Goal: Task Accomplishment & Management: Complete application form

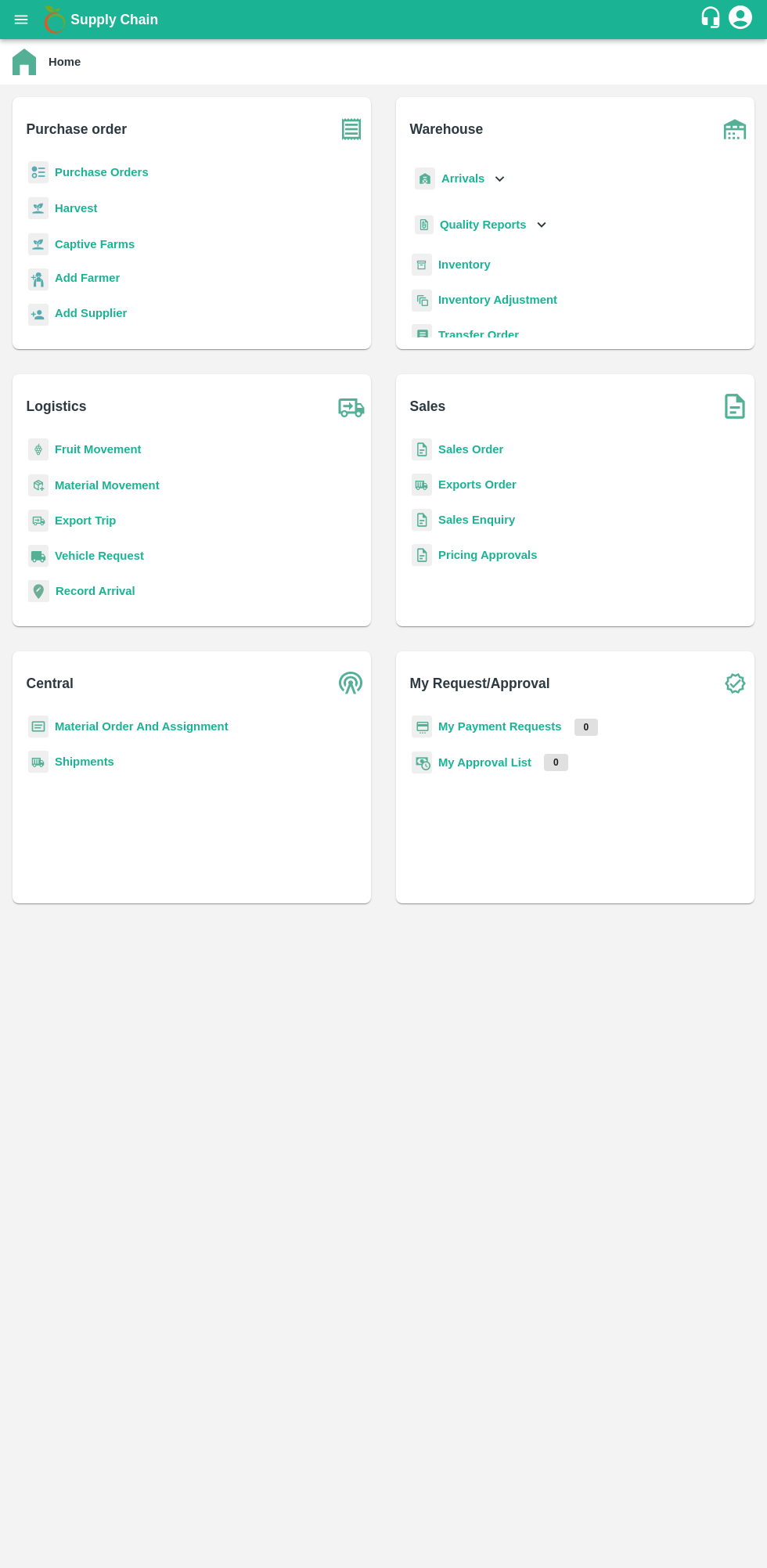
click at [70, 177] on b "Purchase Orders" at bounding box center [102, 172] width 94 height 12
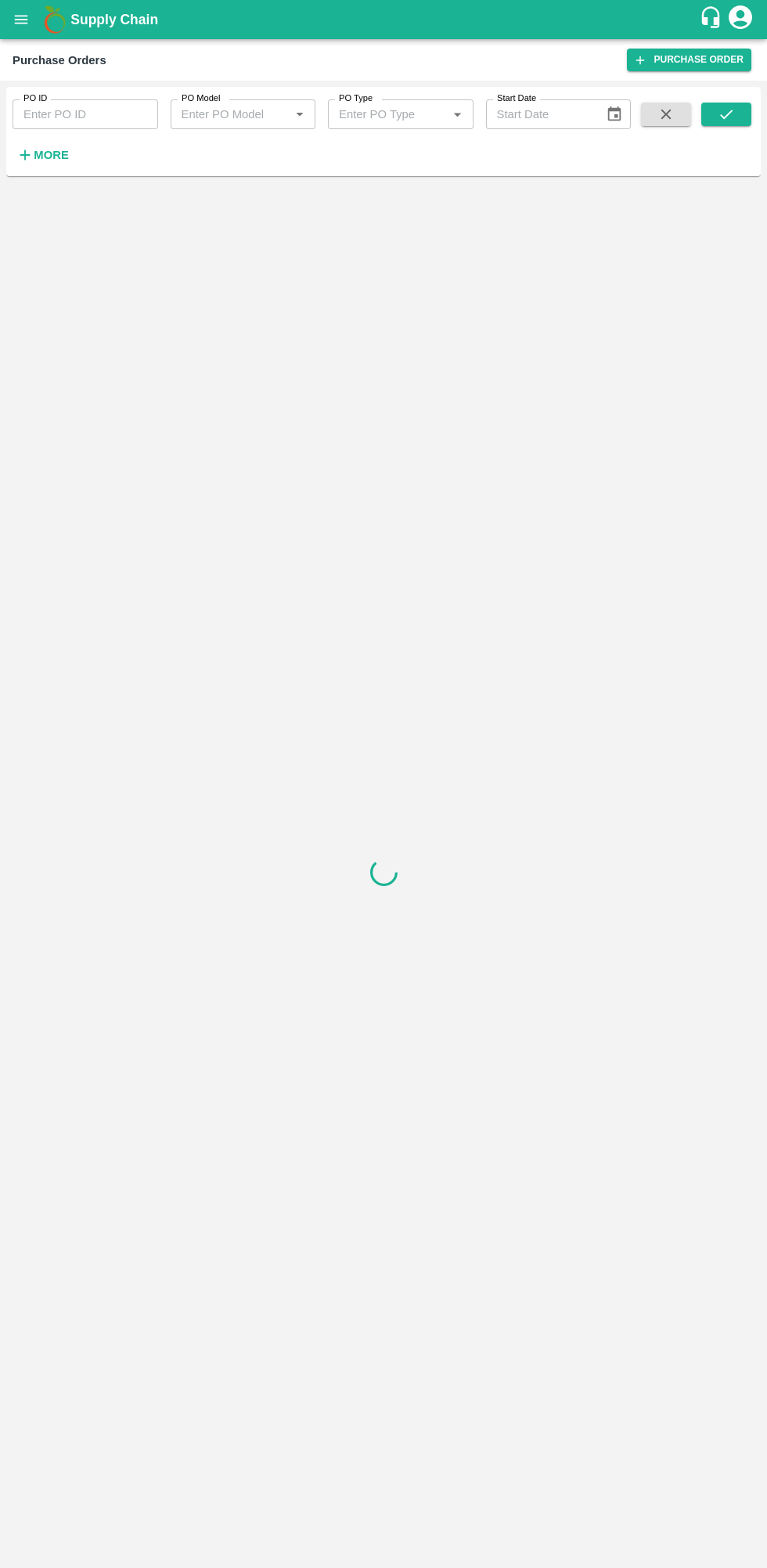
click at [43, 163] on h6 "More" at bounding box center [51, 154] width 35 height 20
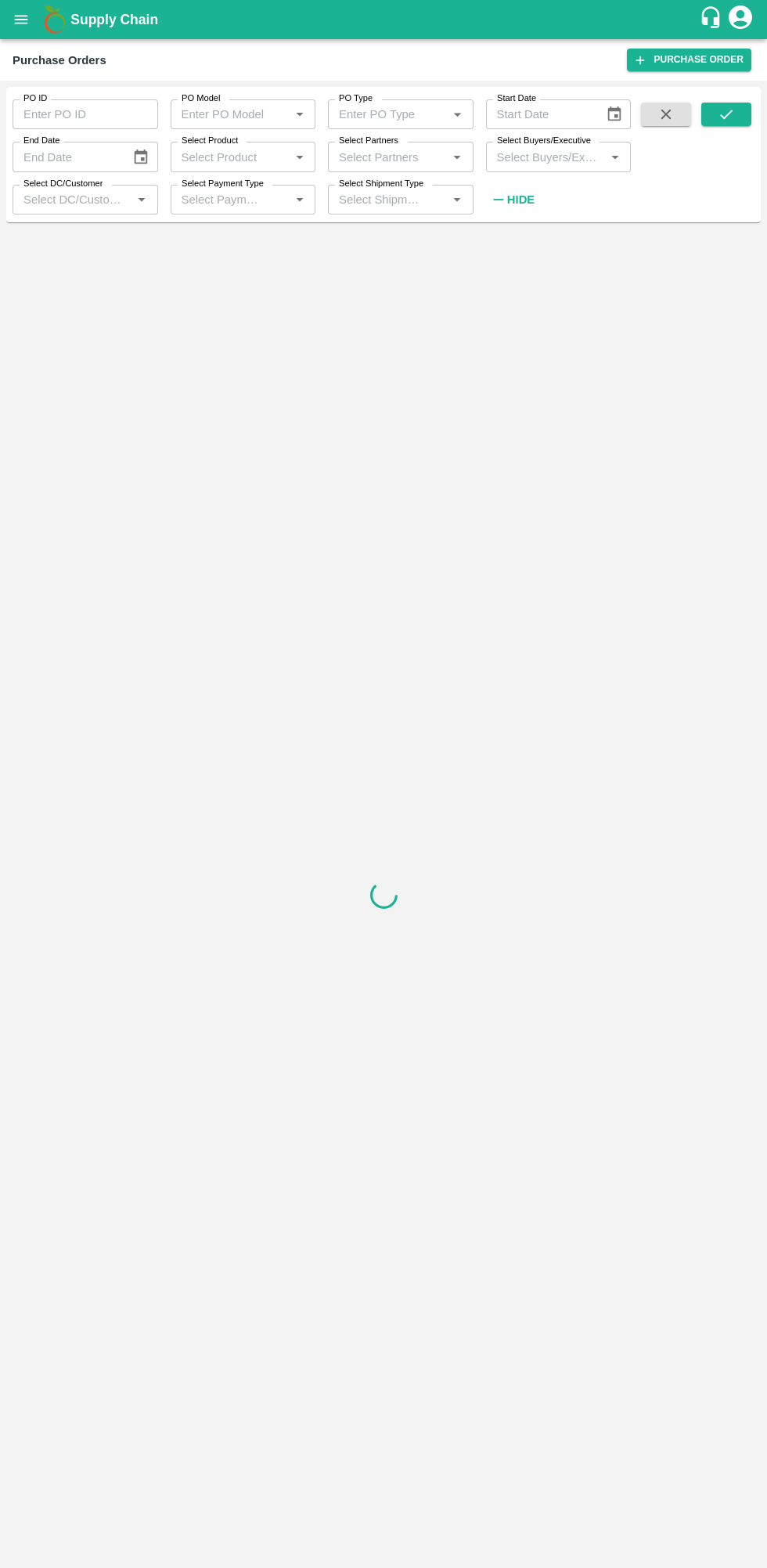
click at [557, 153] on input "Select Buyers/Executive" at bounding box center [545, 156] width 110 height 20
type input "lava"
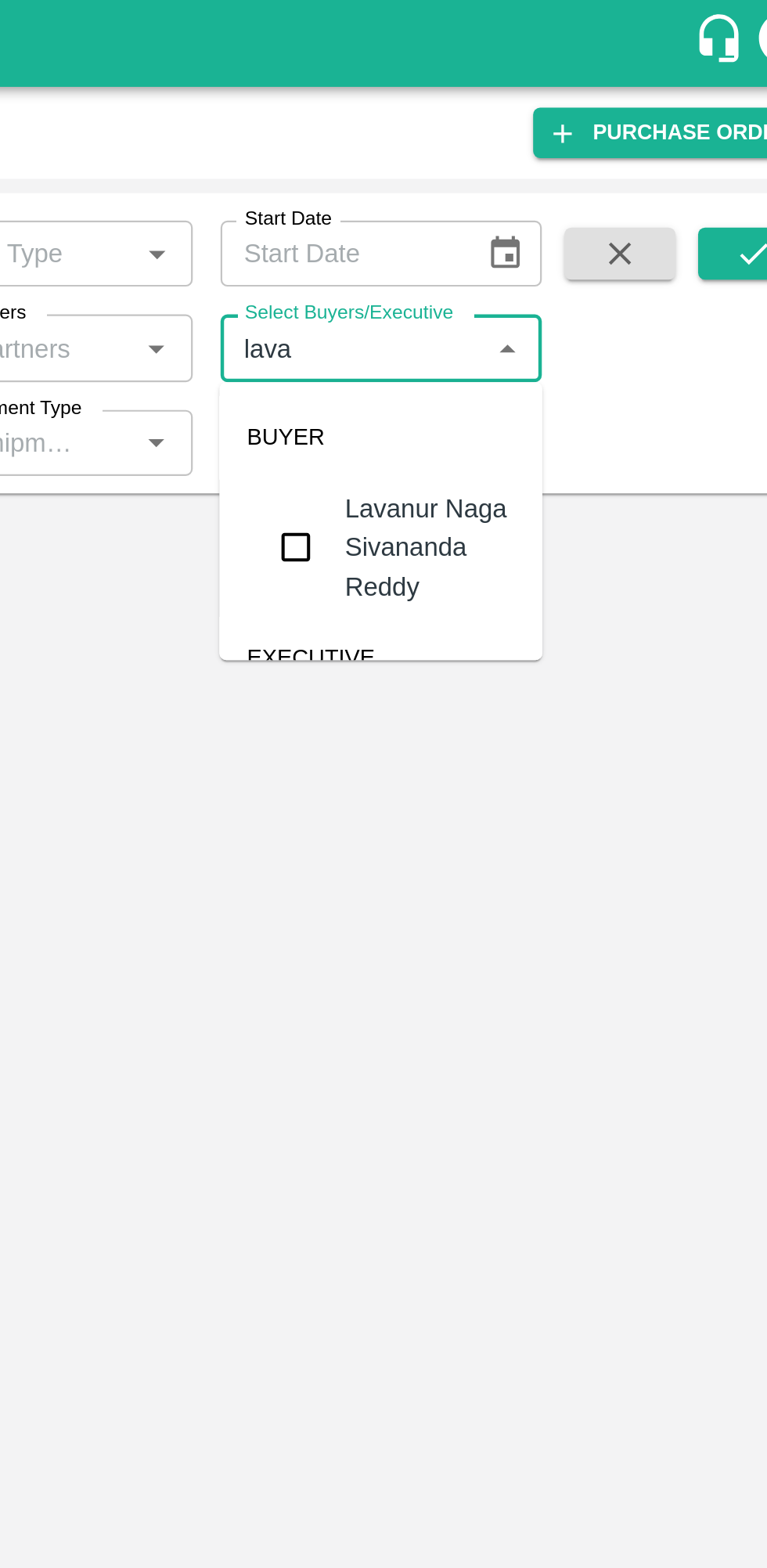
click at [521, 235] on input "checkbox" at bounding box center [519, 246] width 31 height 31
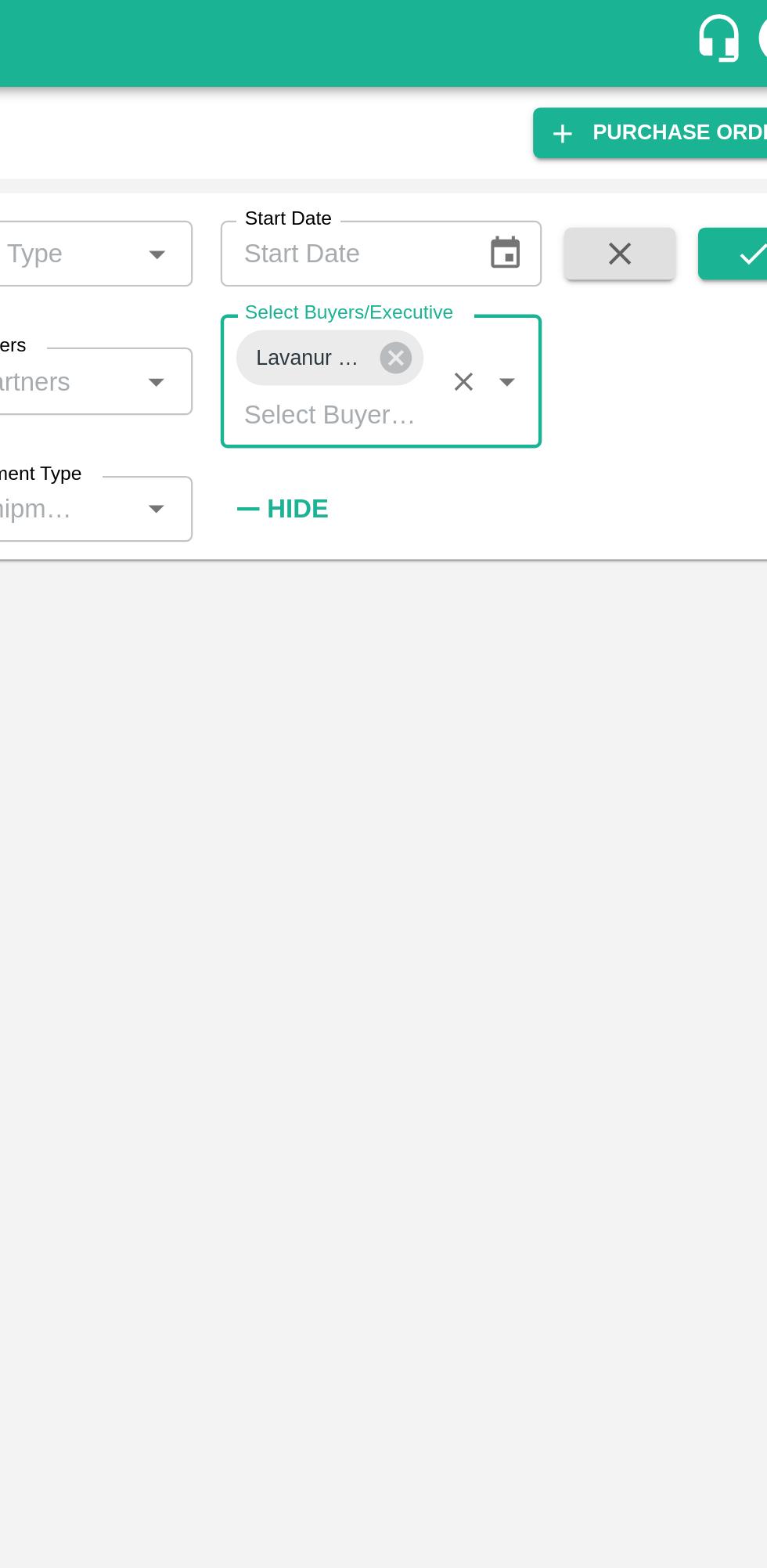
click at [724, 111] on icon "submit" at bounding box center [726, 114] width 17 height 17
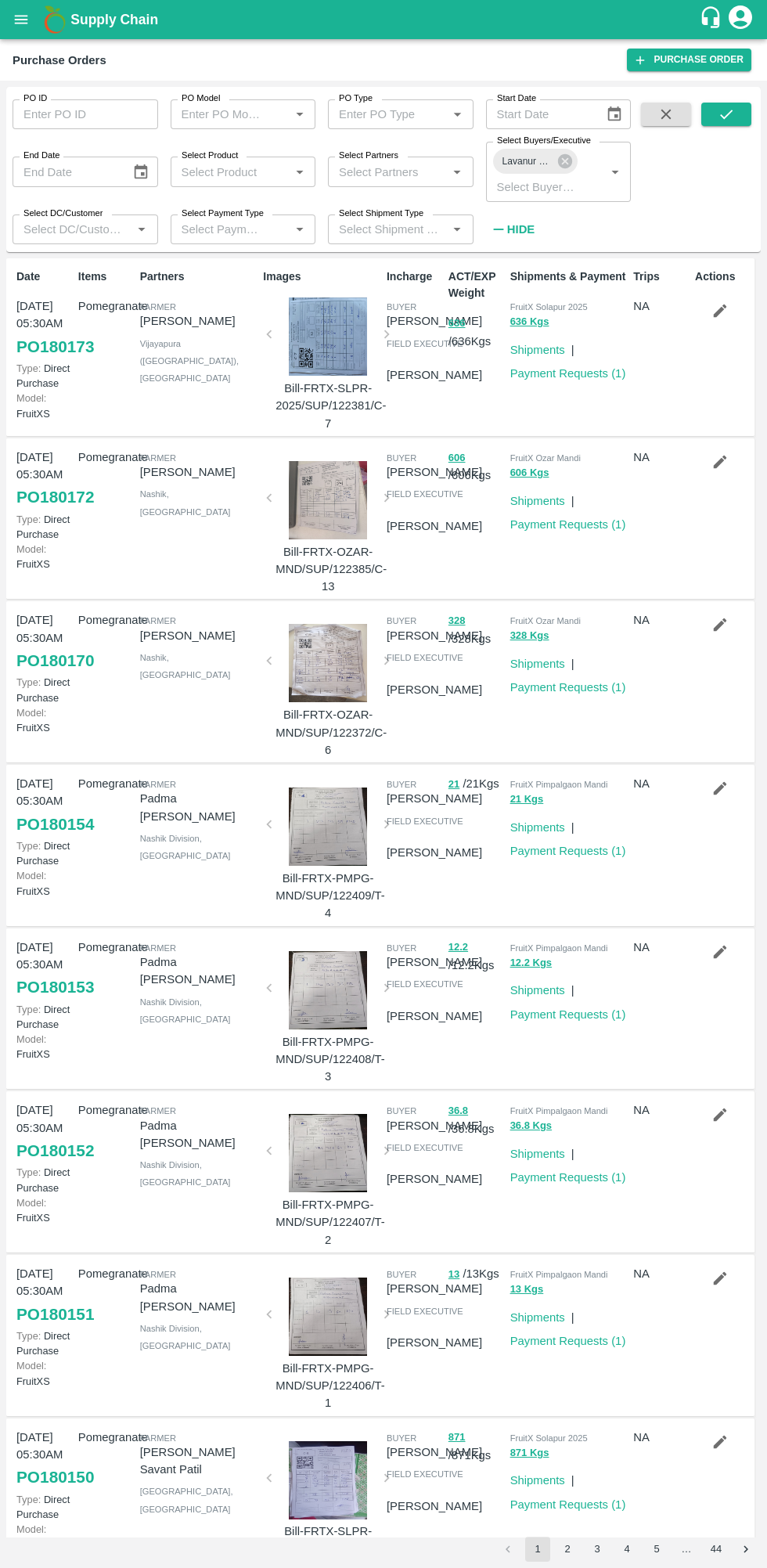
click at [727, 114] on icon "submit" at bounding box center [726, 114] width 12 height 10
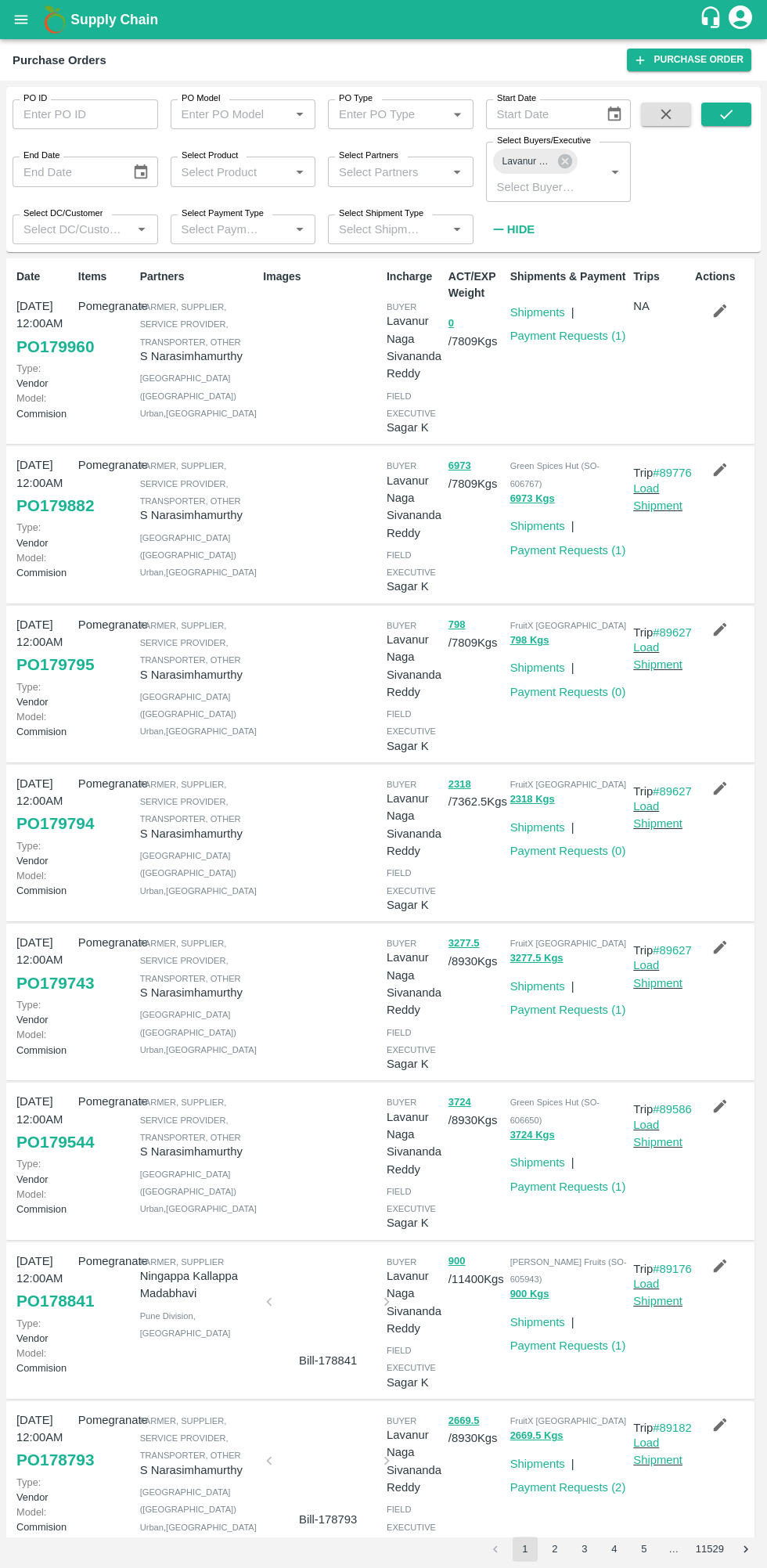
click at [711, 318] on icon "button" at bounding box center [720, 311] width 17 height 17
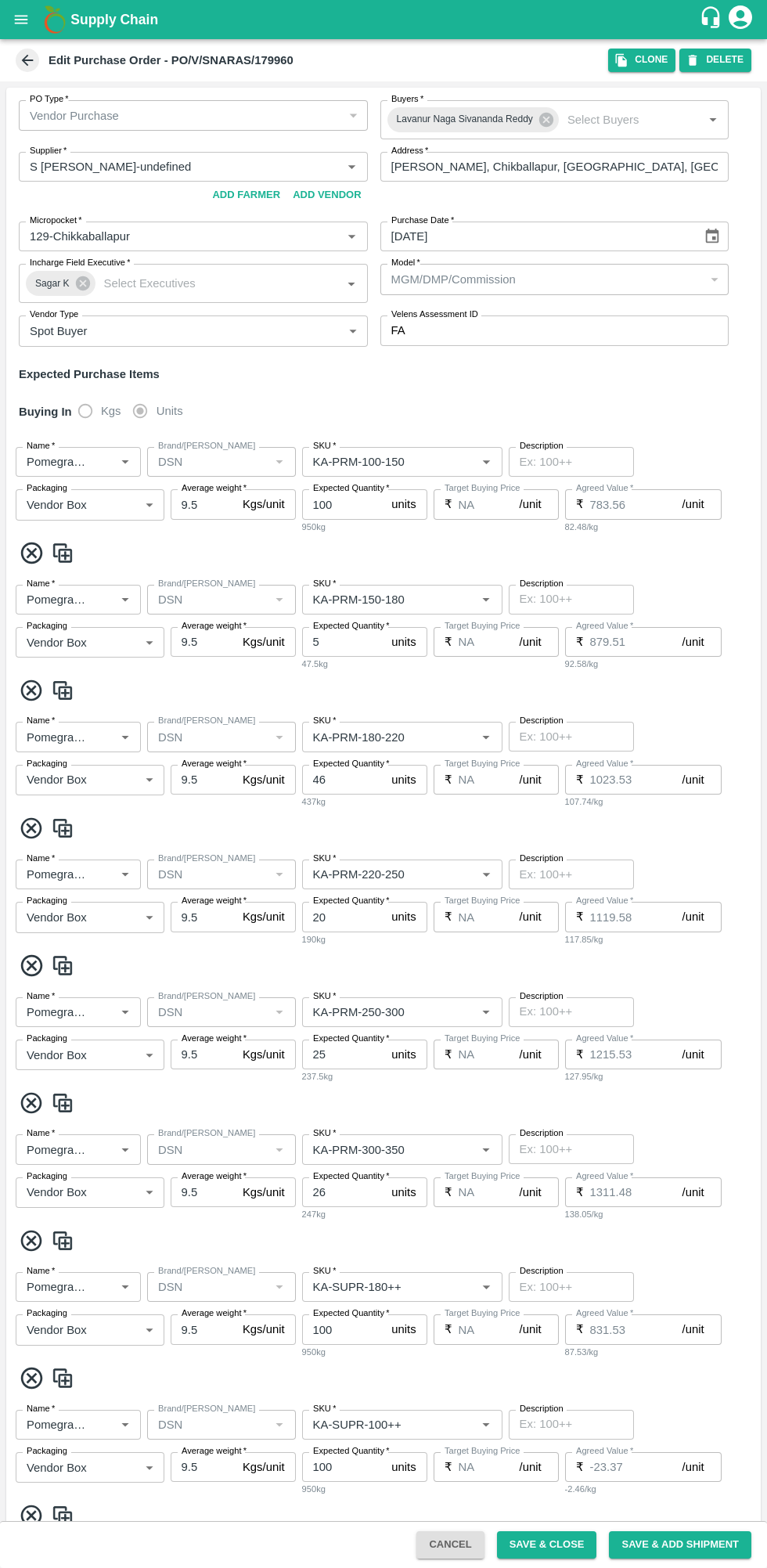
click at [627, 60] on icon "button" at bounding box center [621, 60] width 11 height 13
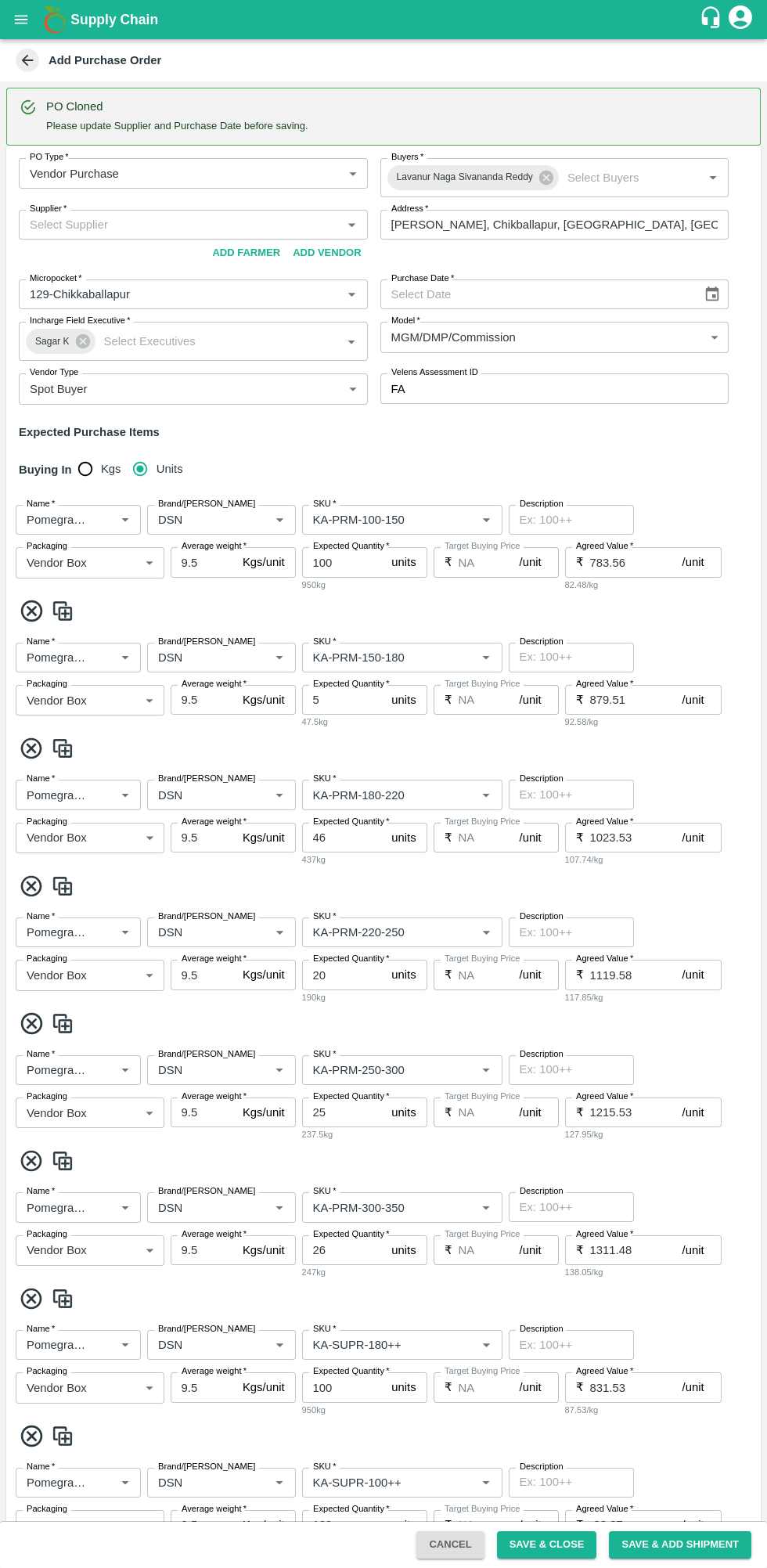
click at [58, 230] on input "Supplier   *" at bounding box center [180, 224] width 314 height 20
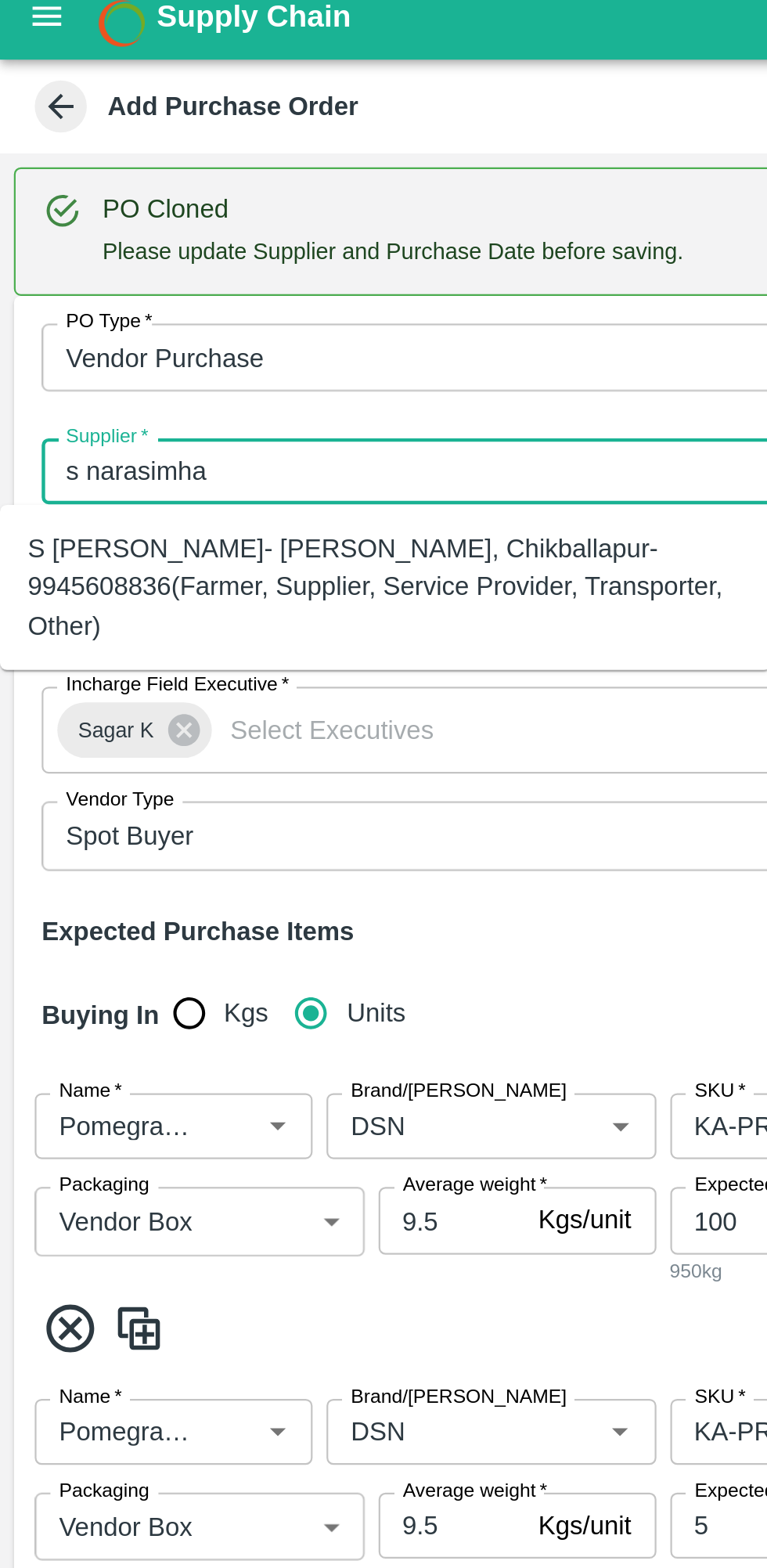
click at [68, 268] on div "S [PERSON_NAME]- [PERSON_NAME], Chikballapur-9945608836(Farmer, Supplier, Servi…" at bounding box center [173, 277] width 323 height 52
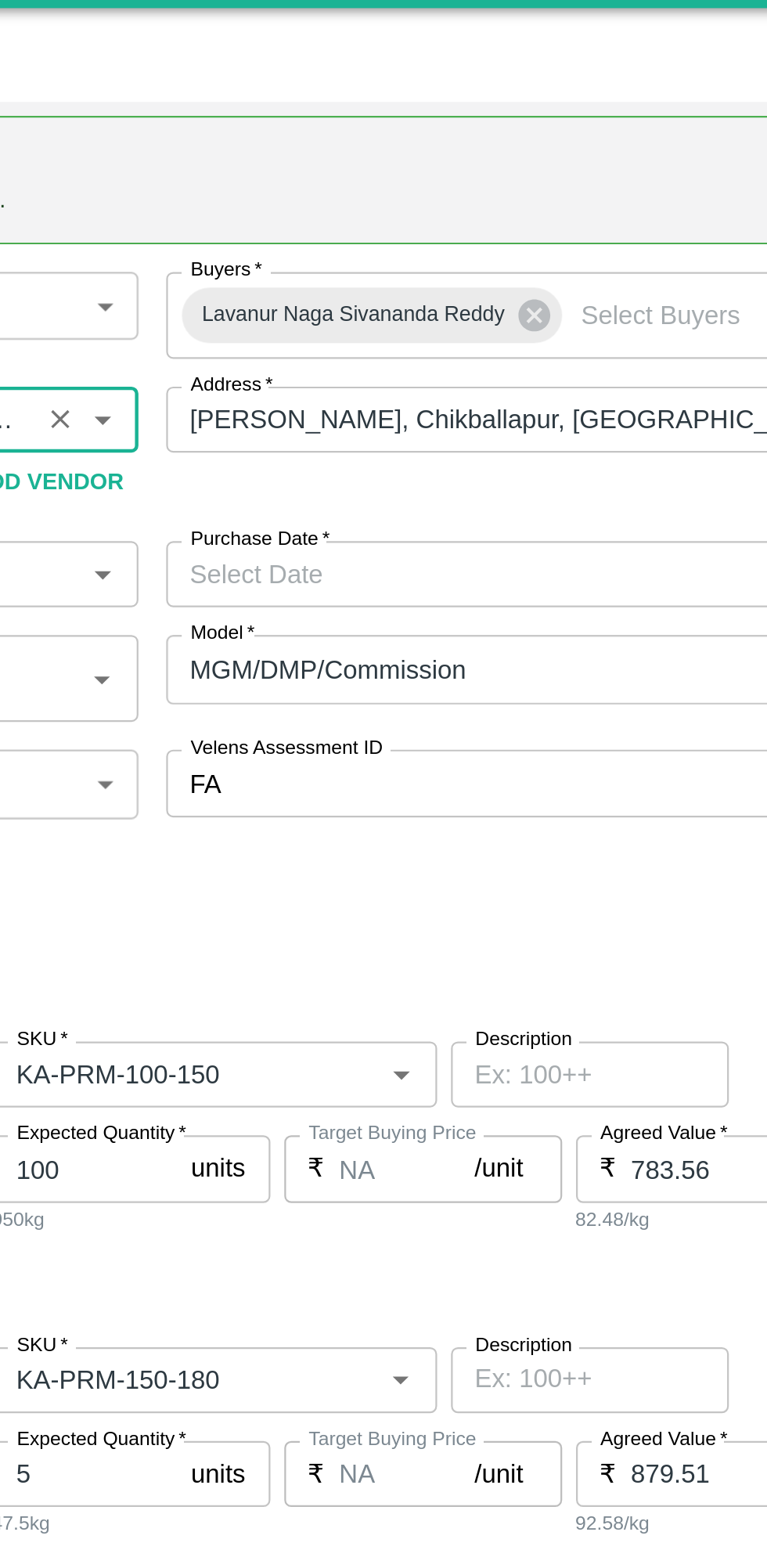
type input "S [PERSON_NAME]- [PERSON_NAME], Chikballapur-9945608836(Farmer, Supplier, Servi…"
click at [714, 286] on icon "Choose date" at bounding box center [711, 293] width 13 height 15
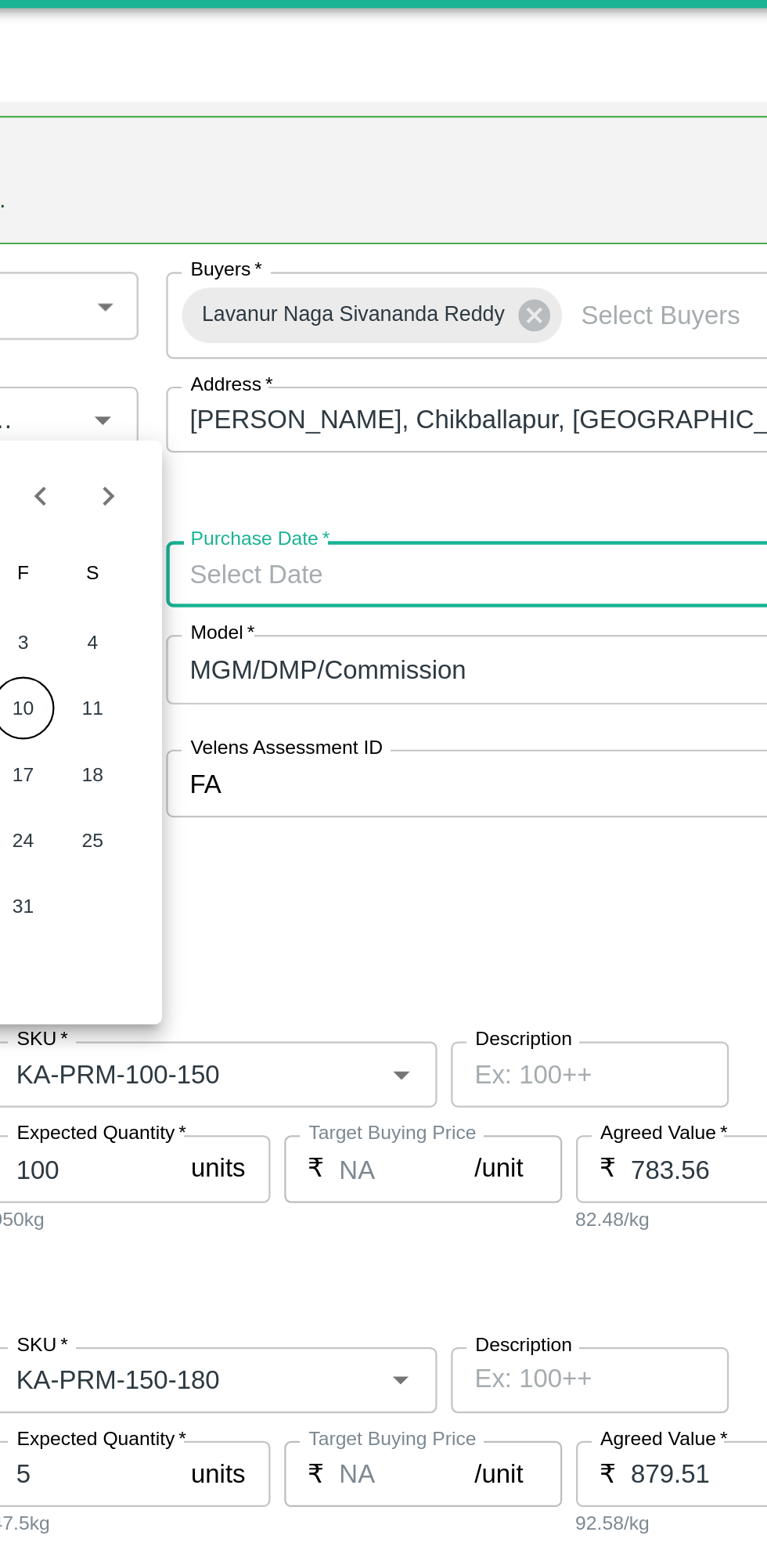
scroll to position [75, 0]
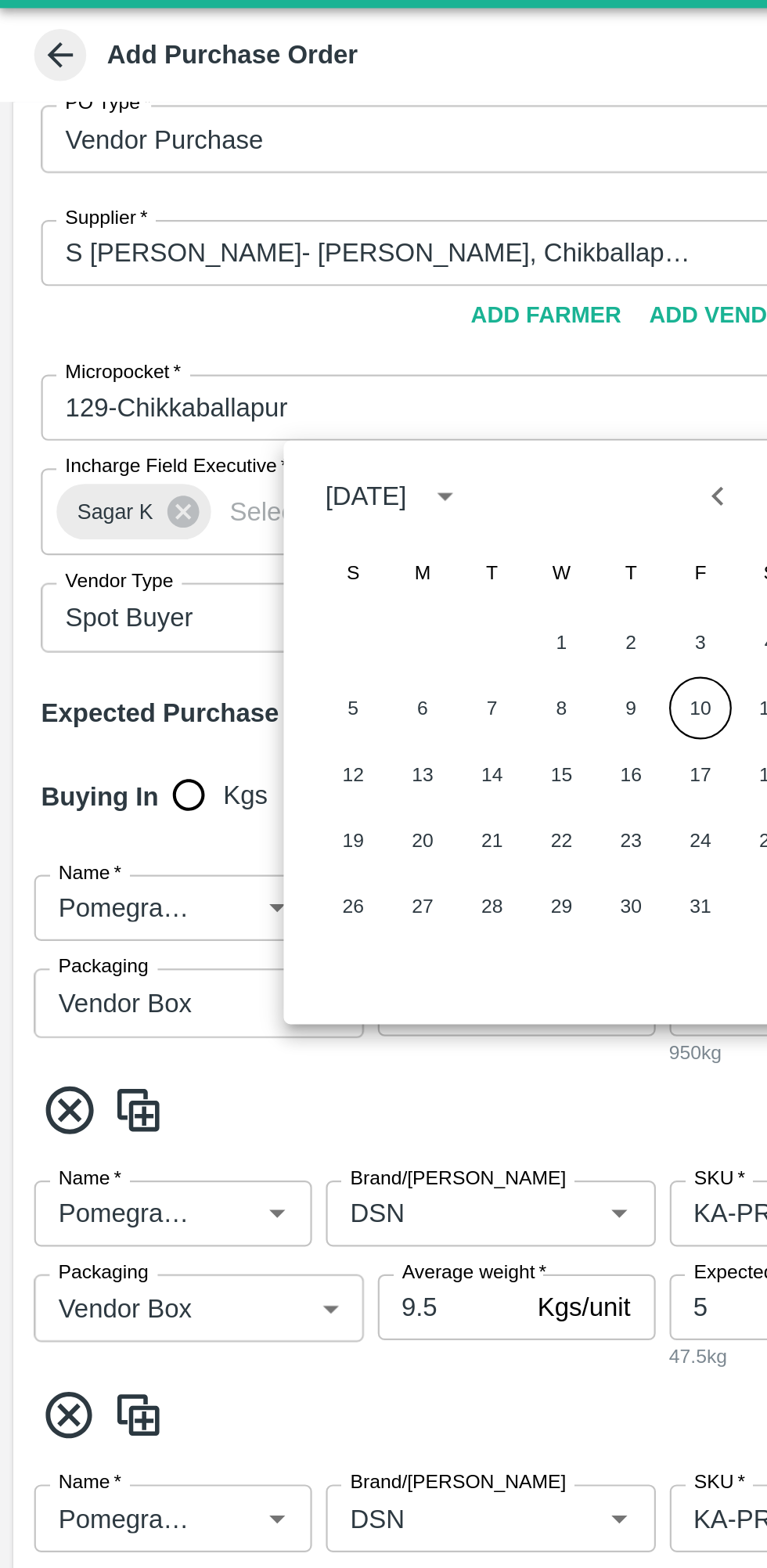
click at [304, 350] on button "10" at bounding box center [316, 354] width 28 height 28
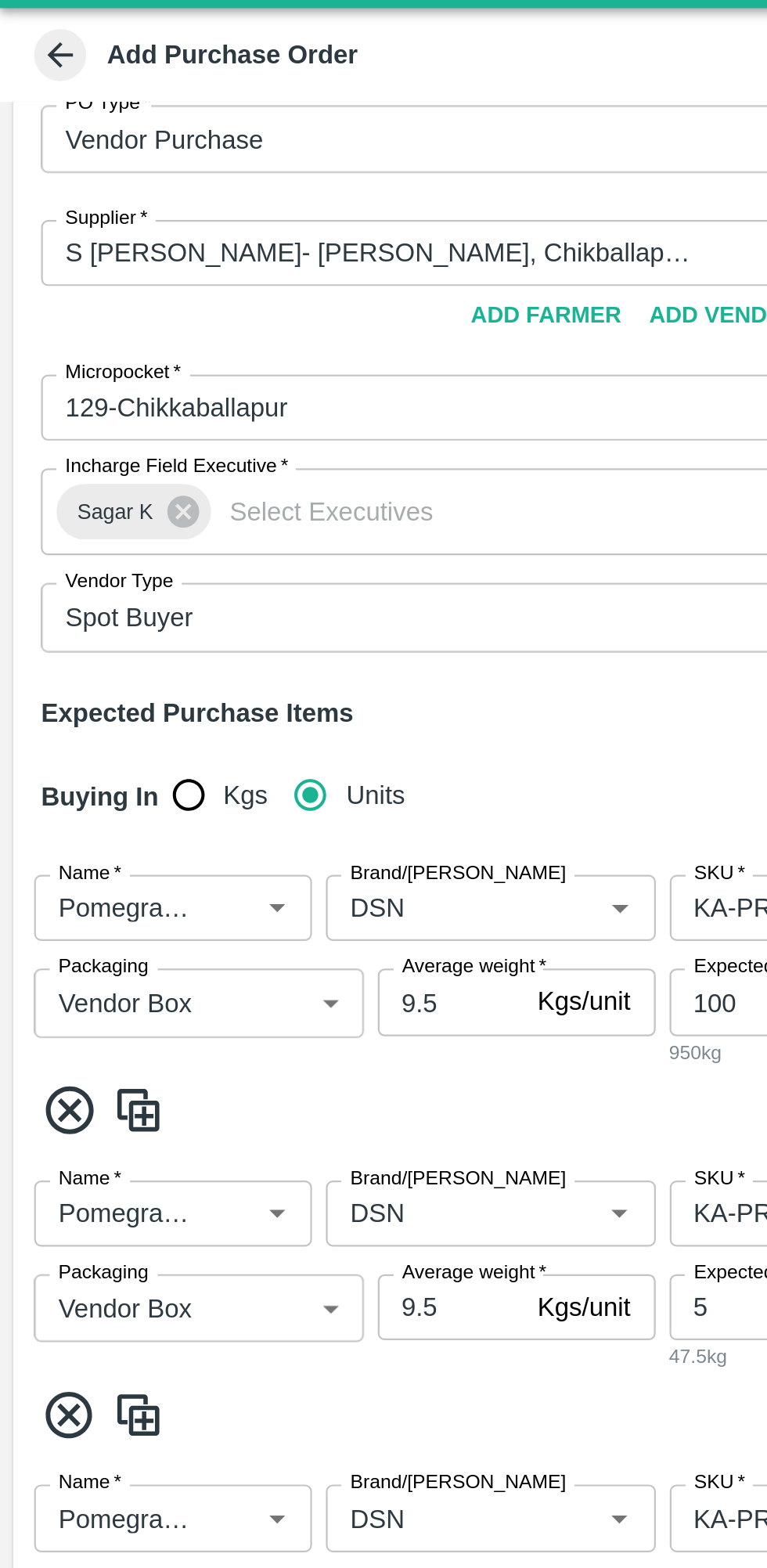
type input "[DATE]"
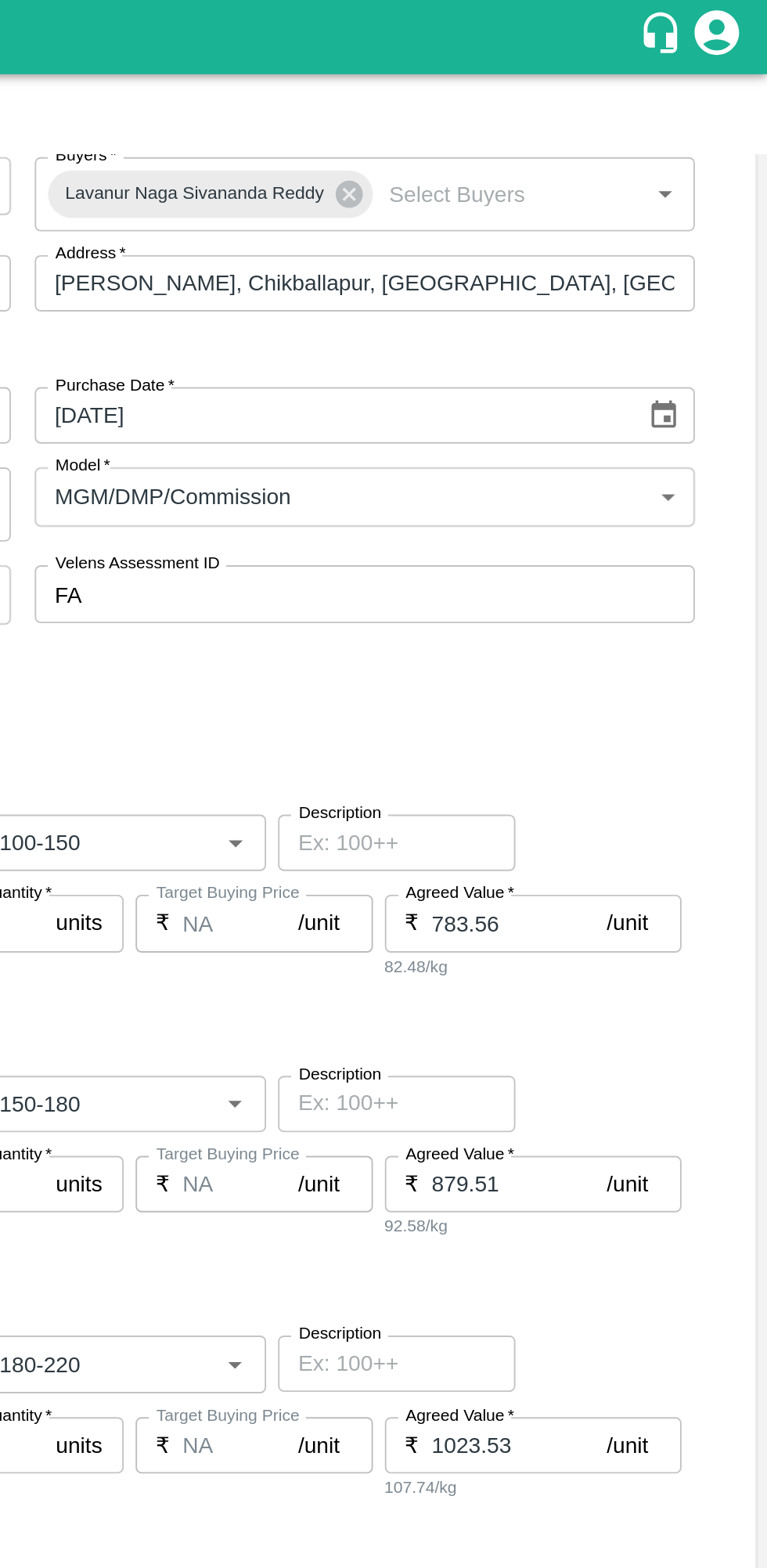
scroll to position [80, 0]
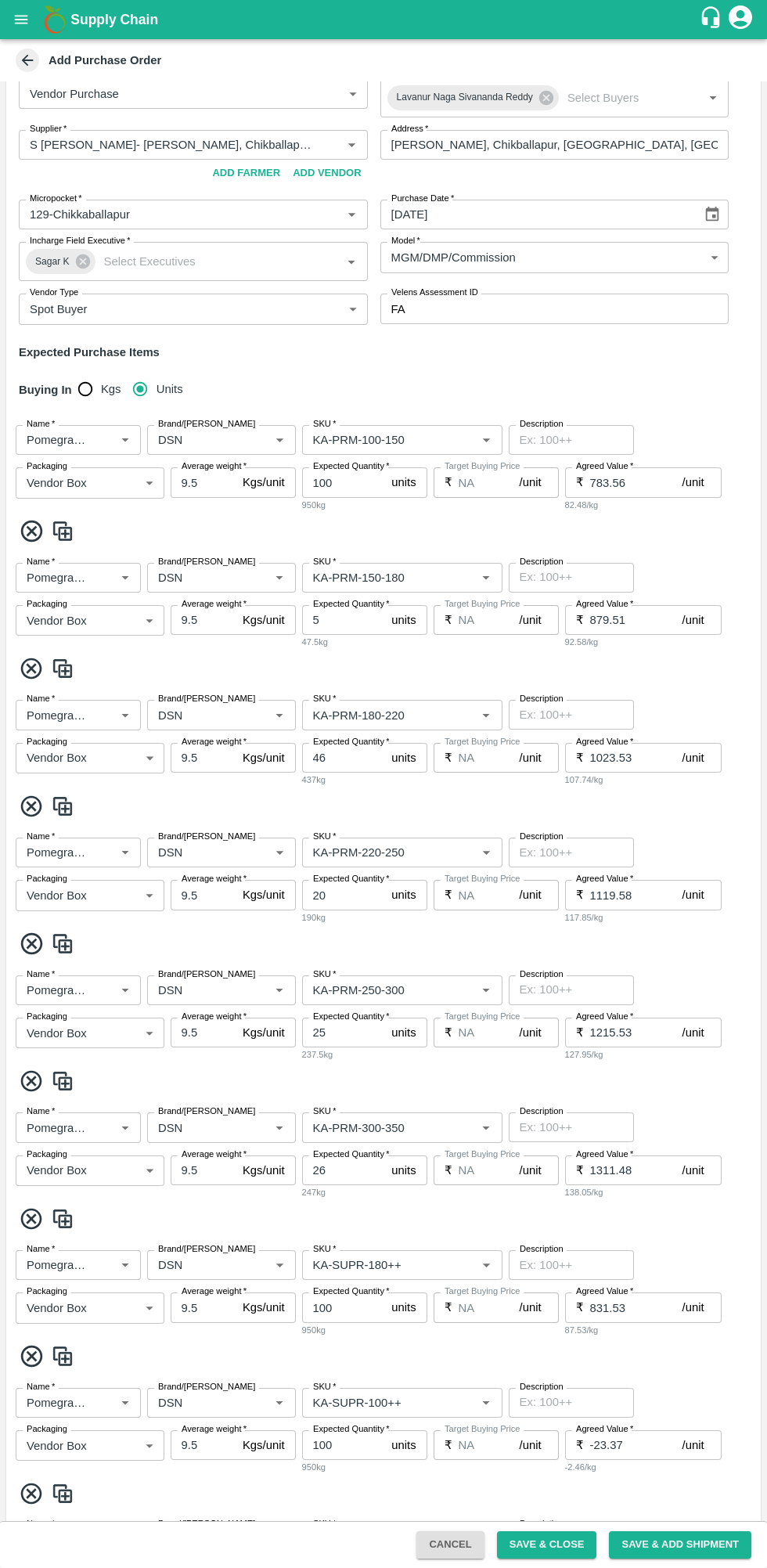
click at [229, 439] on input "Brand/[PERSON_NAME]" at bounding box center [198, 439] width 93 height 20
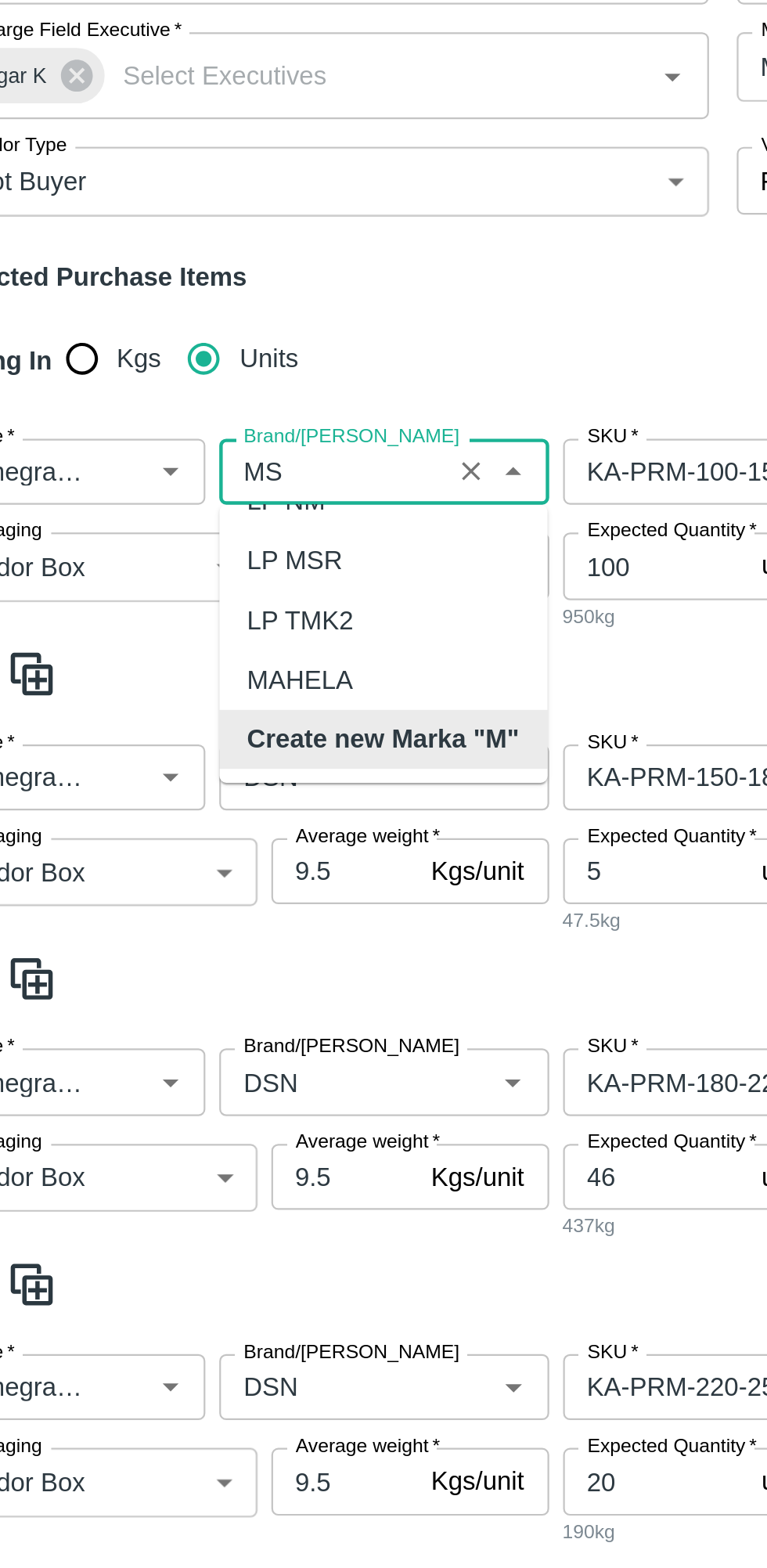
scroll to position [0, 0]
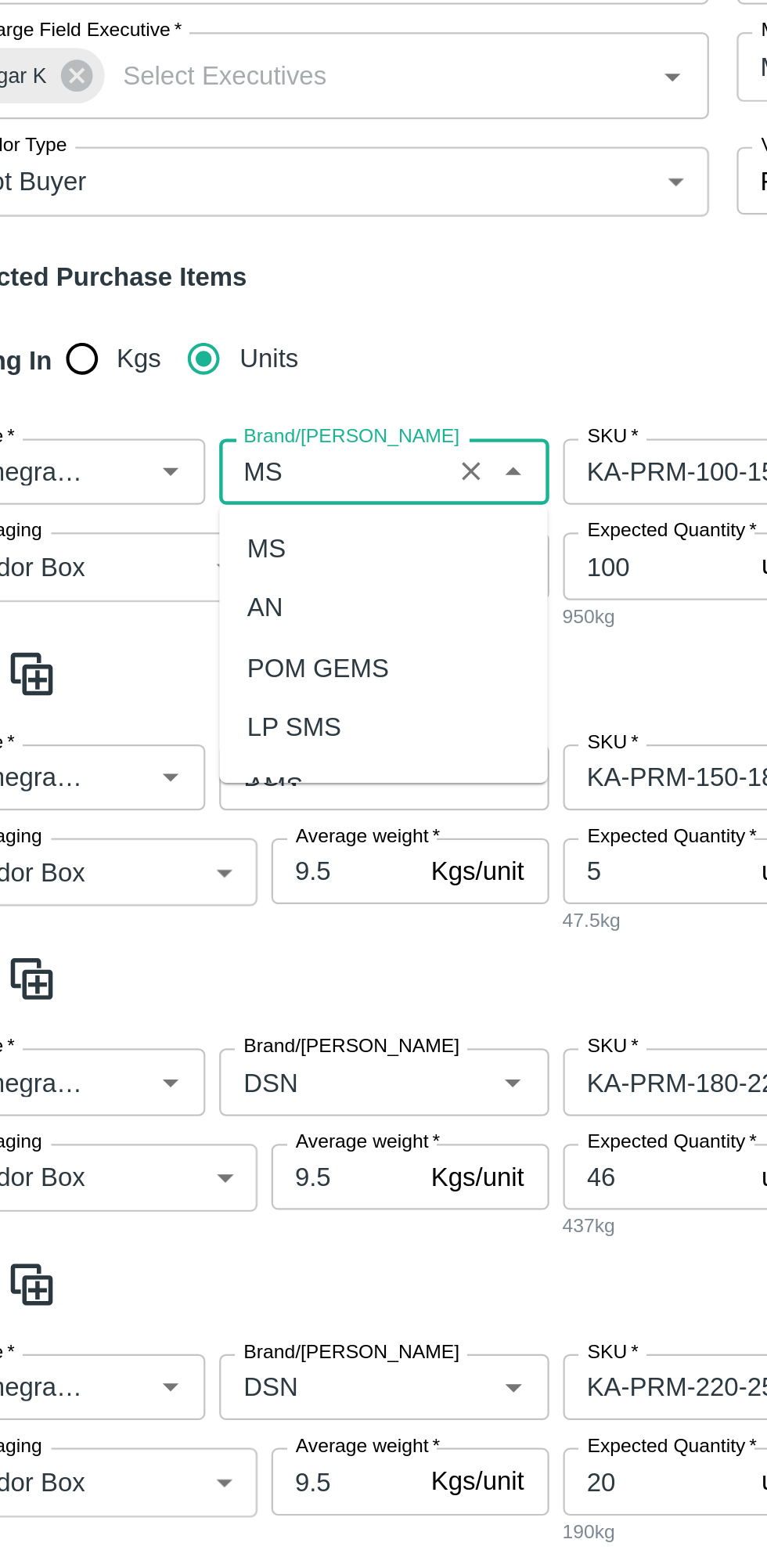
click at [175, 465] on div "MS" at bounding box center [221, 474] width 148 height 27
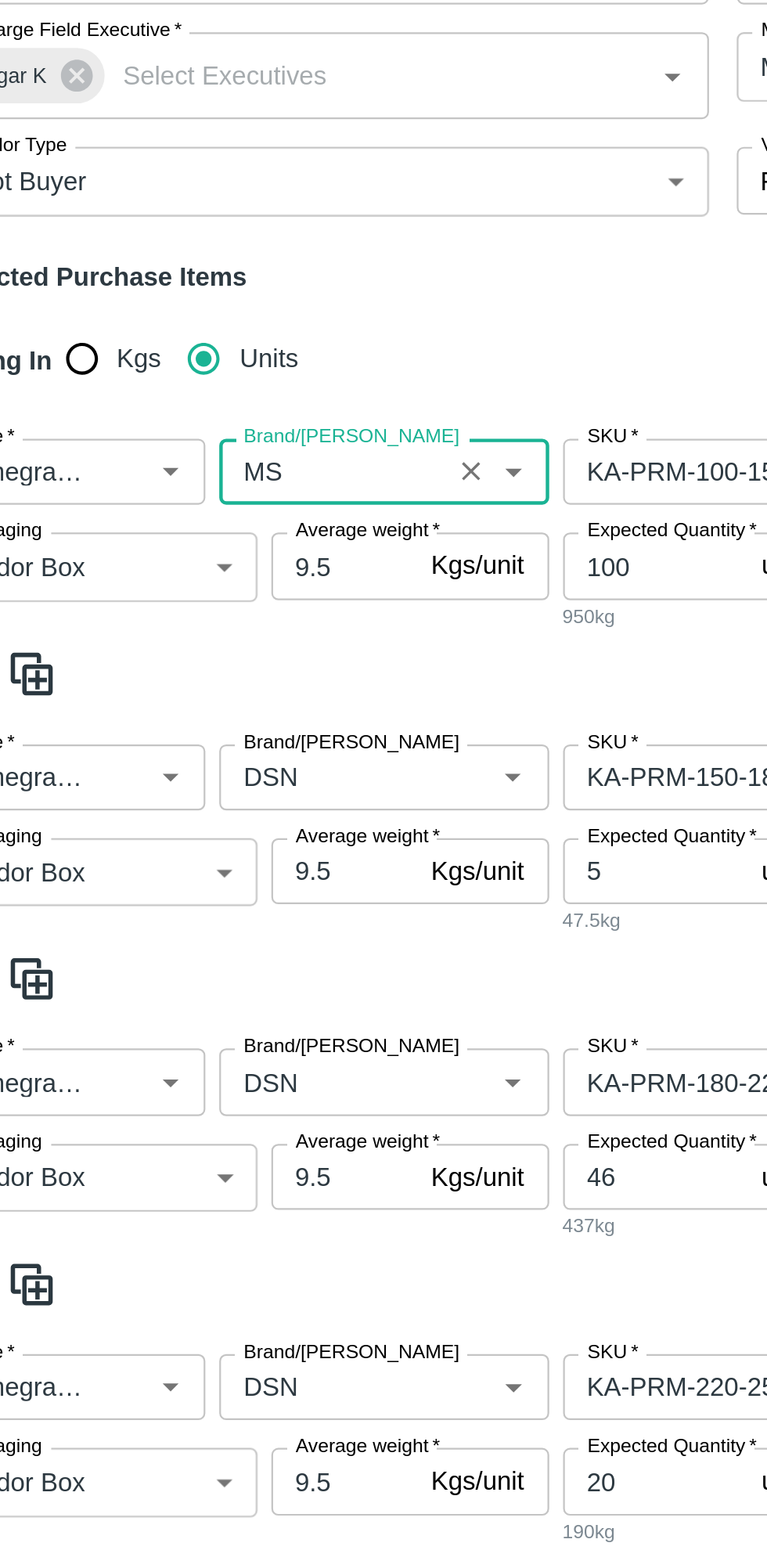
scroll to position [238, 0]
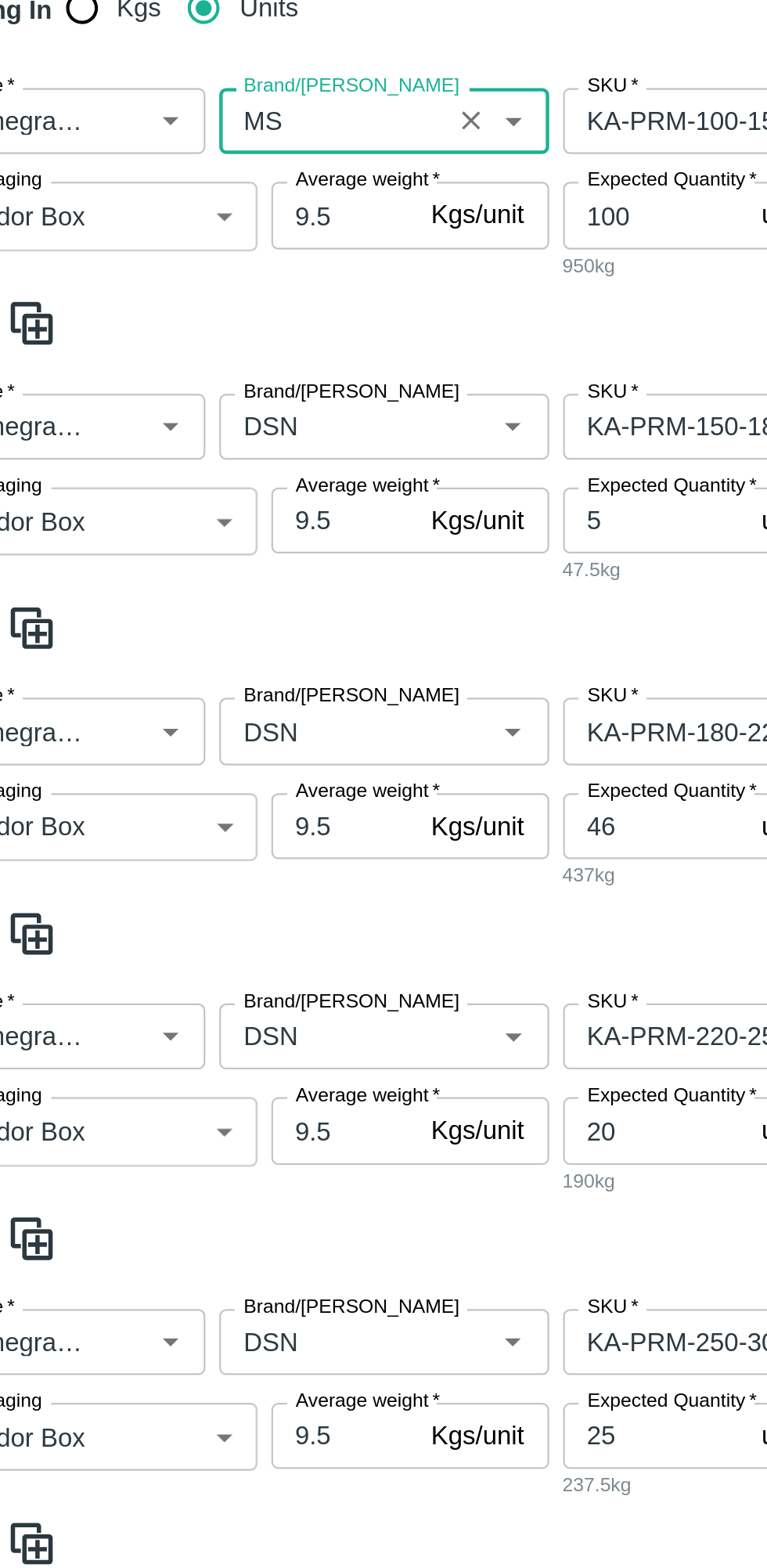
type input "MS"
click at [203, 420] on input "Brand/[PERSON_NAME]" at bounding box center [198, 419] width 93 height 20
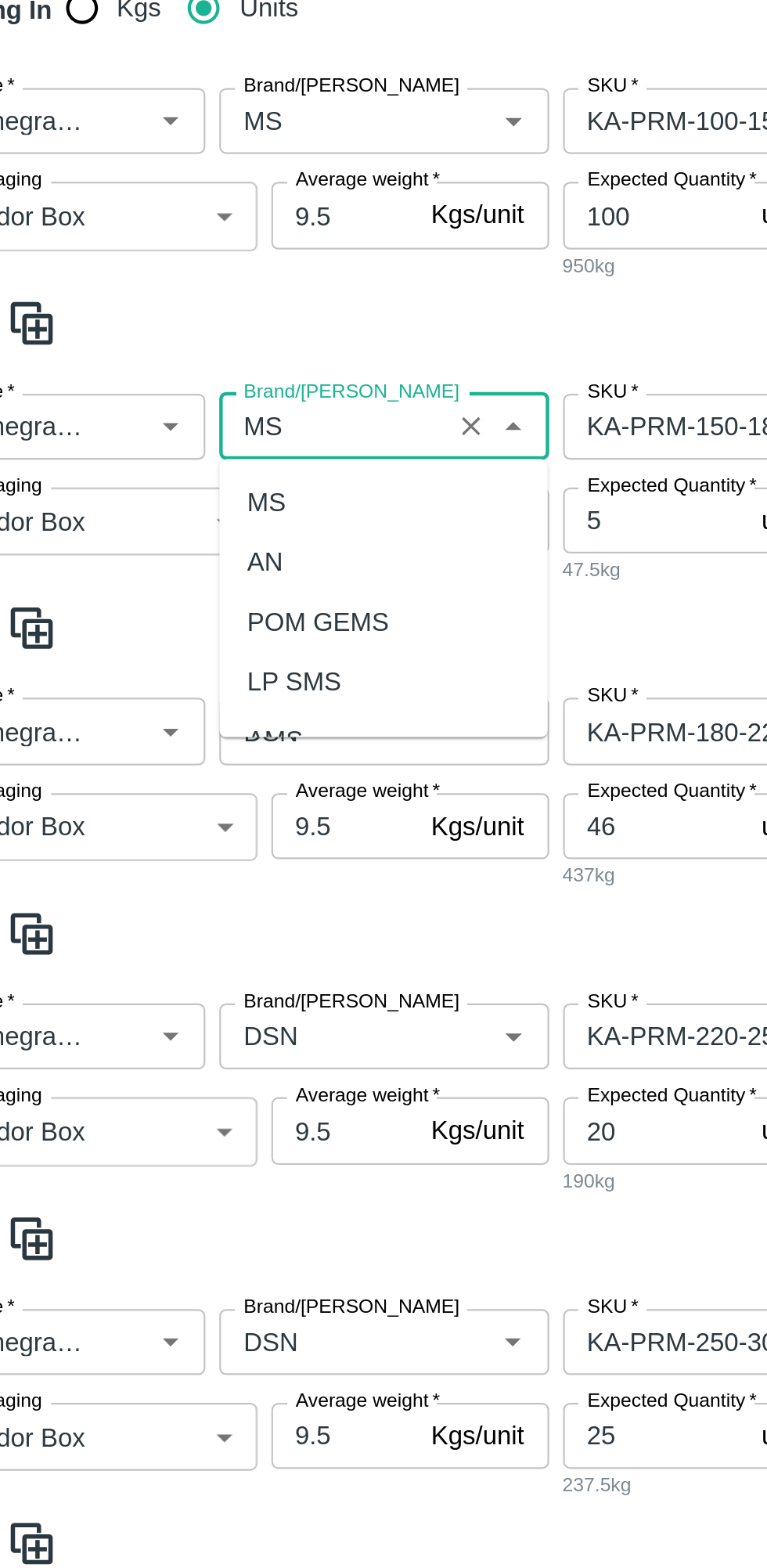
scroll to position [0, 0]
click at [168, 449] on div "MS" at bounding box center [169, 454] width 17 height 17
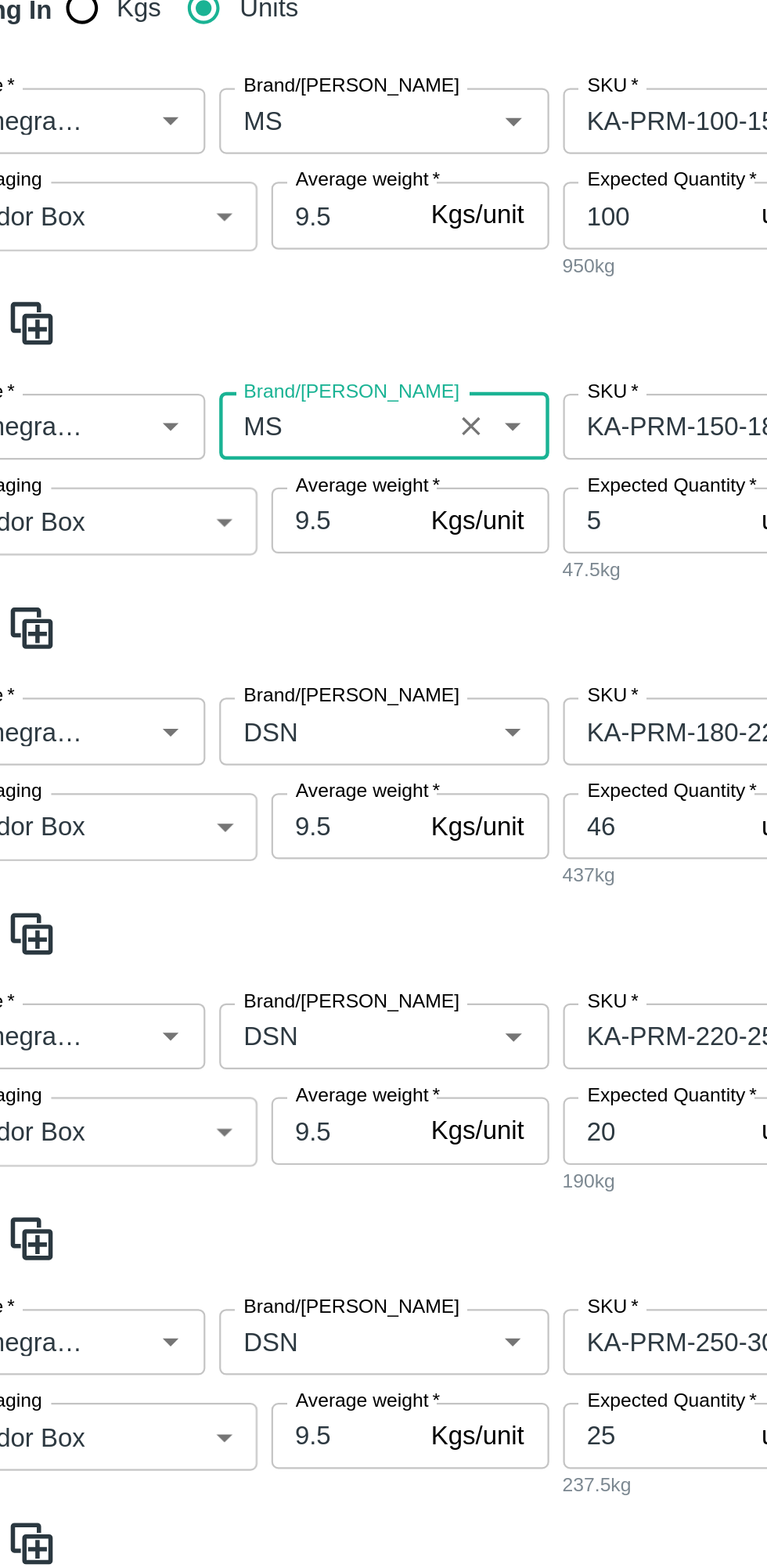
scroll to position [372, 0]
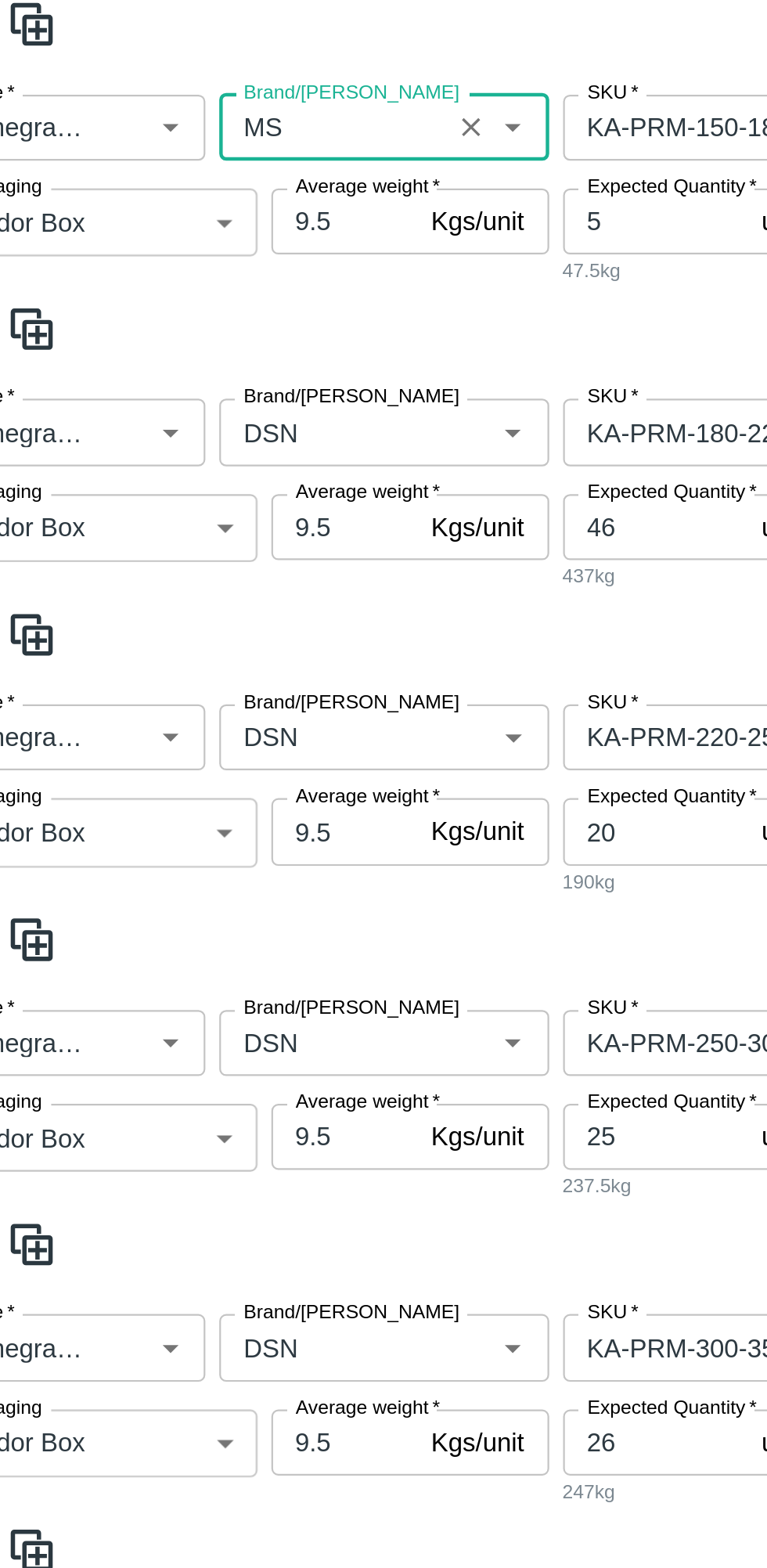
type input "MS"
click at [183, 425] on input "Brand/[PERSON_NAME]" at bounding box center [198, 421] width 93 height 20
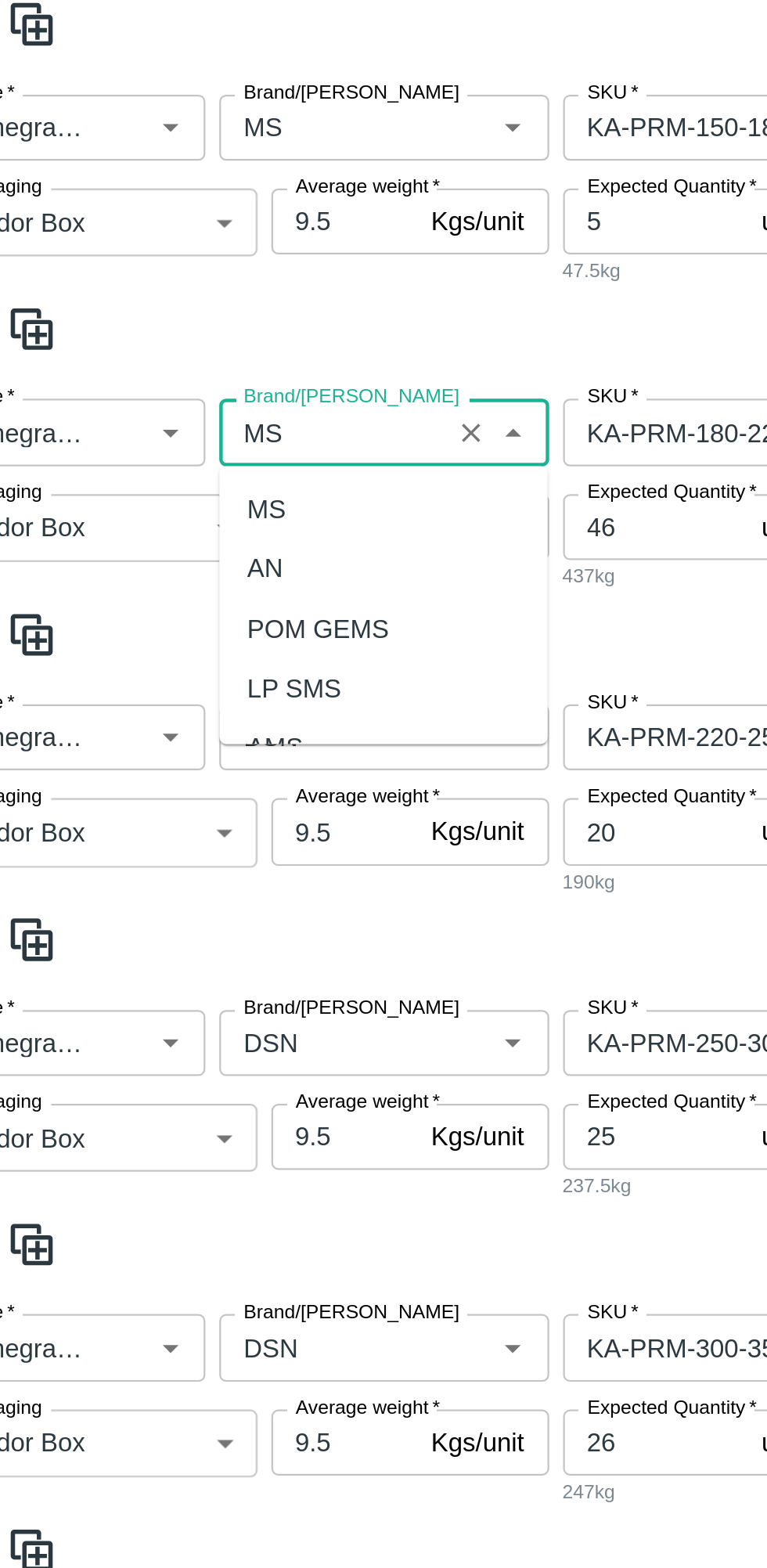
scroll to position [0, 0]
click at [173, 449] on div "MS" at bounding box center [169, 458] width 17 height 17
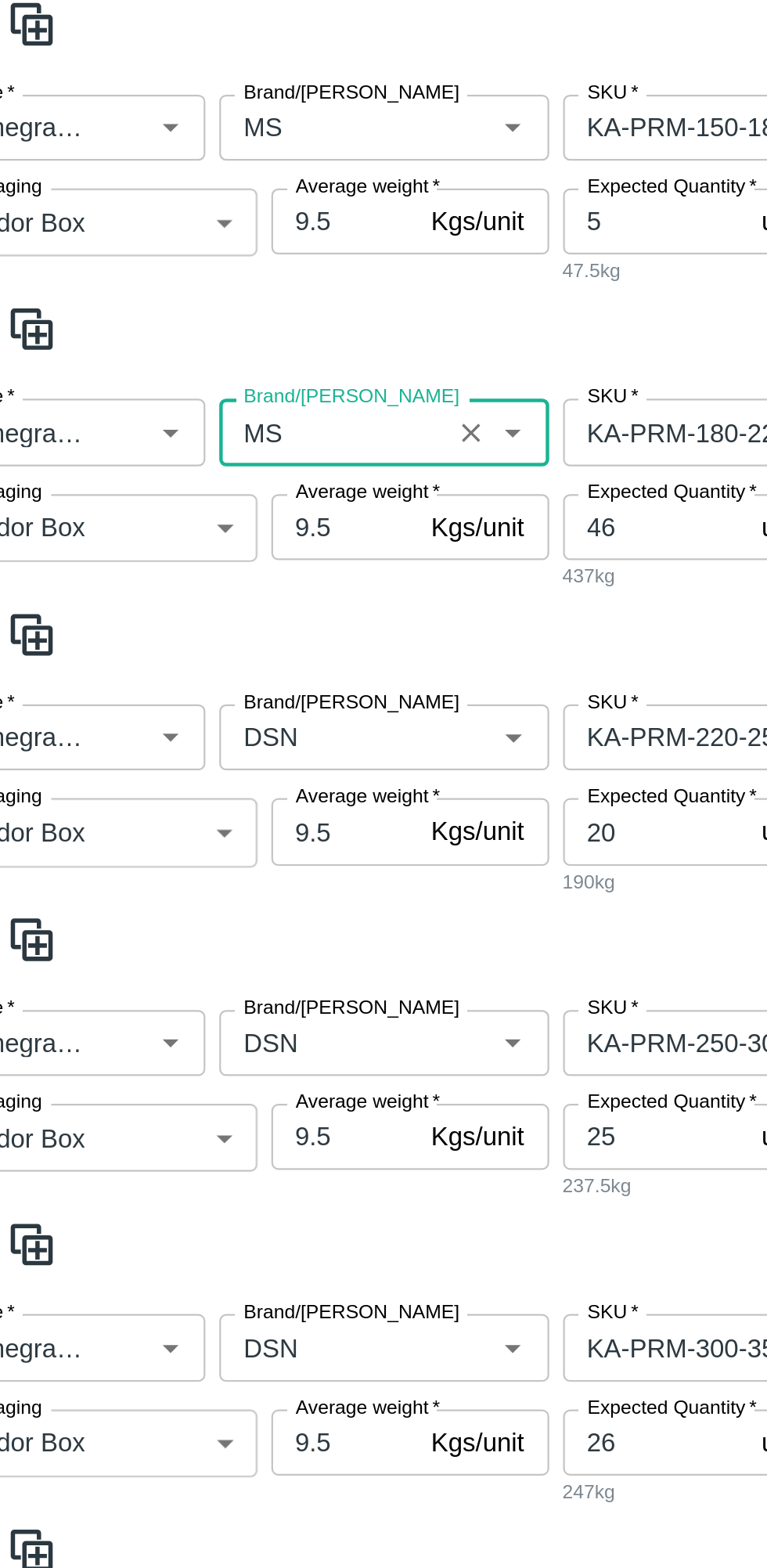
scroll to position [492, 0]
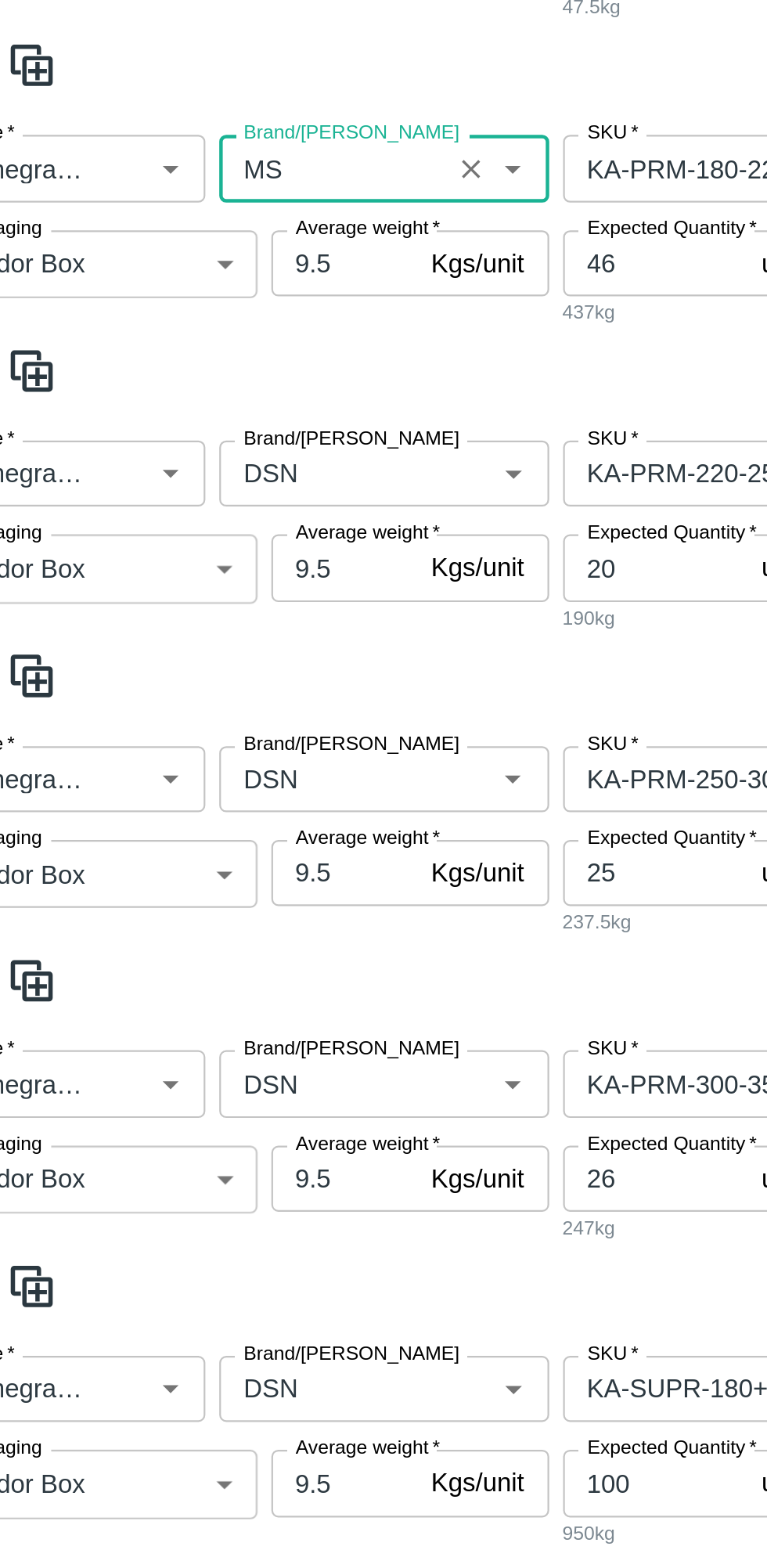
click at [174, 426] on div "Brand/[PERSON_NAME]" at bounding box center [221, 440] width 149 height 30
type input "MS"
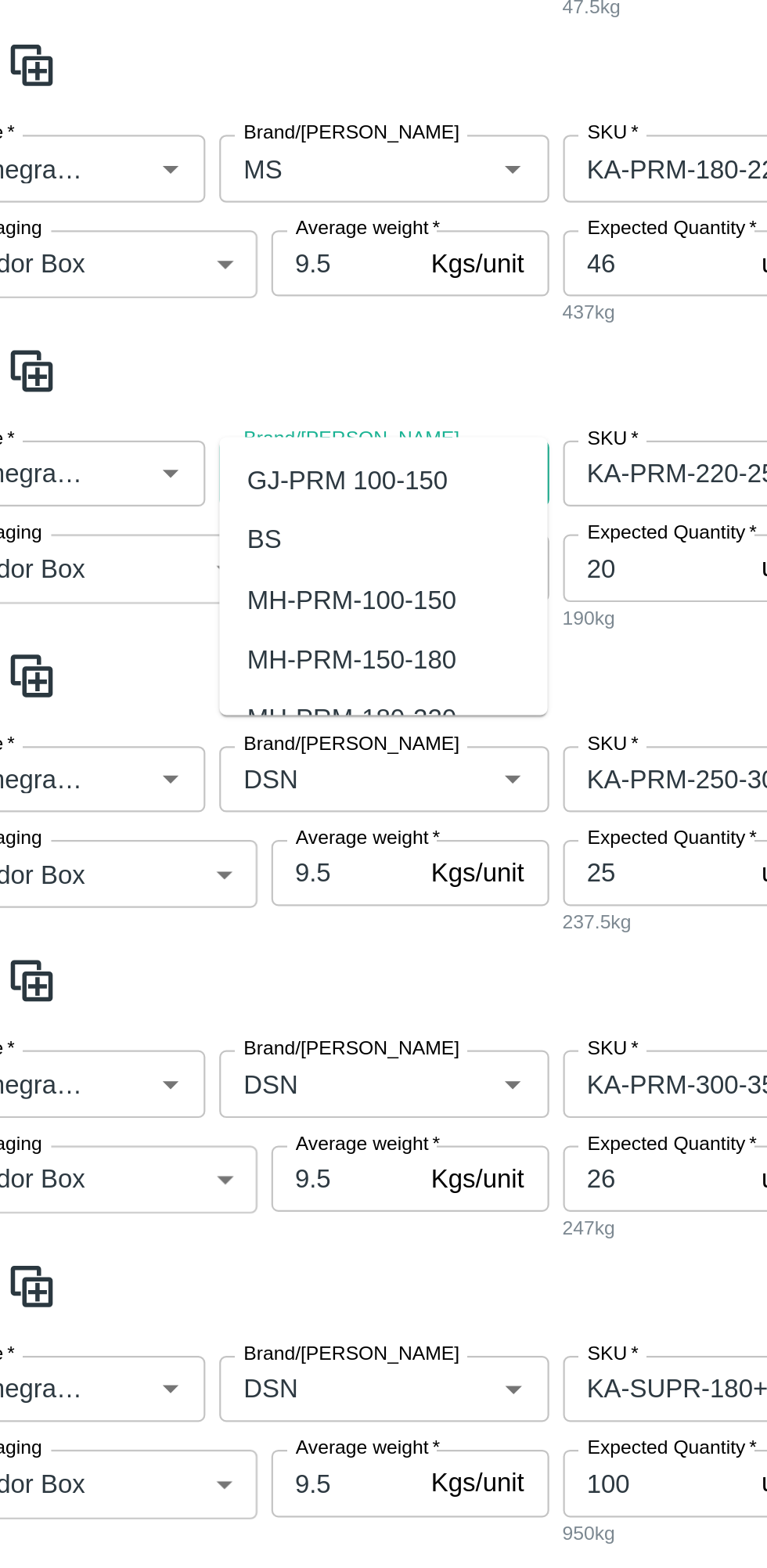
scroll to position [523, 0]
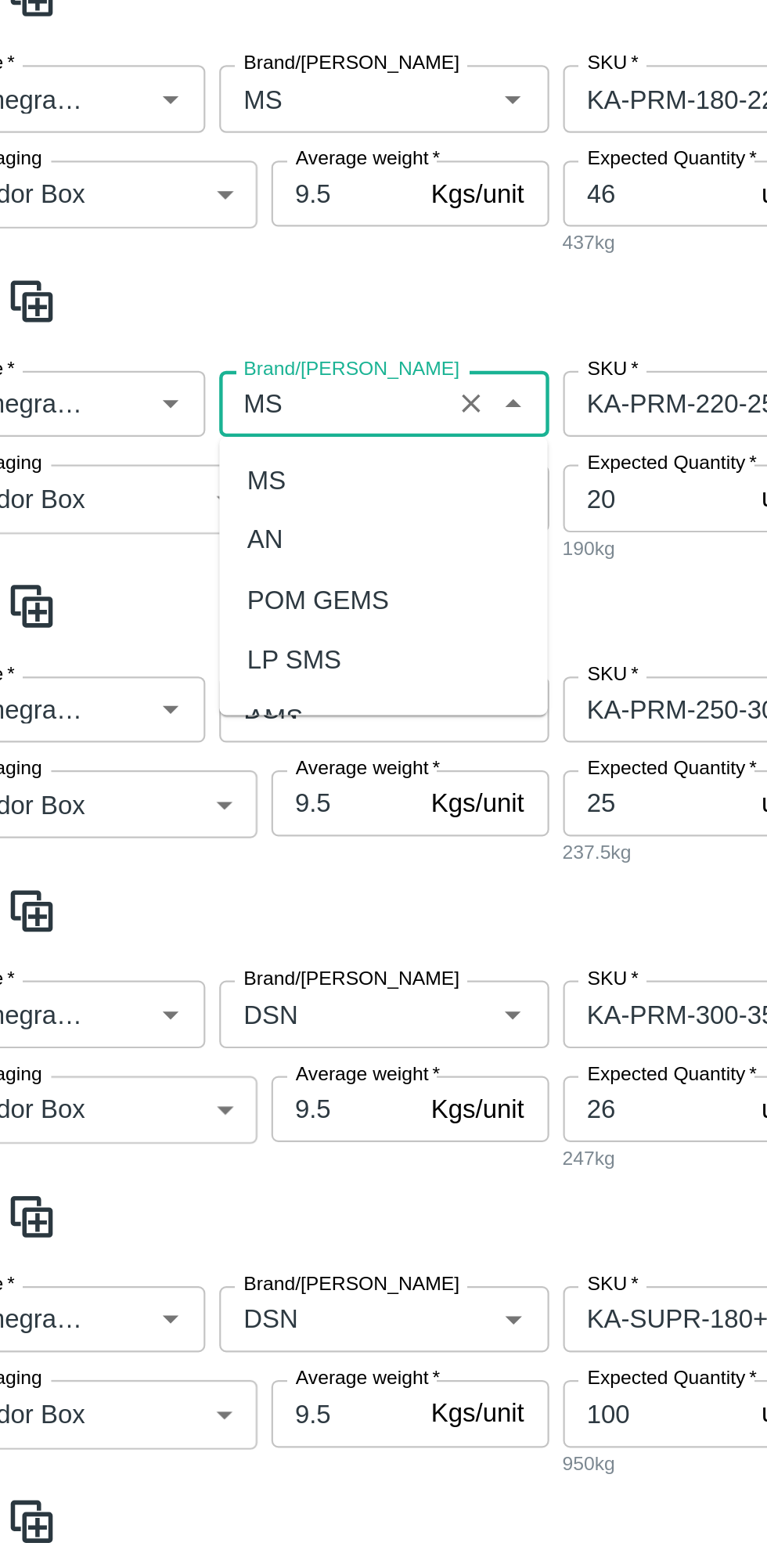
click at [165, 447] on div "MS" at bounding box center [169, 444] width 17 height 17
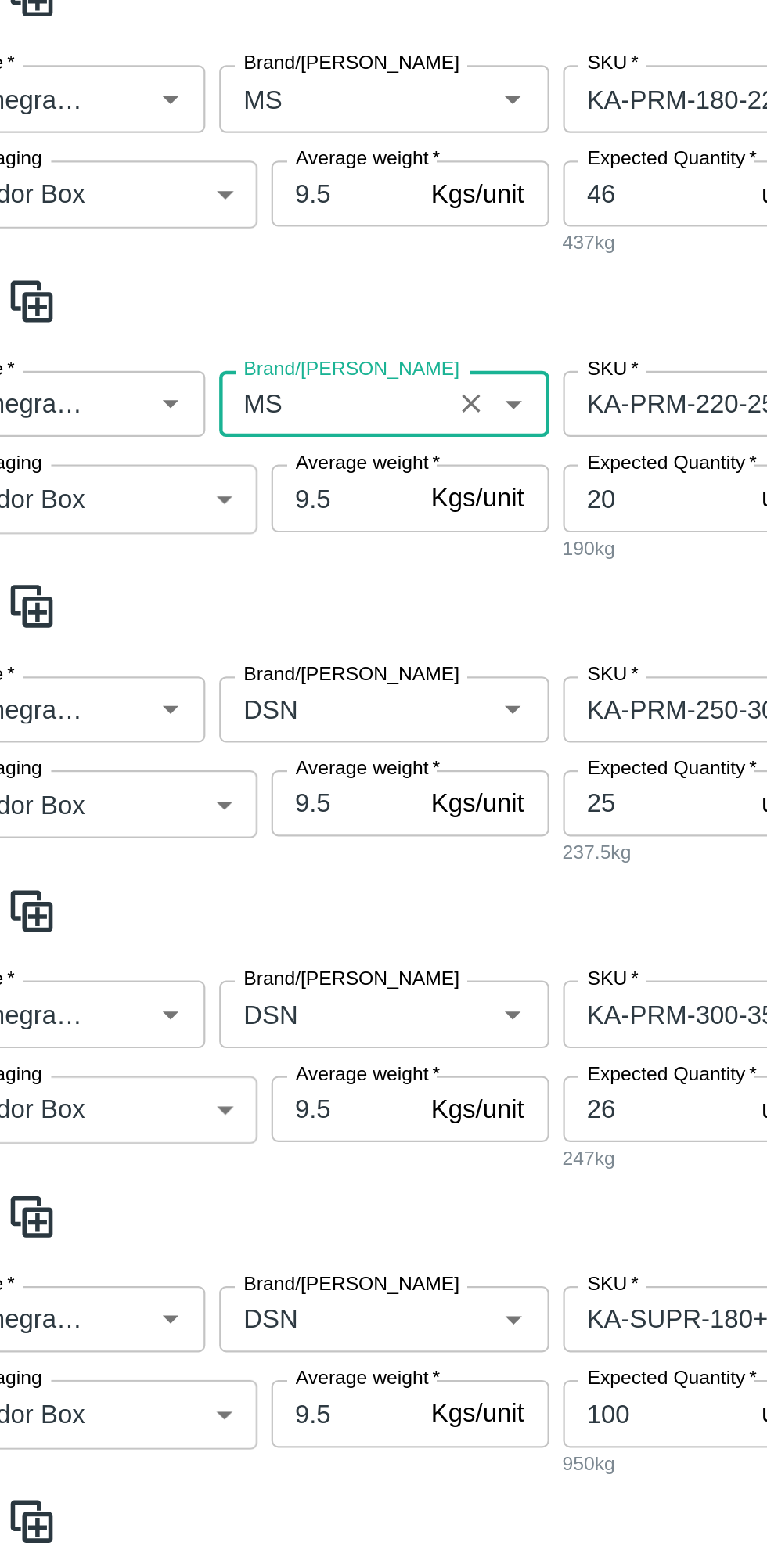
scroll to position [652, 0]
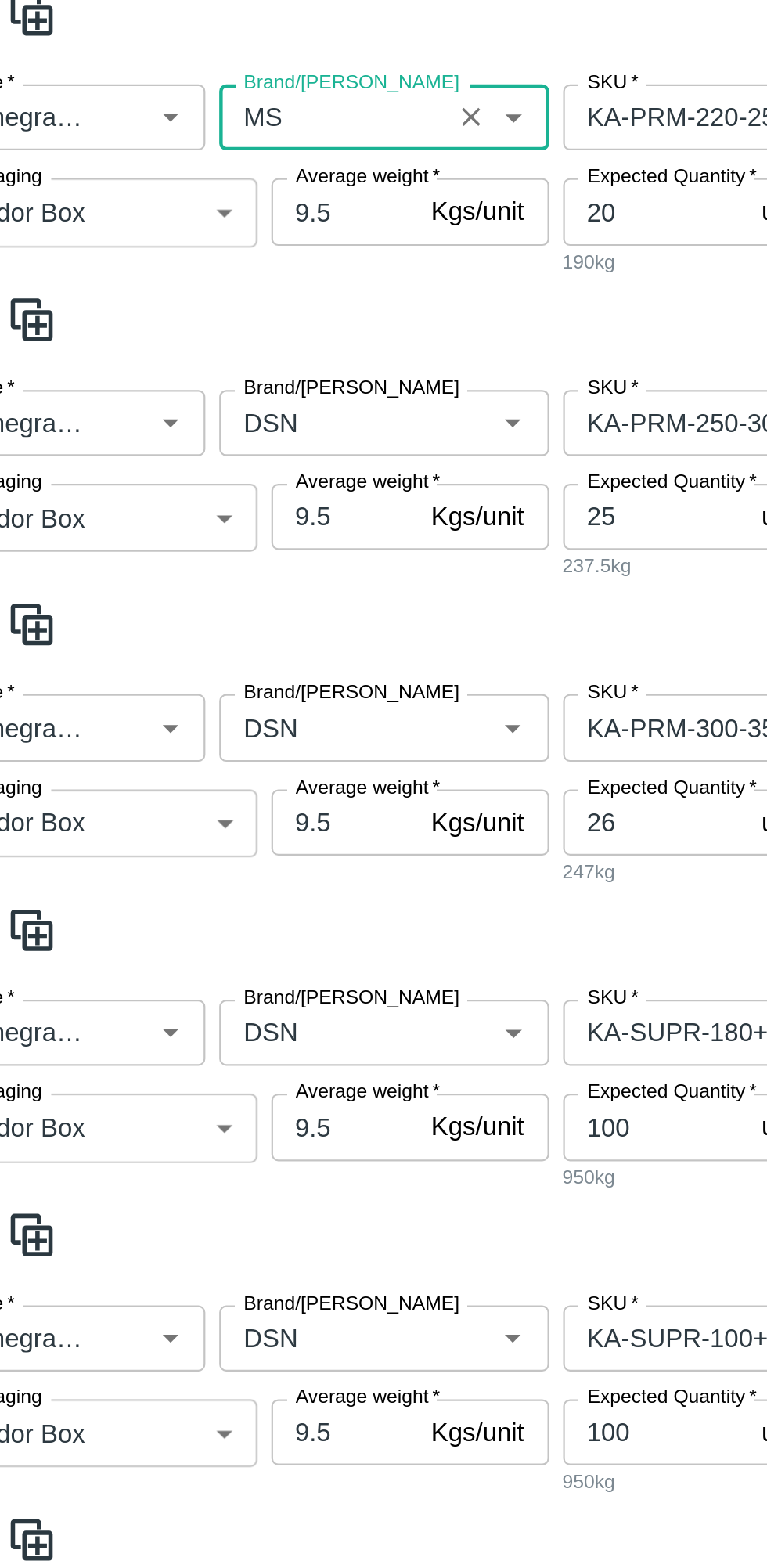
type input "MS"
click at [187, 444] on label "Average weight   *" at bounding box center [214, 445] width 65 height 12
click at [187, 446] on input "9.5" at bounding box center [203, 460] width 66 height 30
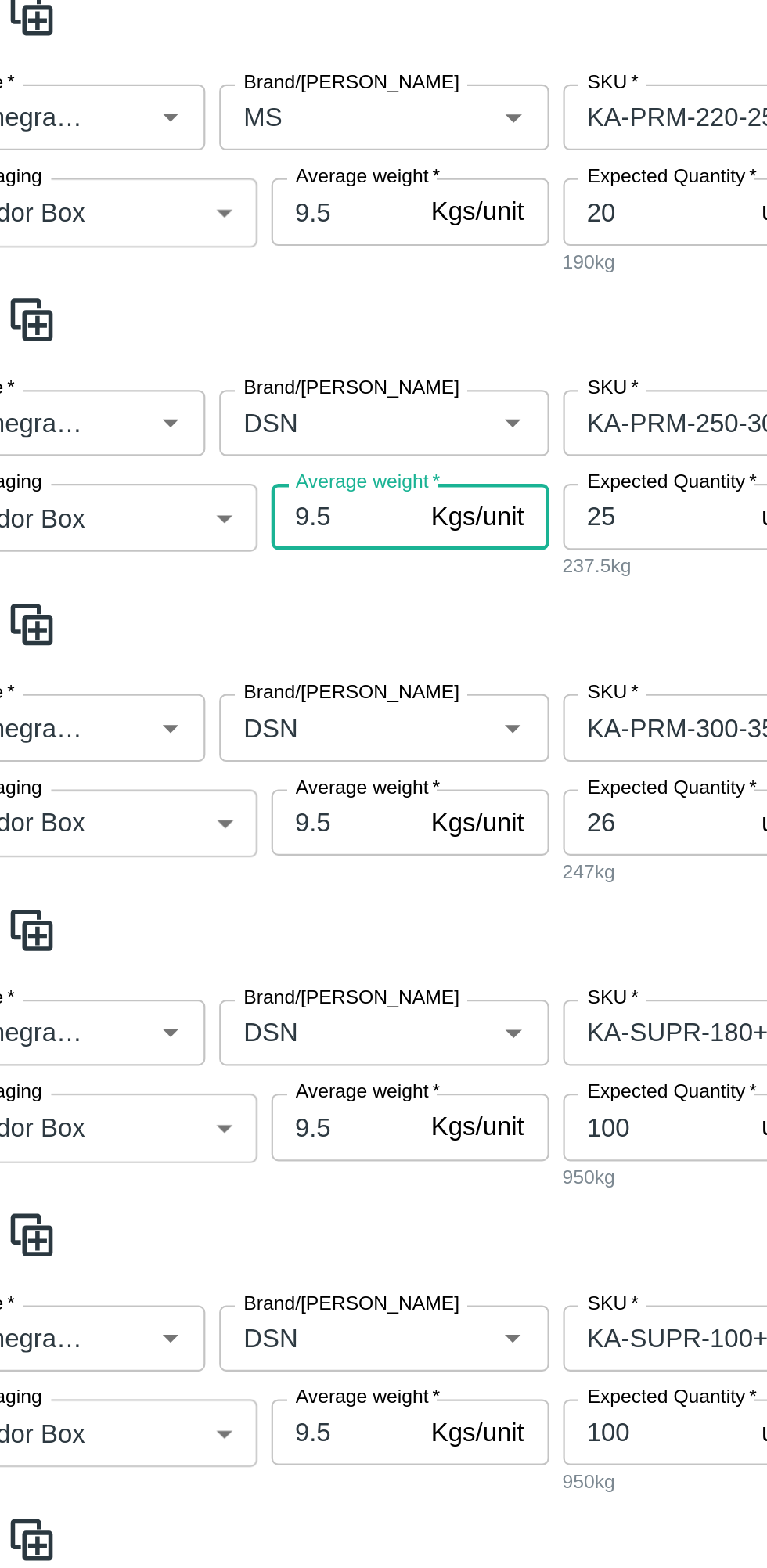
scroll to position [649, 0]
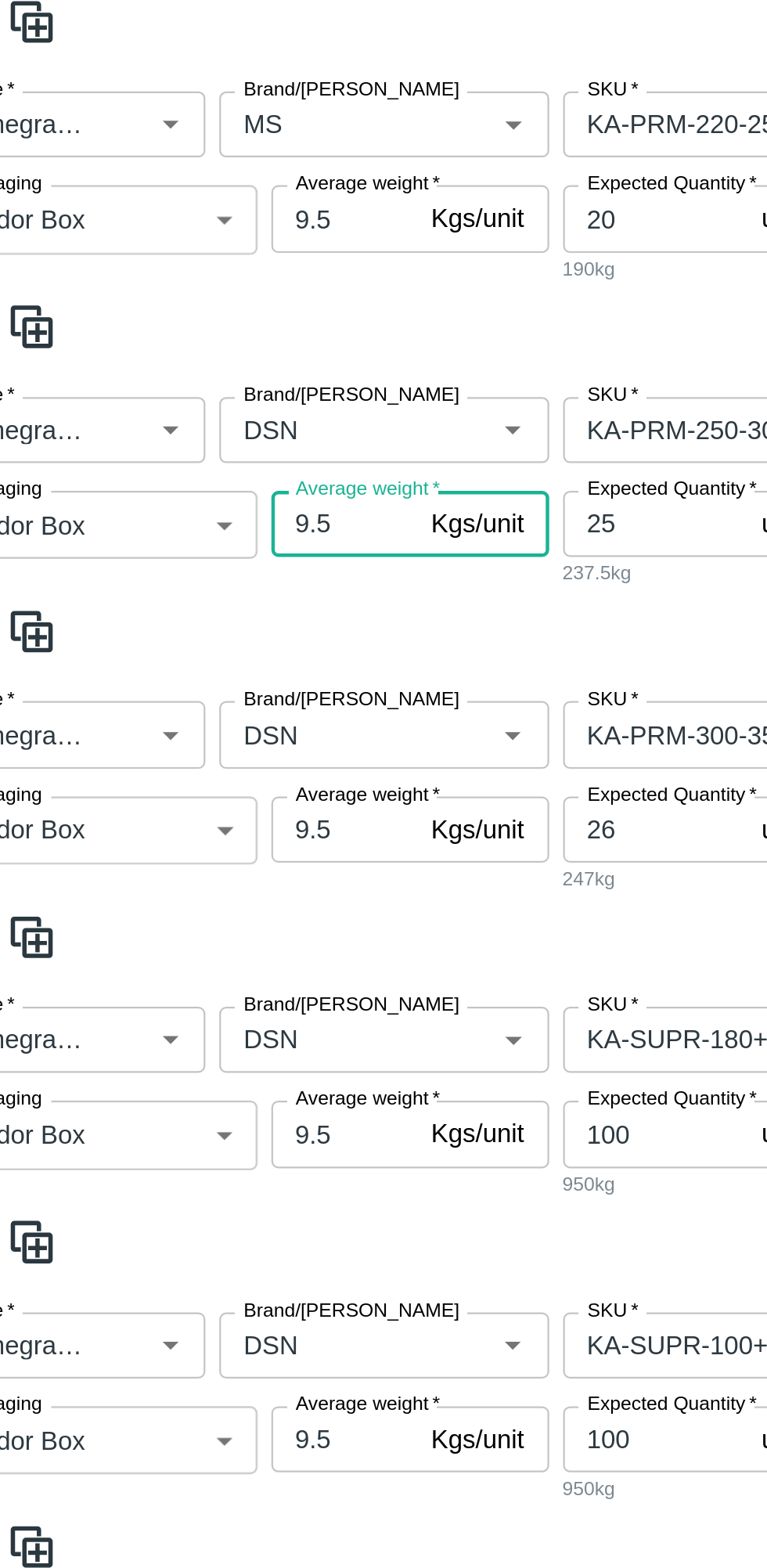
click at [170, 426] on input "Brand/[PERSON_NAME]" at bounding box center [198, 420] width 93 height 20
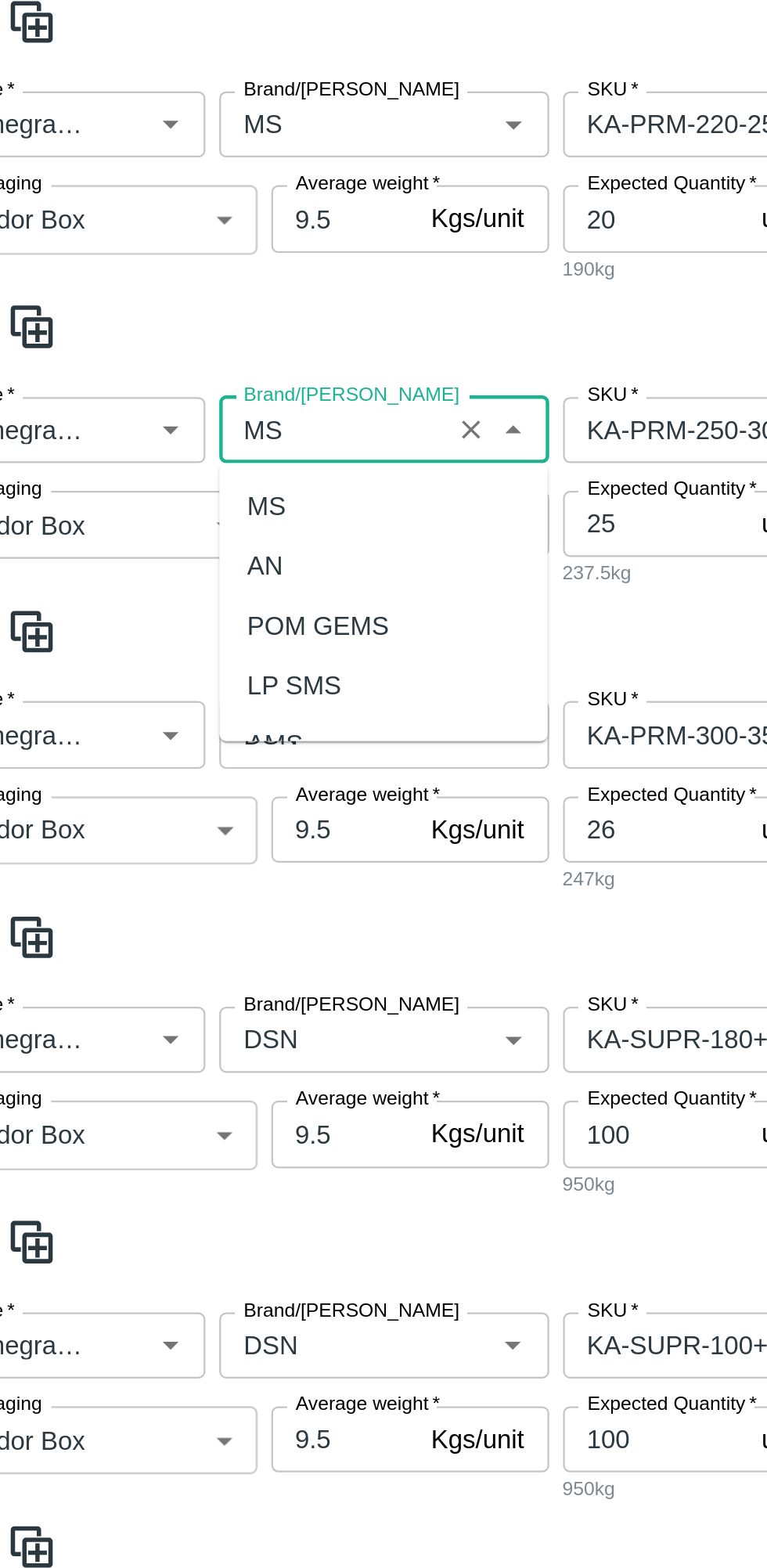
scroll to position [0, 0]
click at [170, 446] on div "MS" at bounding box center [221, 455] width 148 height 27
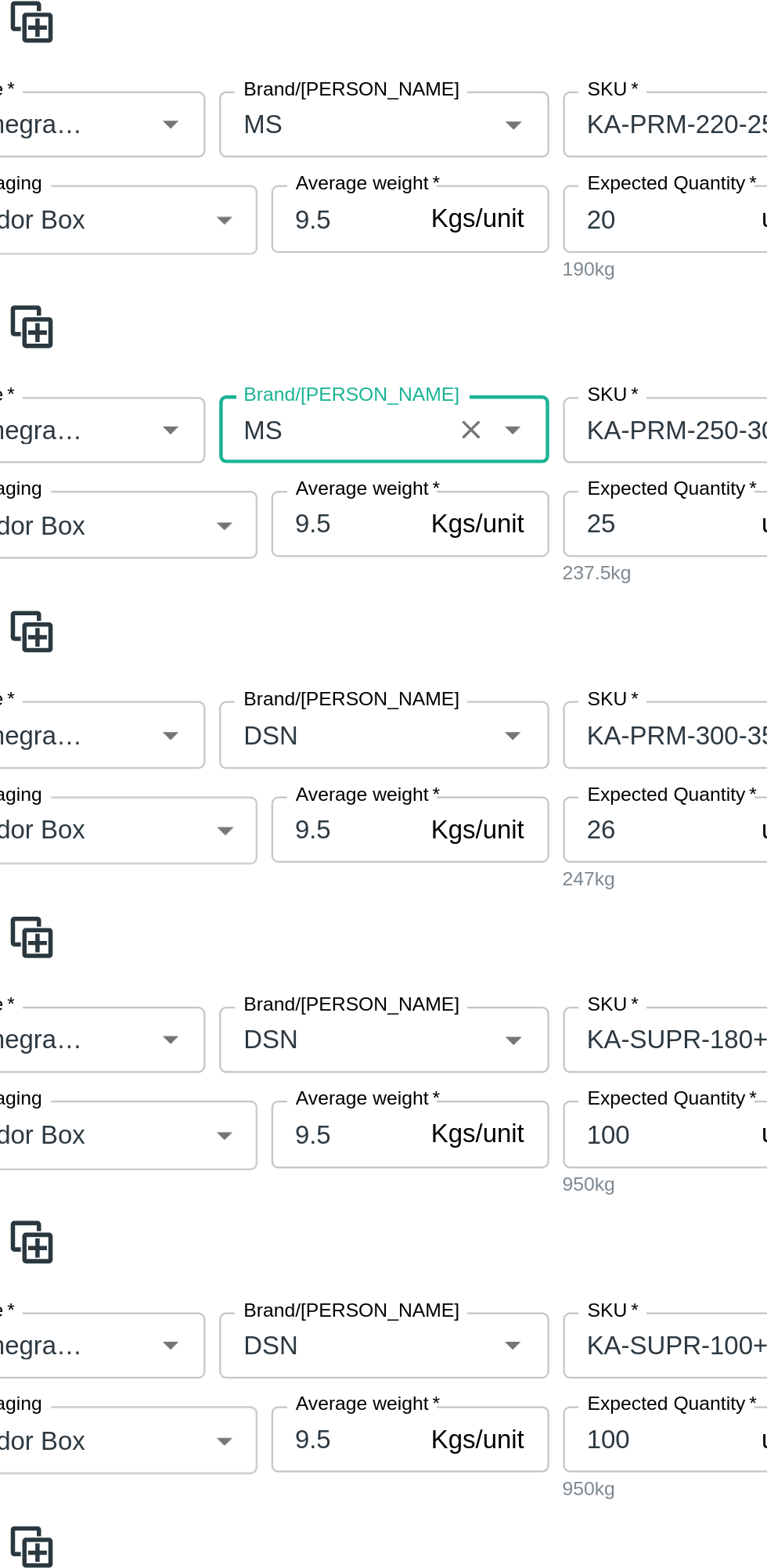
scroll to position [727, 0]
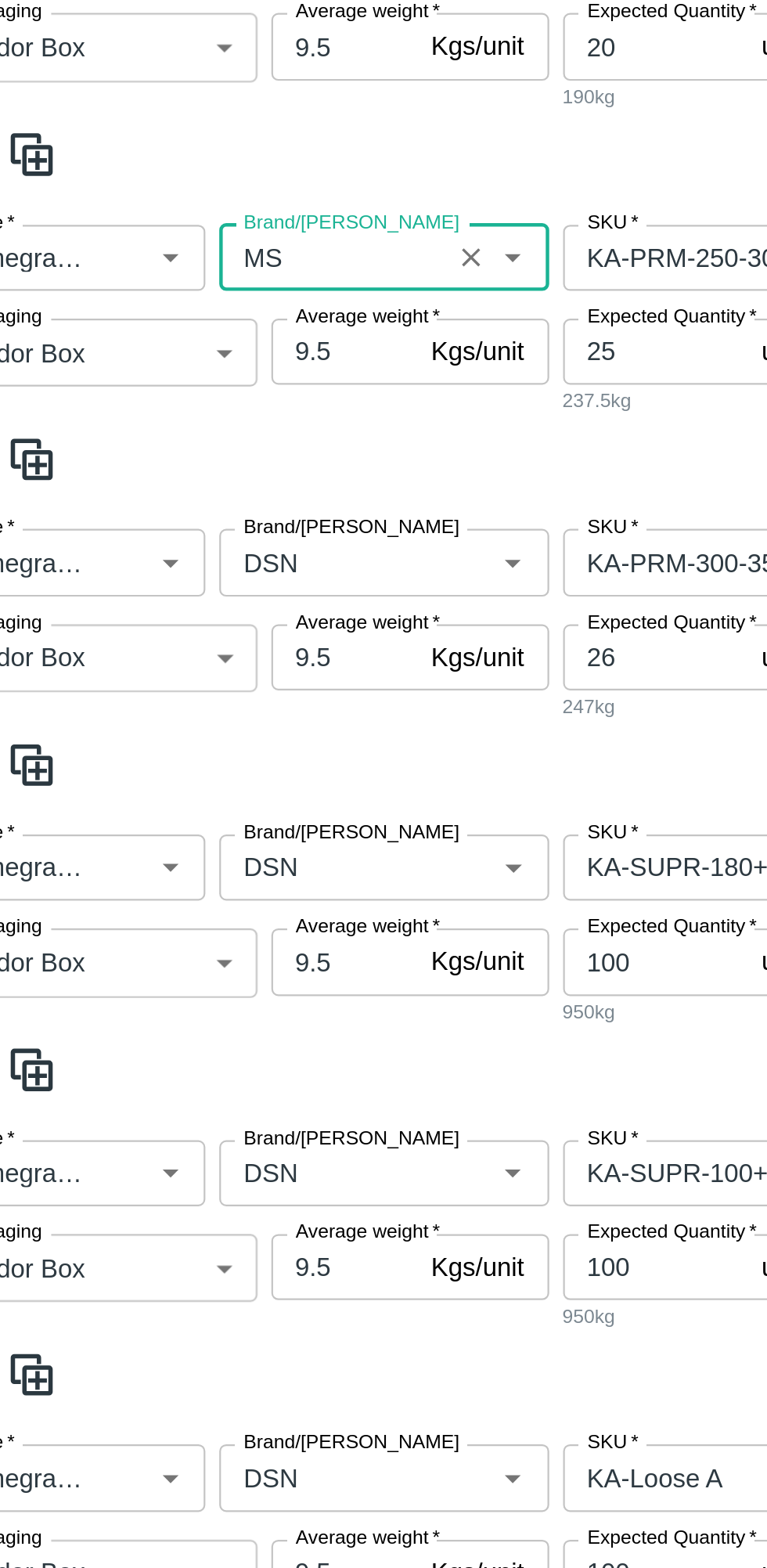
type input "MS"
click at [165, 479] on input "Brand/[PERSON_NAME]" at bounding box center [198, 480] width 93 height 20
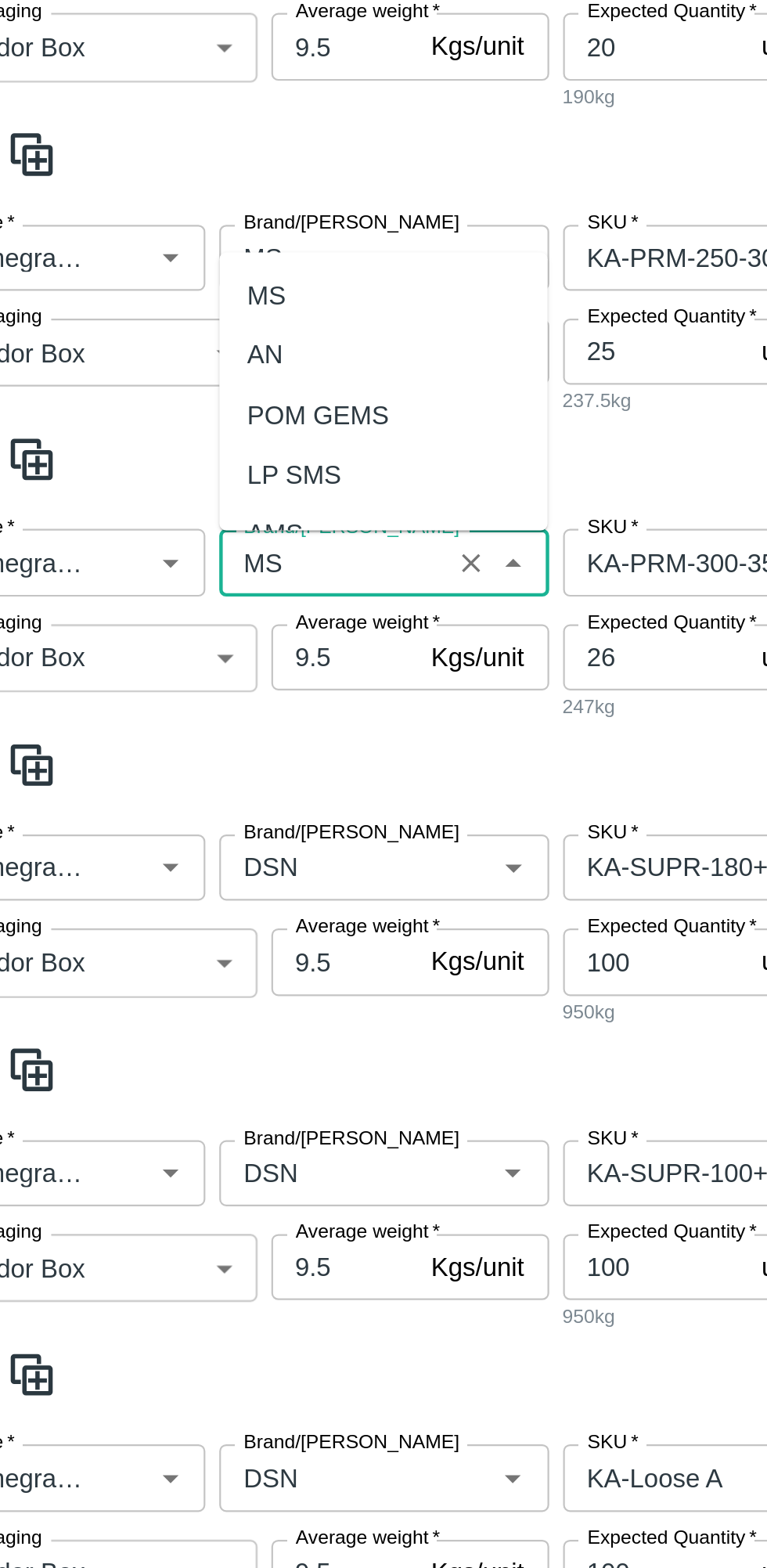
scroll to position [0, 0]
click at [168, 353] on div "MS" at bounding box center [169, 361] width 17 height 17
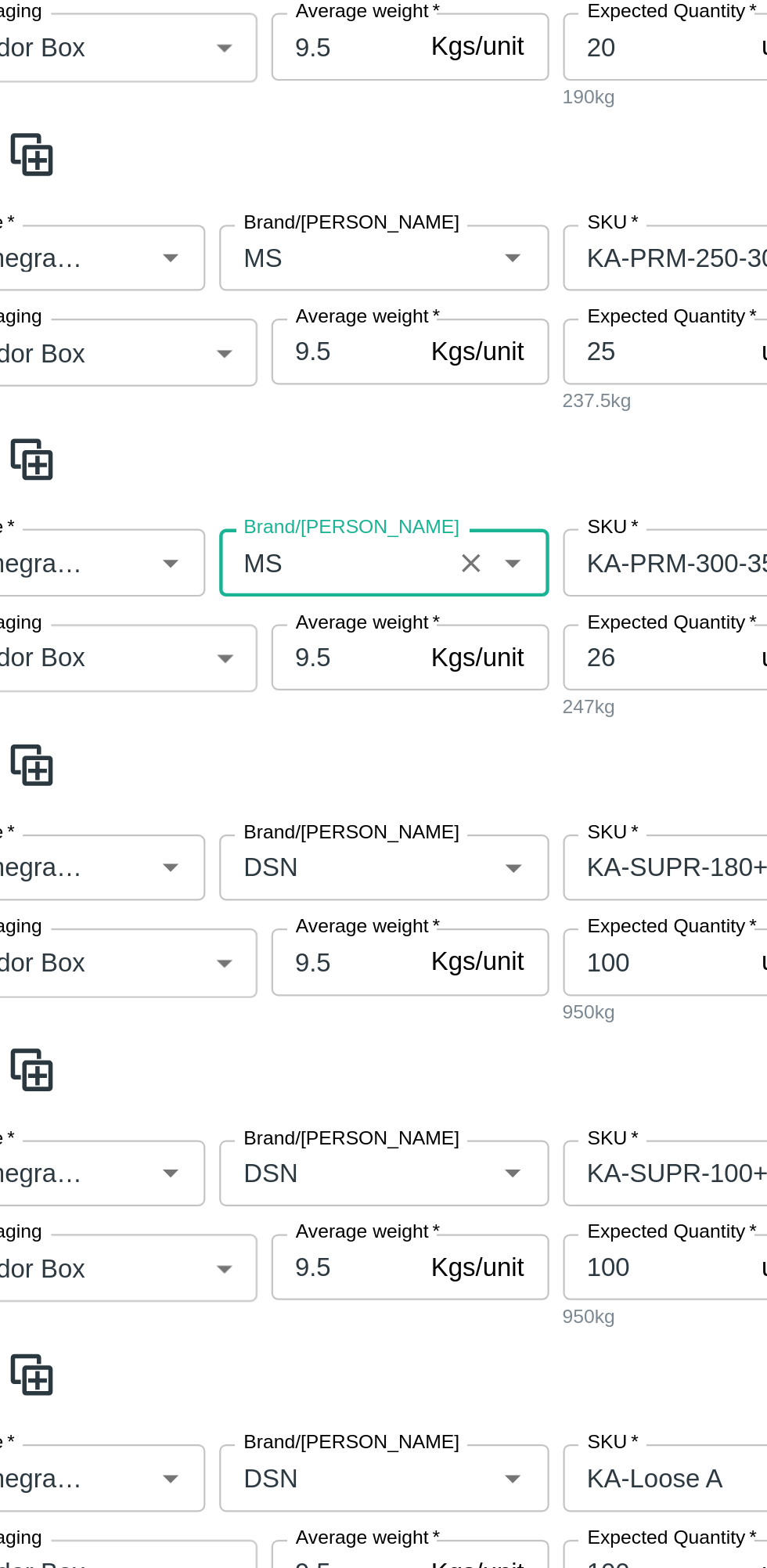
scroll to position [728, 0]
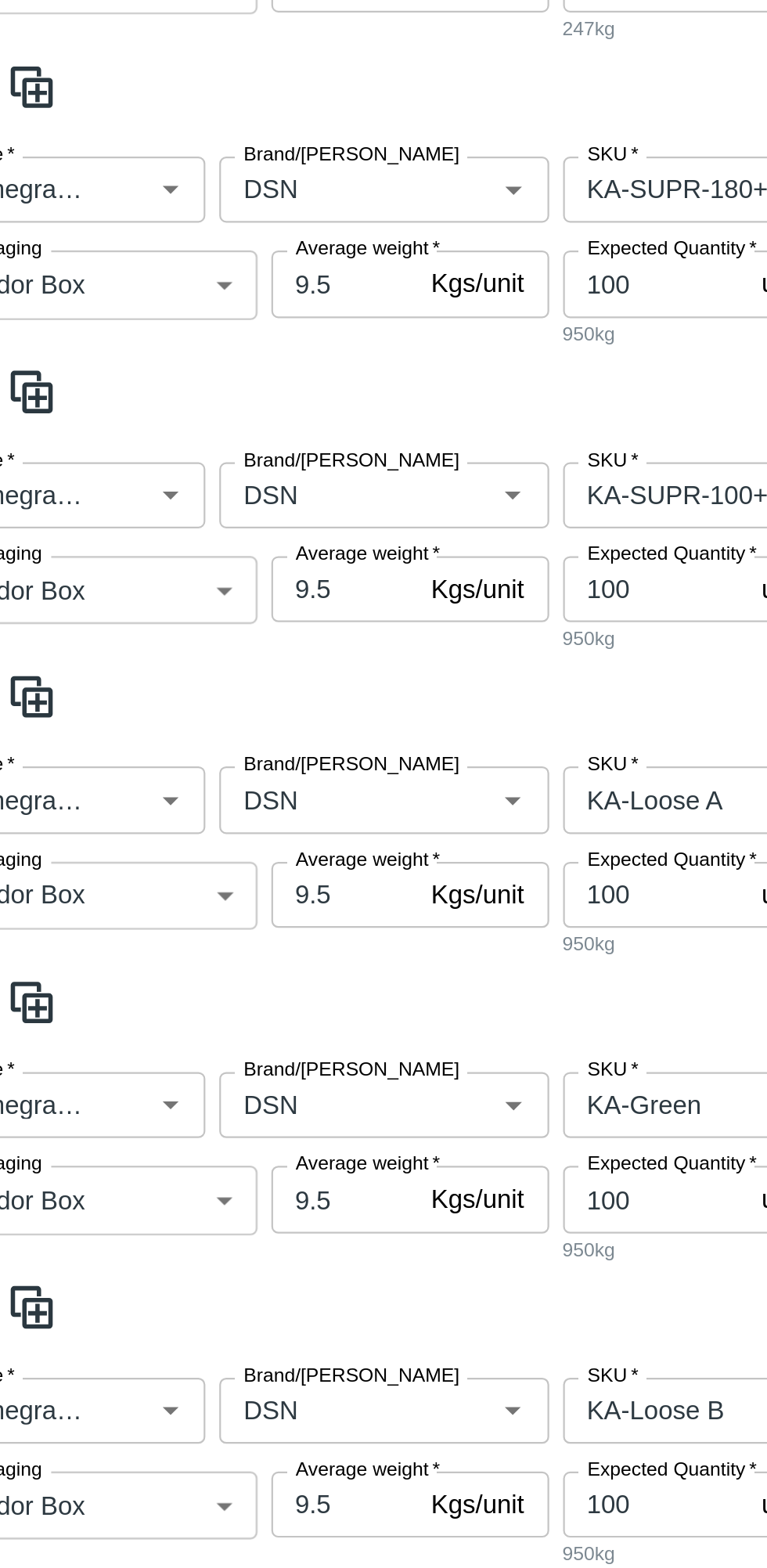
type input "MS"
click at [171, 754] on input "Brand/[PERSON_NAME]" at bounding box center [198, 754] width 93 height 20
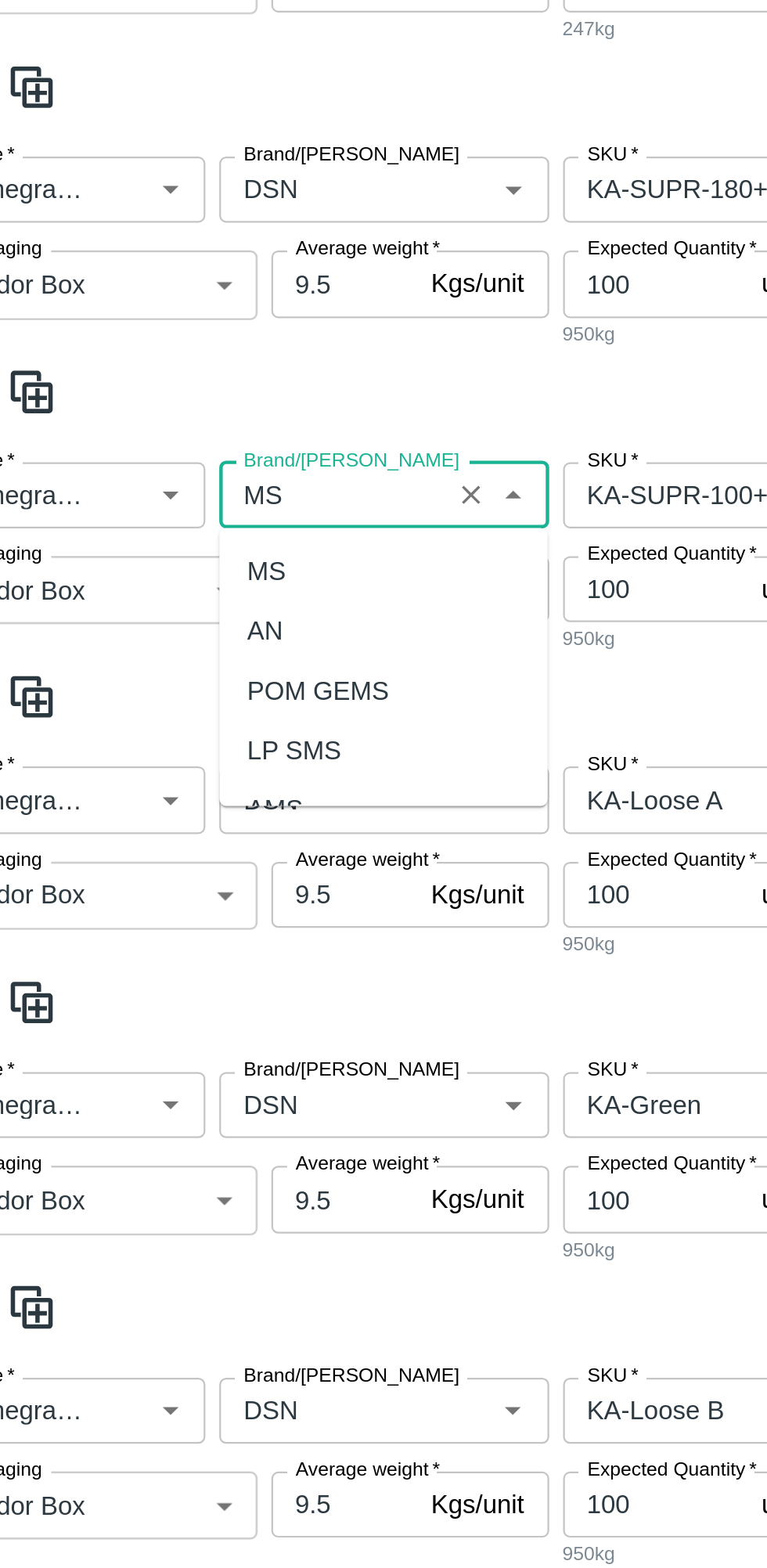
scroll to position [0, 0]
click at [168, 790] on div "MS" at bounding box center [169, 789] width 17 height 17
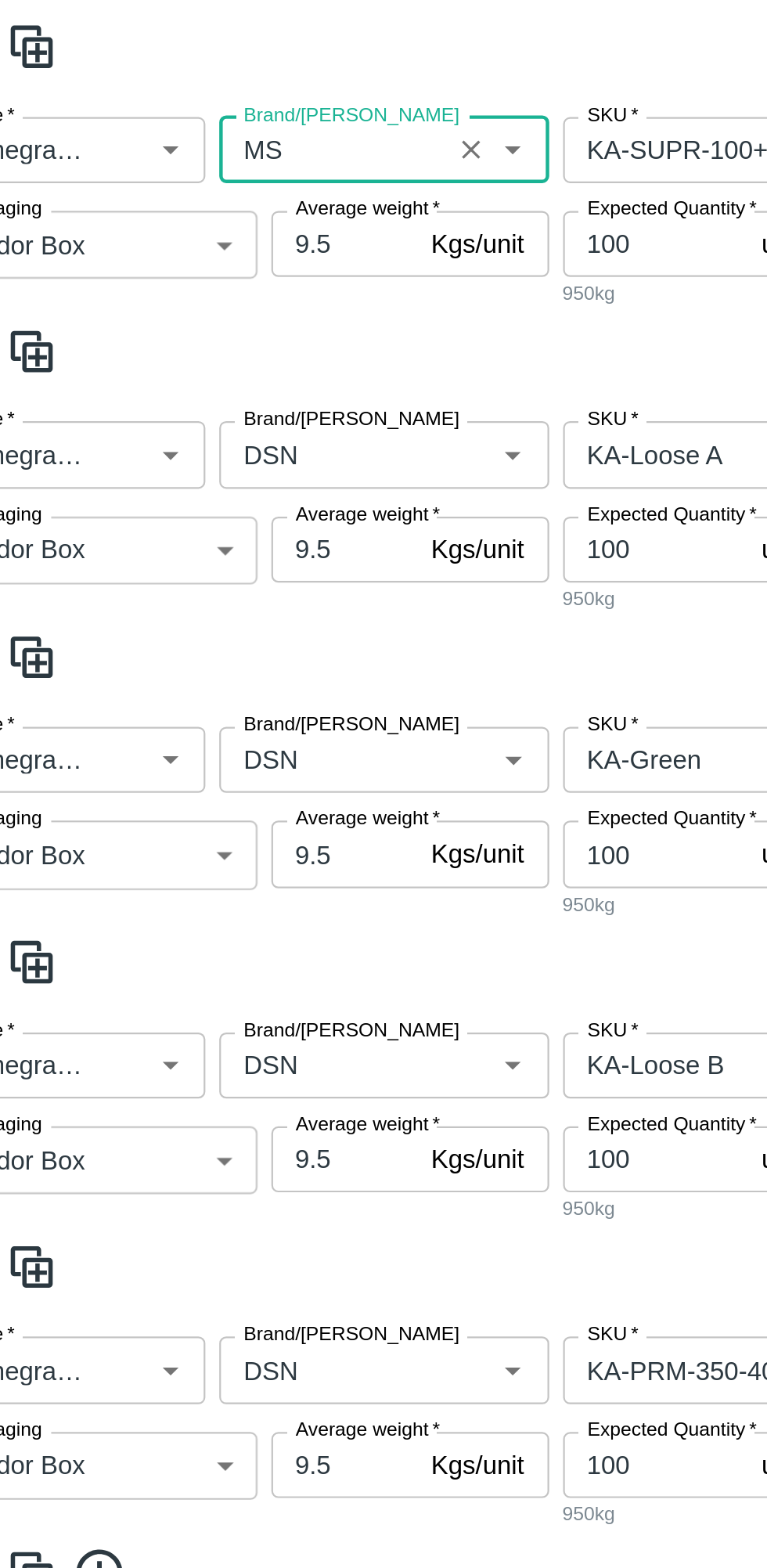
type input "MS"
click at [170, 898] on input "Brand/[PERSON_NAME]" at bounding box center [198, 891] width 93 height 20
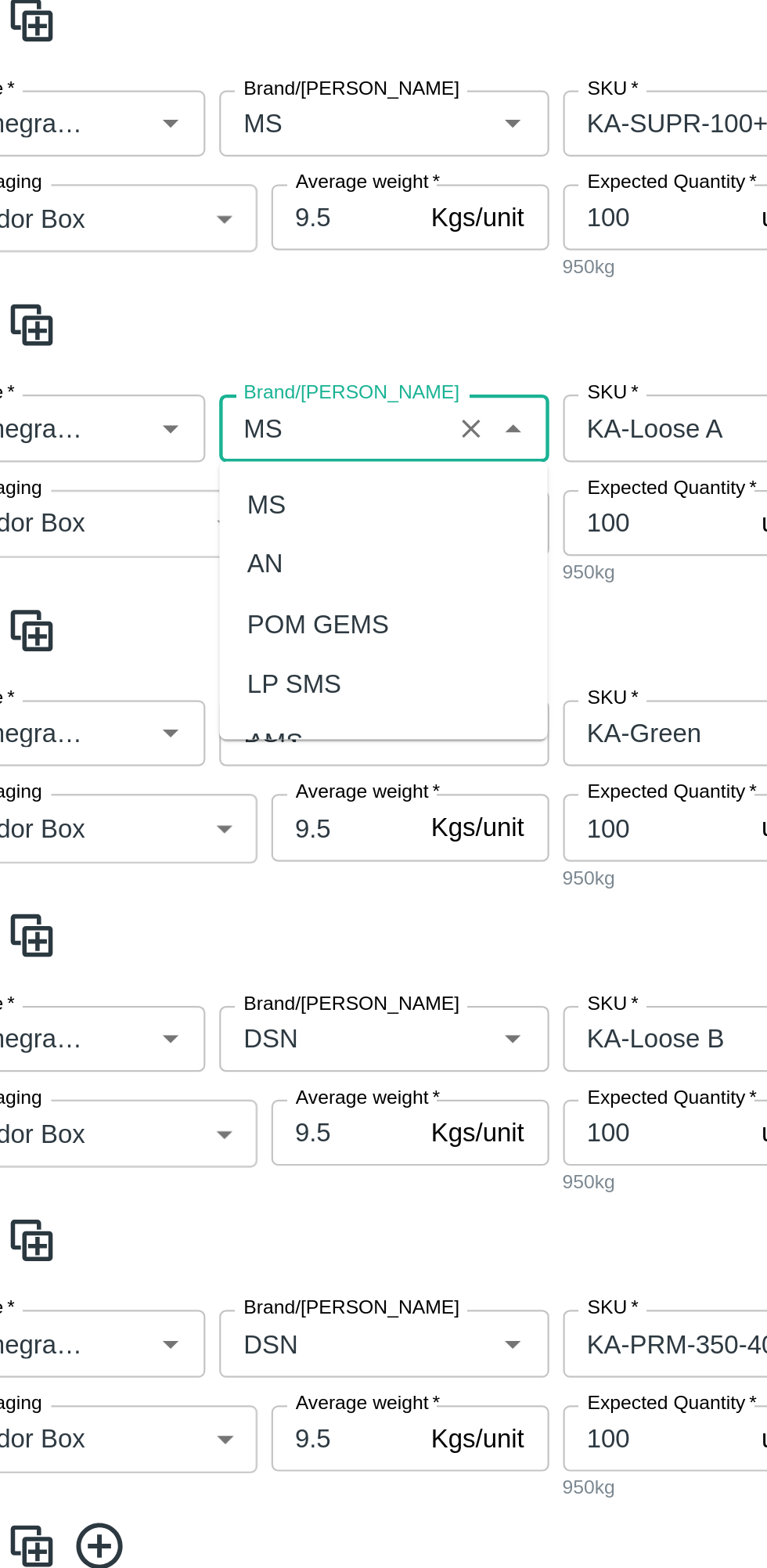
click at [177, 916] on div "MS" at bounding box center [221, 927] width 148 height 27
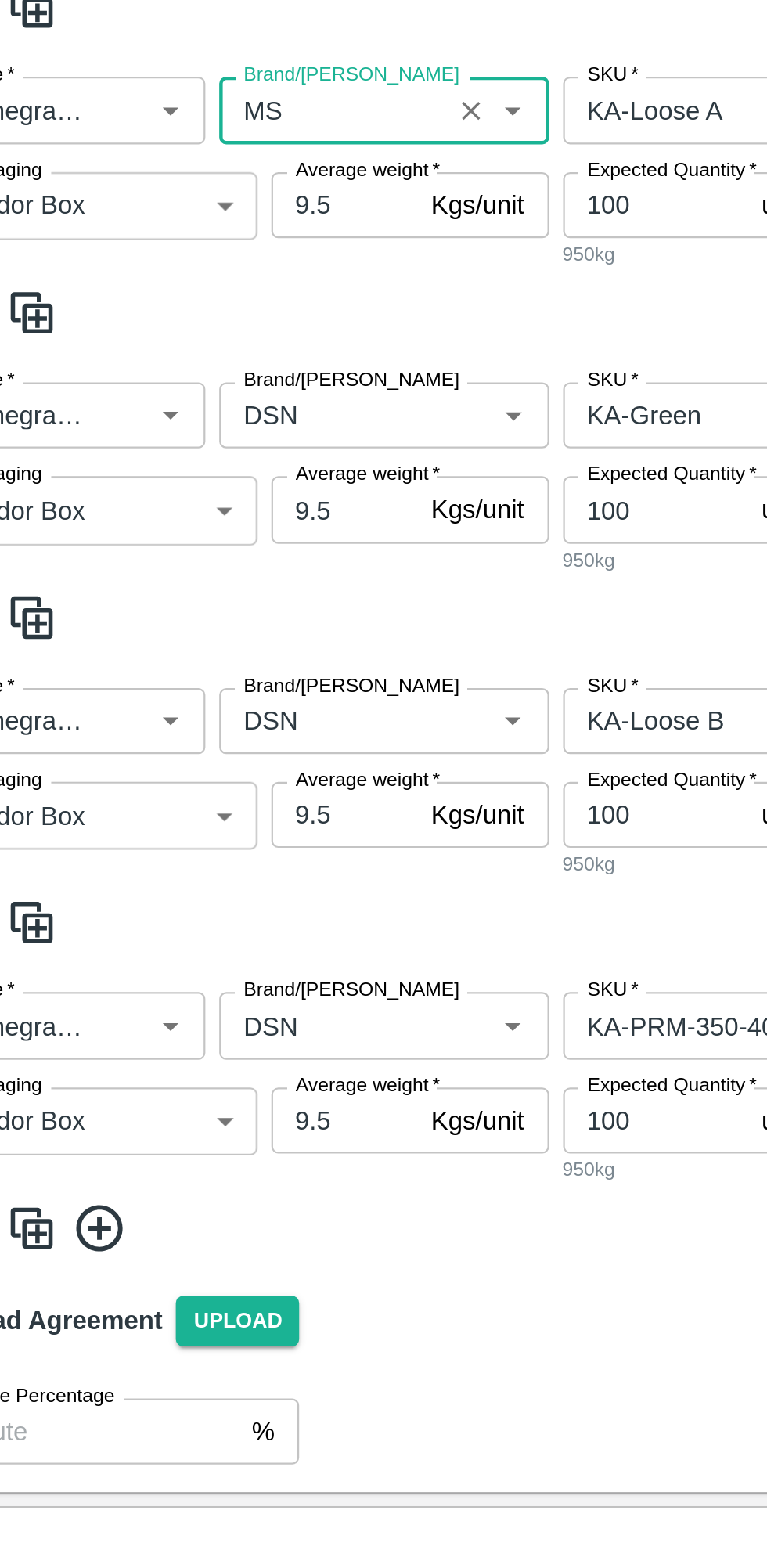
type input "MS"
click at [176, 1033] on input "Brand/[PERSON_NAME]" at bounding box center [198, 1029] width 93 height 20
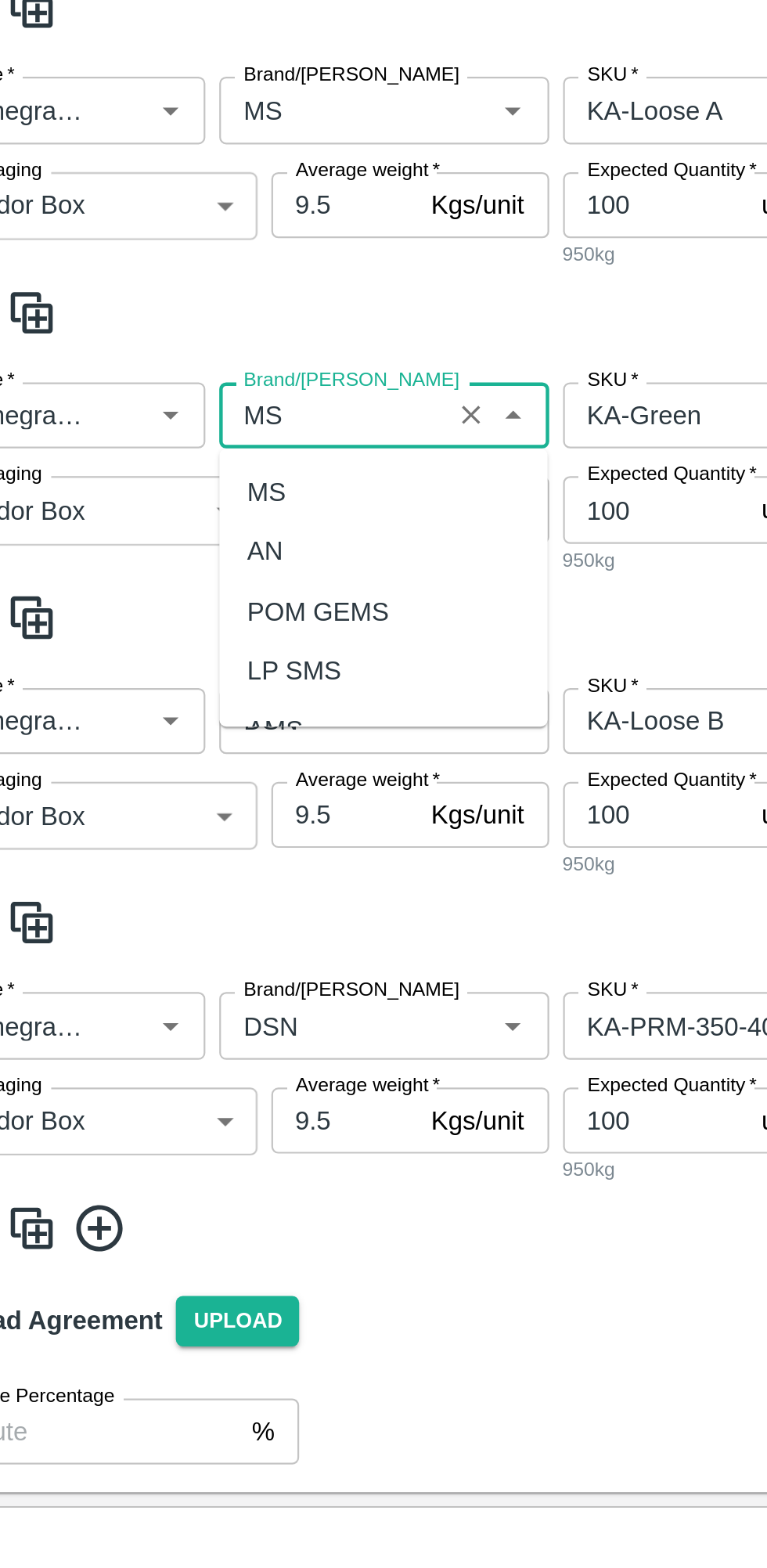
click at [173, 1054] on div "MS" at bounding box center [221, 1063] width 148 height 27
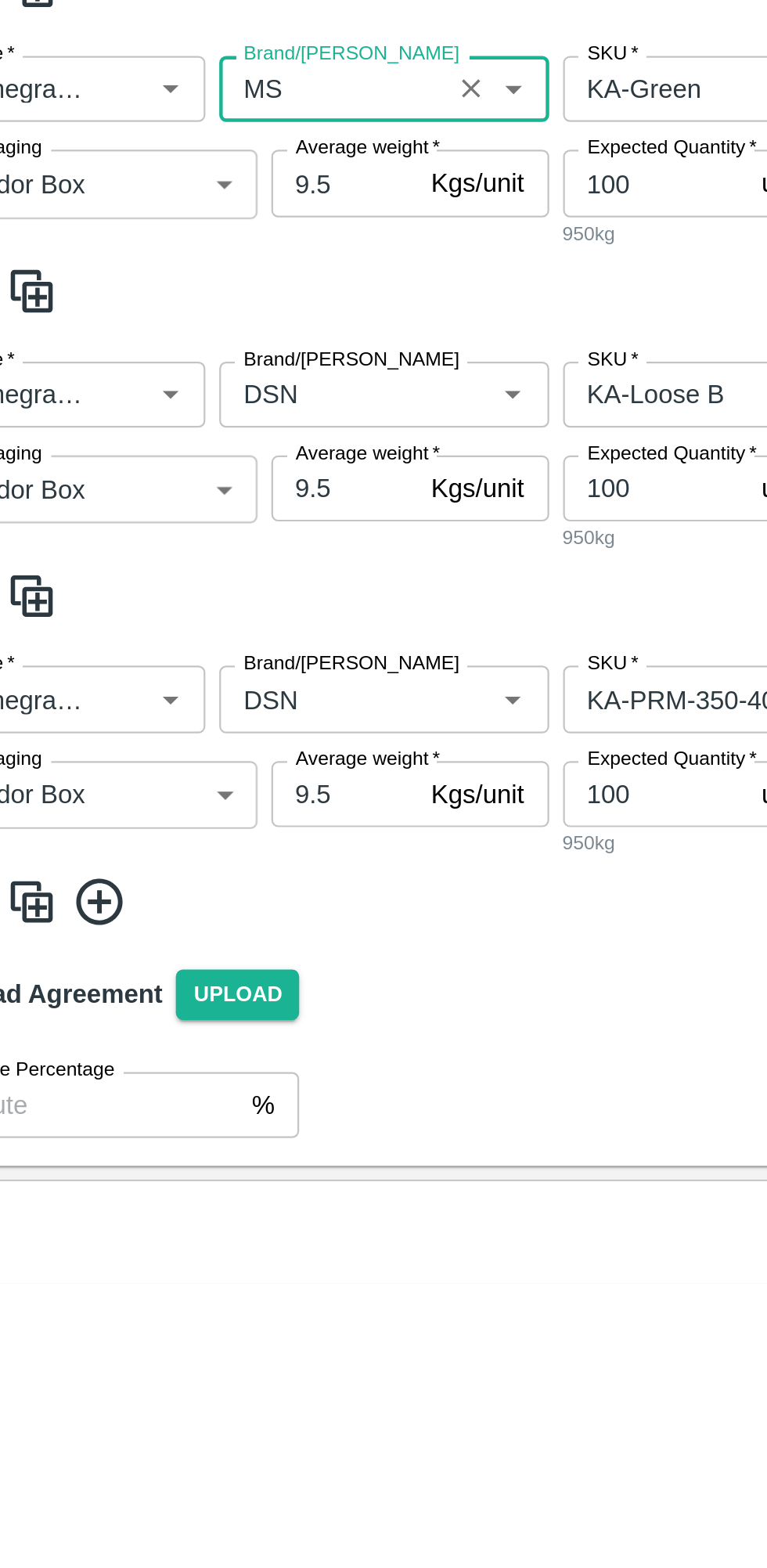
type input "MS"
click at [176, 1171] on input "Brand/[PERSON_NAME]" at bounding box center [198, 1167] width 93 height 20
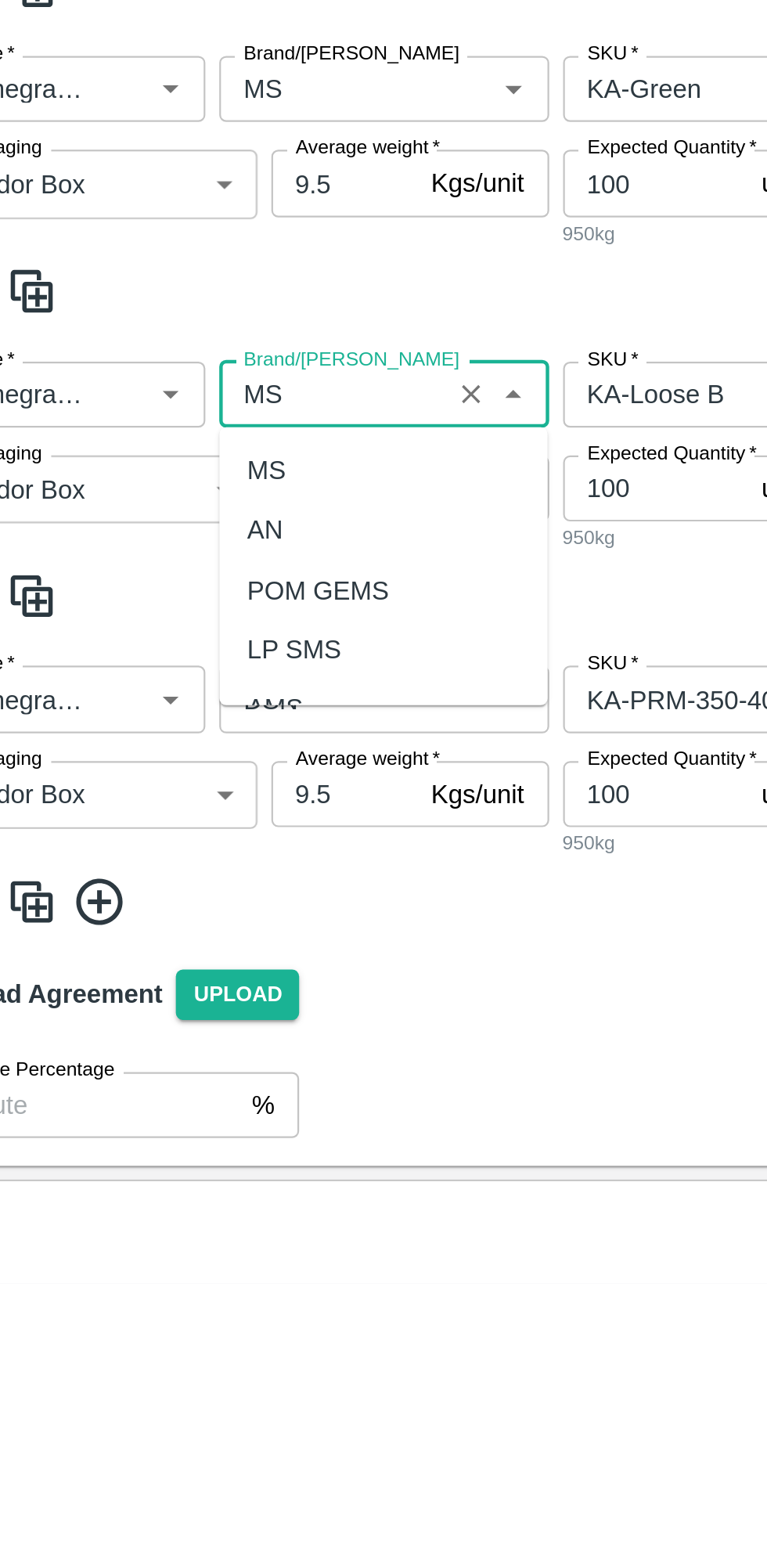
click at [171, 1193] on div "MS" at bounding box center [169, 1202] width 17 height 17
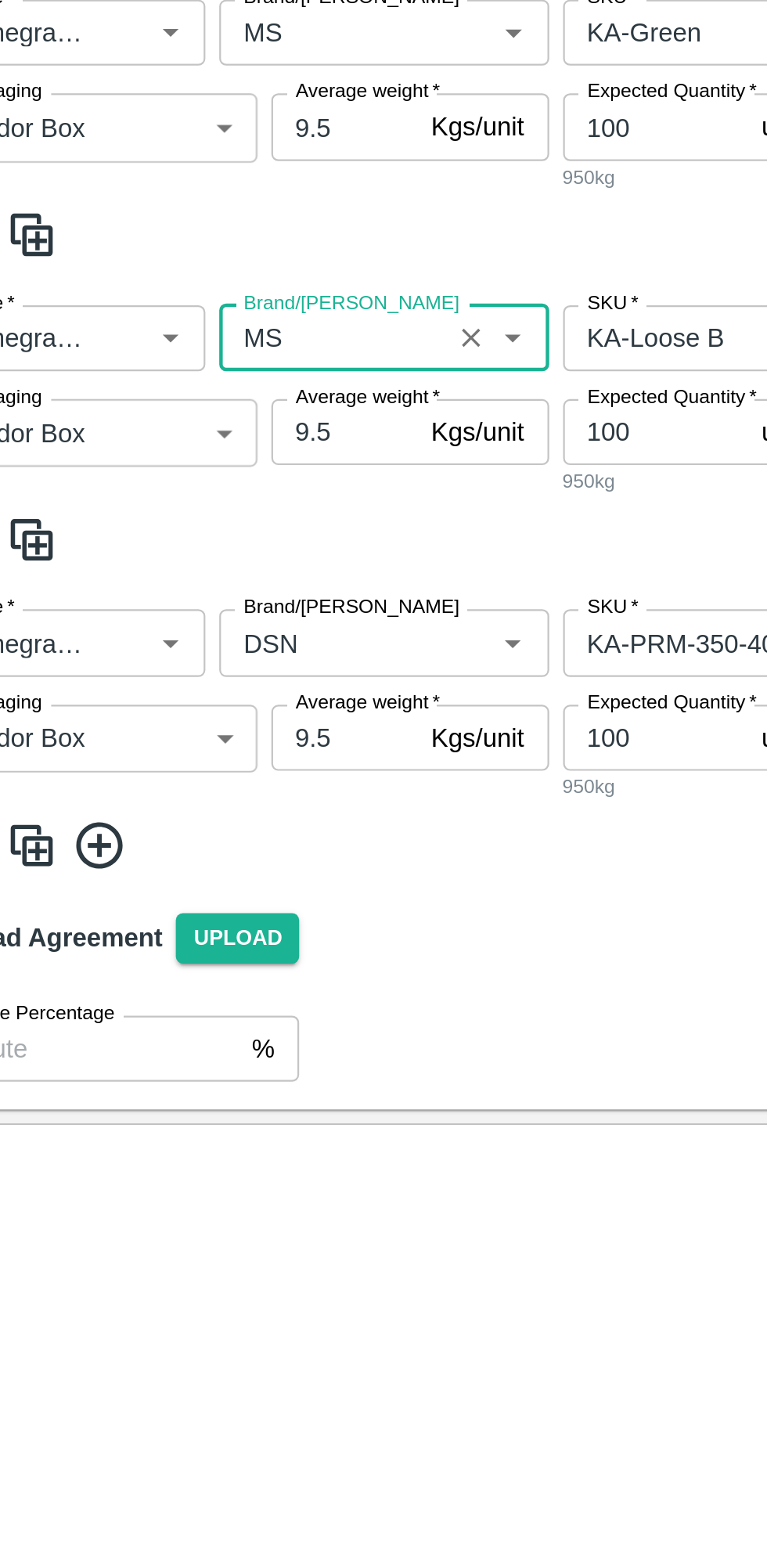
type input "MS"
click at [172, 1307] on input "Brand/[PERSON_NAME]" at bounding box center [198, 1303] width 93 height 20
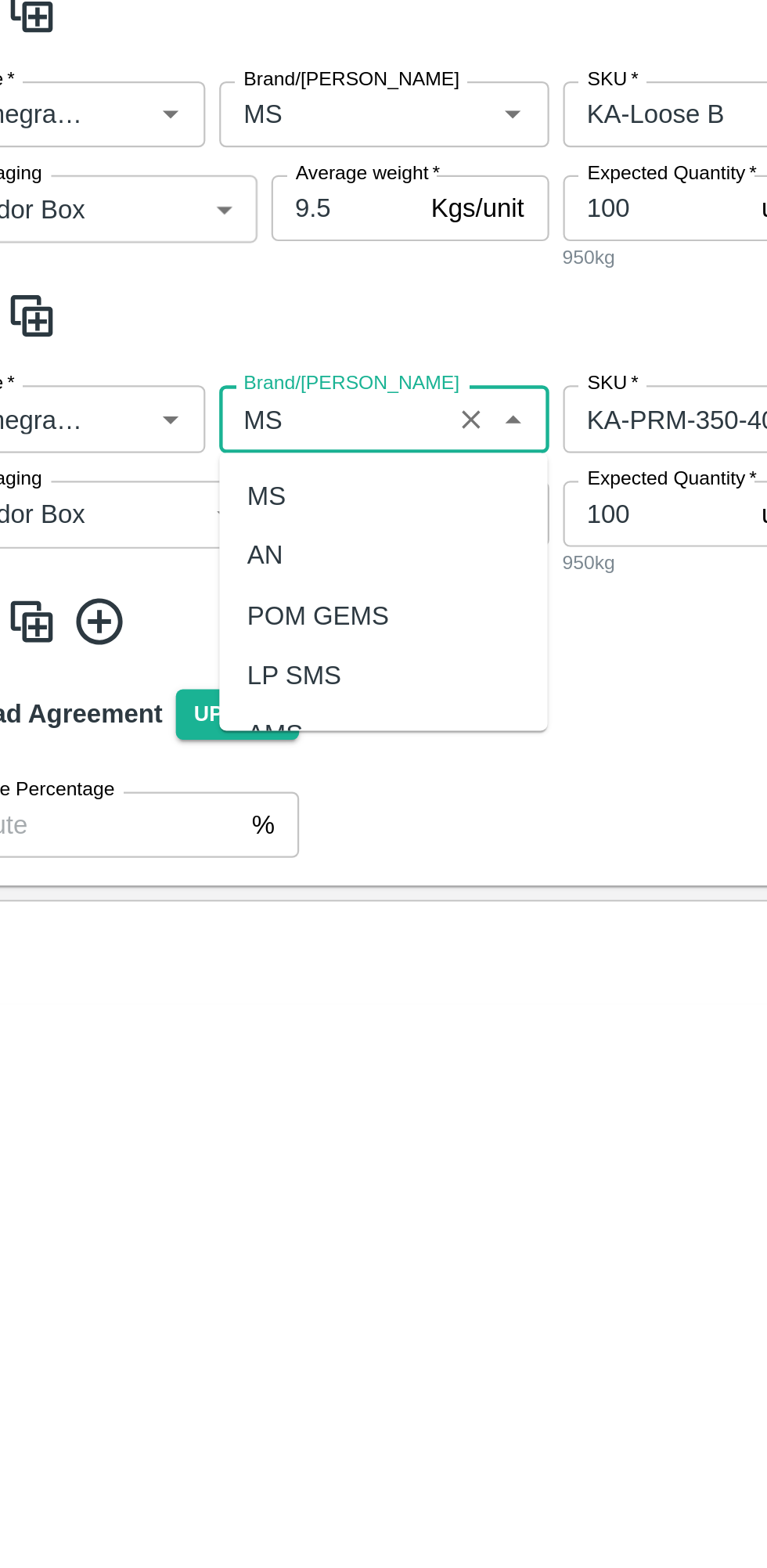
click at [183, 1330] on div "MS" at bounding box center [221, 1339] width 148 height 27
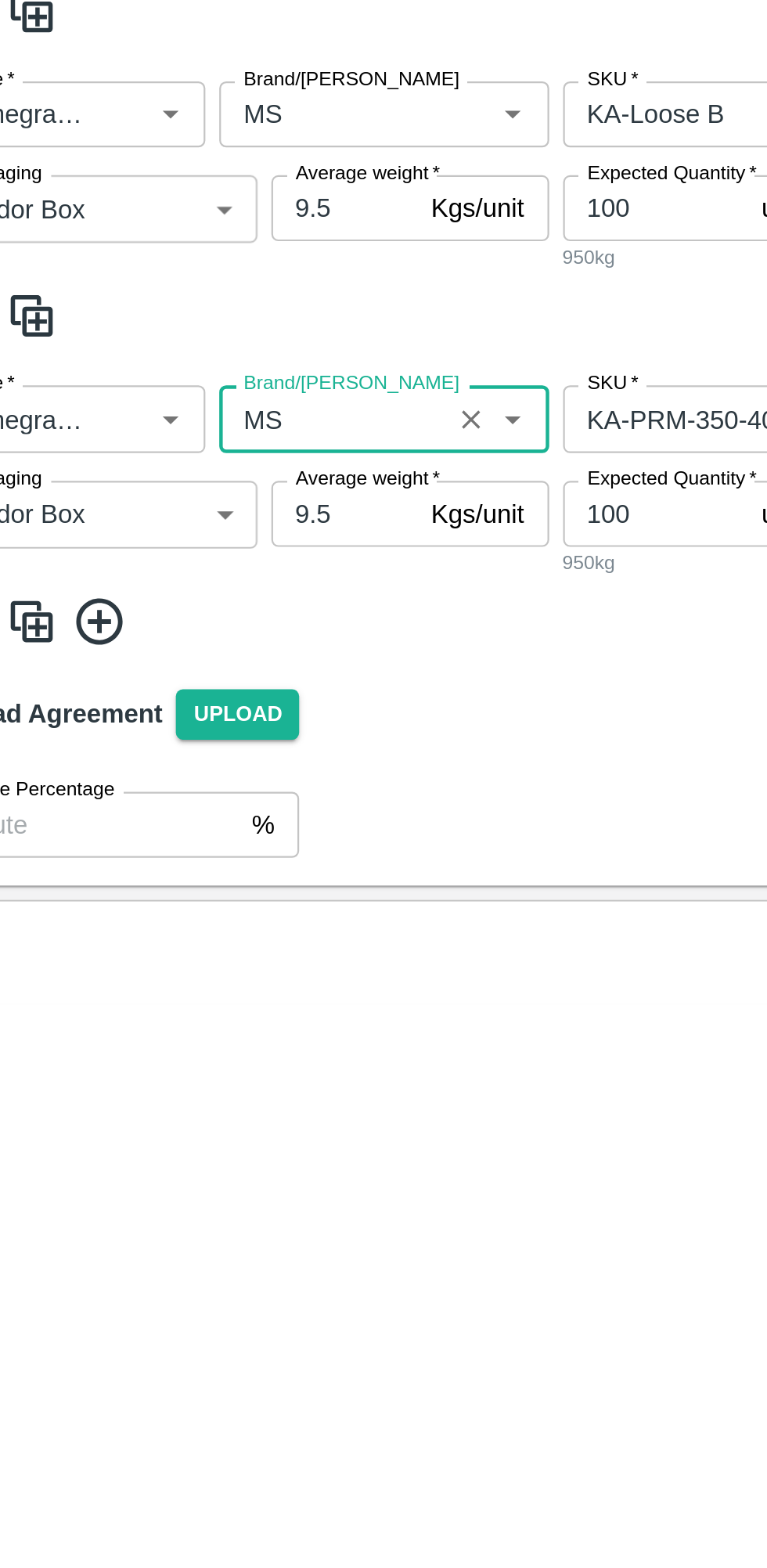
type input "MS"
click at [308, 1451] on div "Upload Agreement Upload" at bounding box center [383, 1437] width 754 height 45
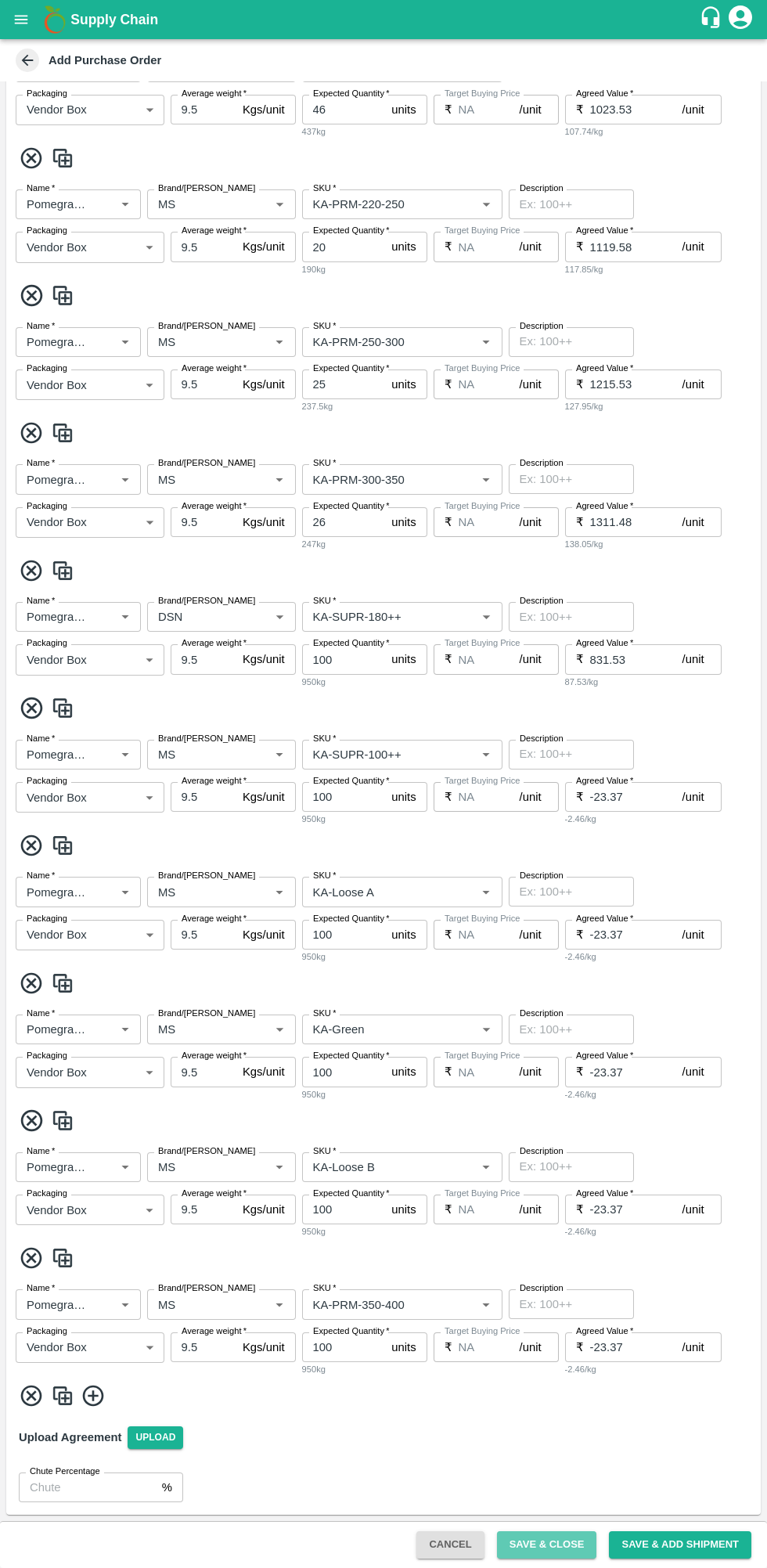
click at [564, 1545] on button "Save & Close" at bounding box center [546, 1545] width 100 height 27
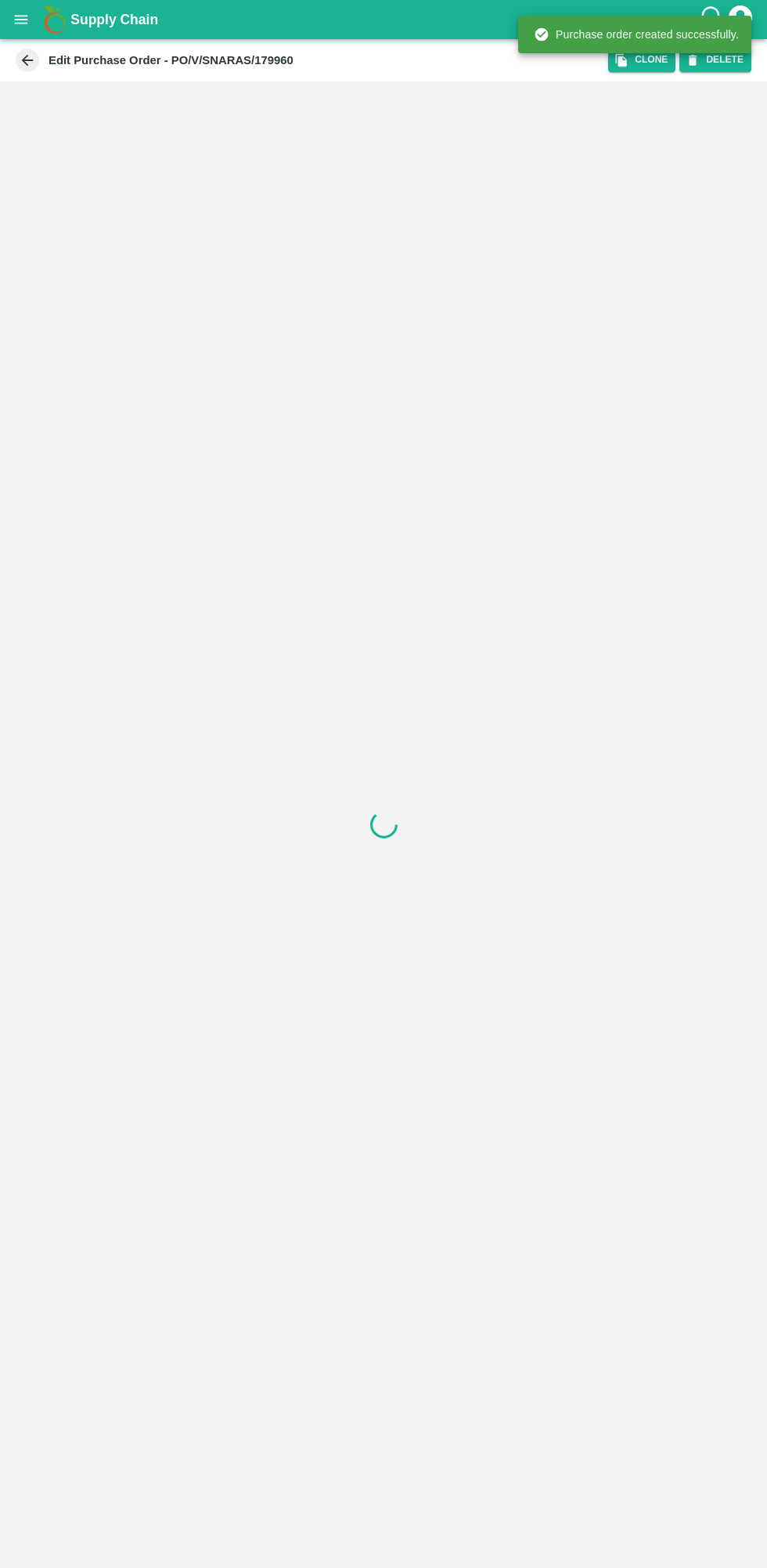
click at [20, 19] on icon "open drawer" at bounding box center [21, 19] width 13 height 9
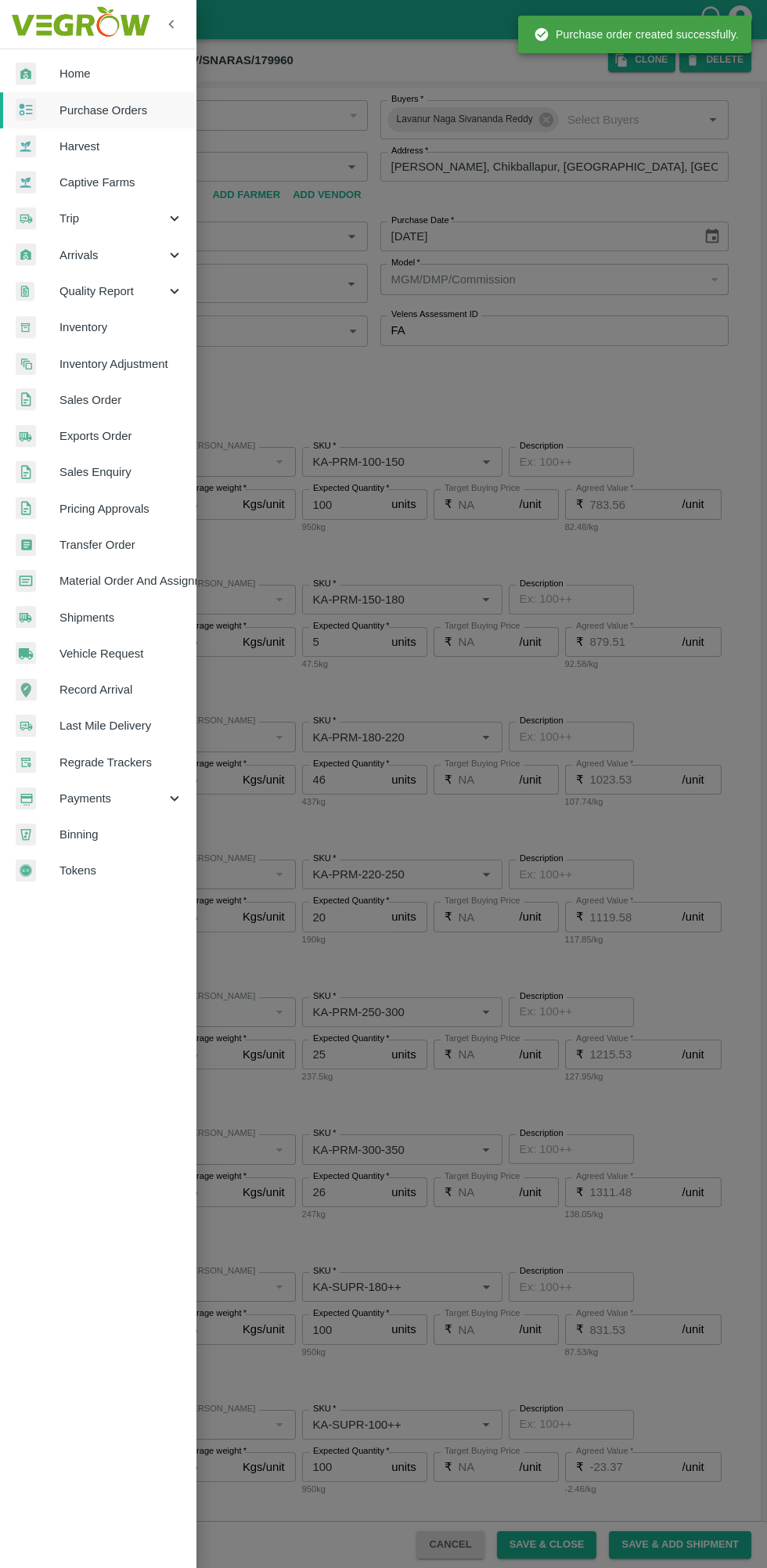
type input "S [PERSON_NAME]-undefined"
type input "129-Chikkaballapur"
type input "Pomegranate"
type input "DSN"
type input "KA-PRM-100-150"
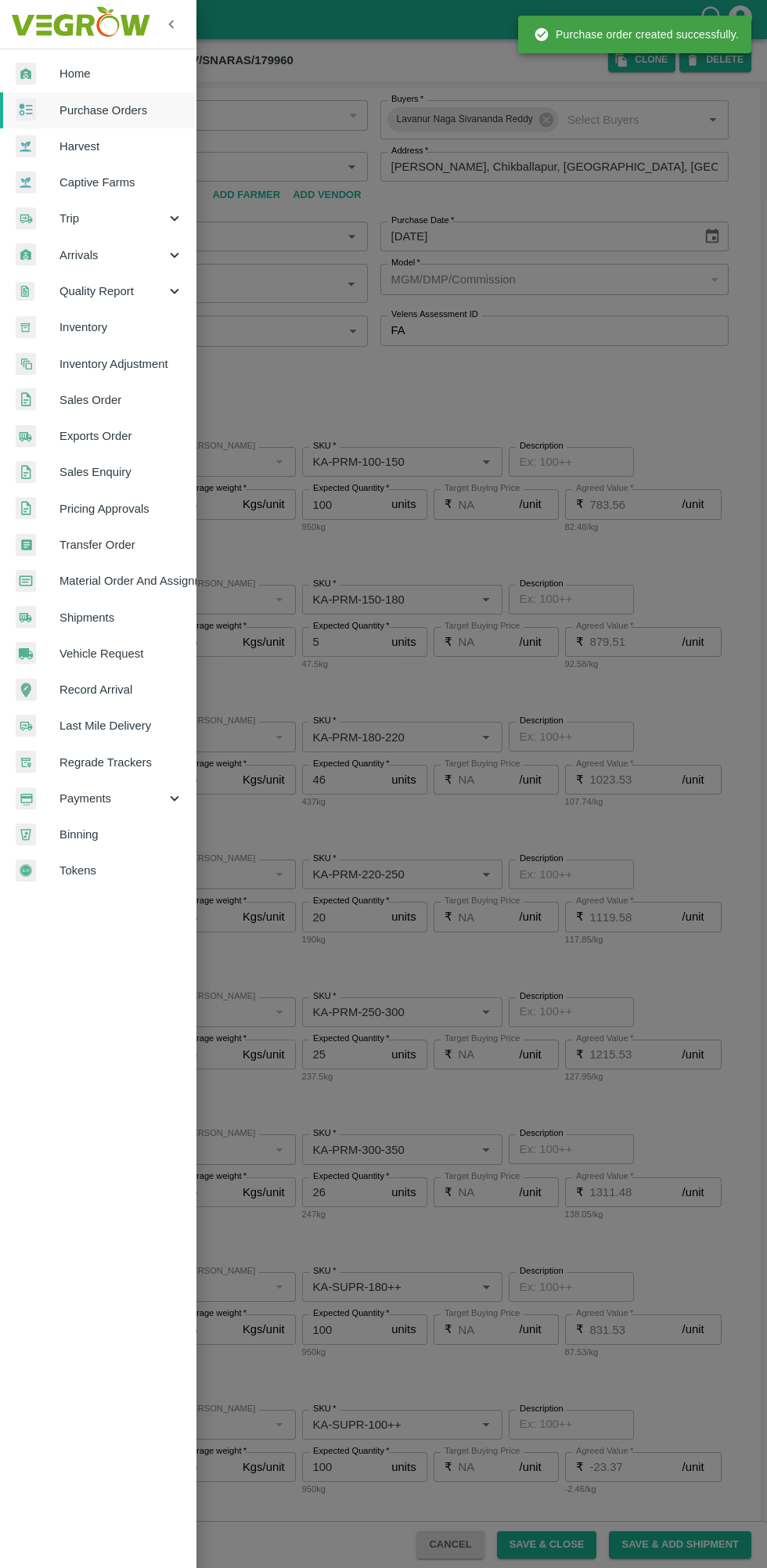
type input "NA"
type input "Pomegranate"
type input "DSN"
type input "KA-PRM-150-180"
type input "NA"
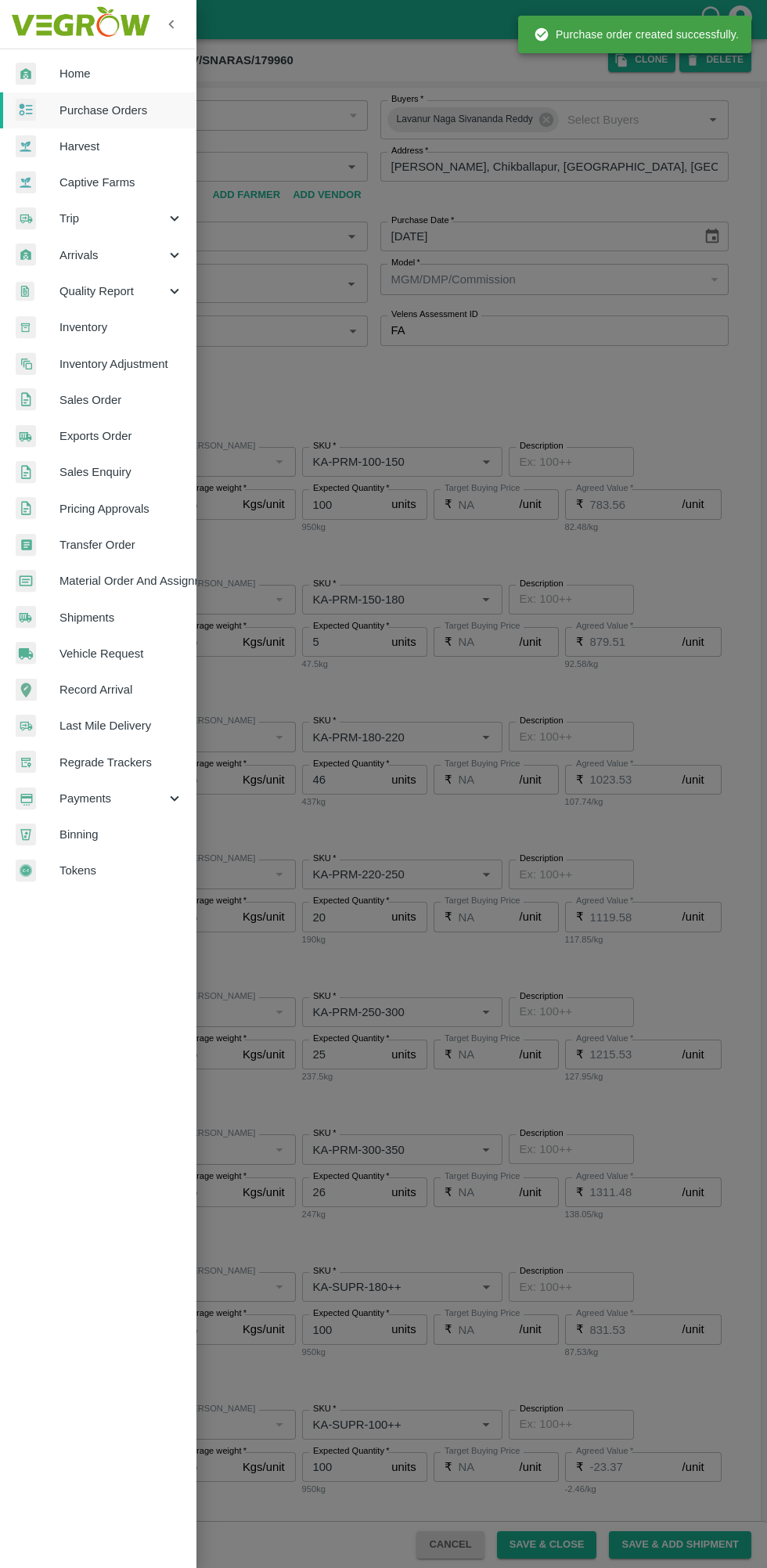
type input "Pomegranate"
type input "DSN"
type input "KA-PRM-180-220"
type input "NA"
type input "Pomegranate"
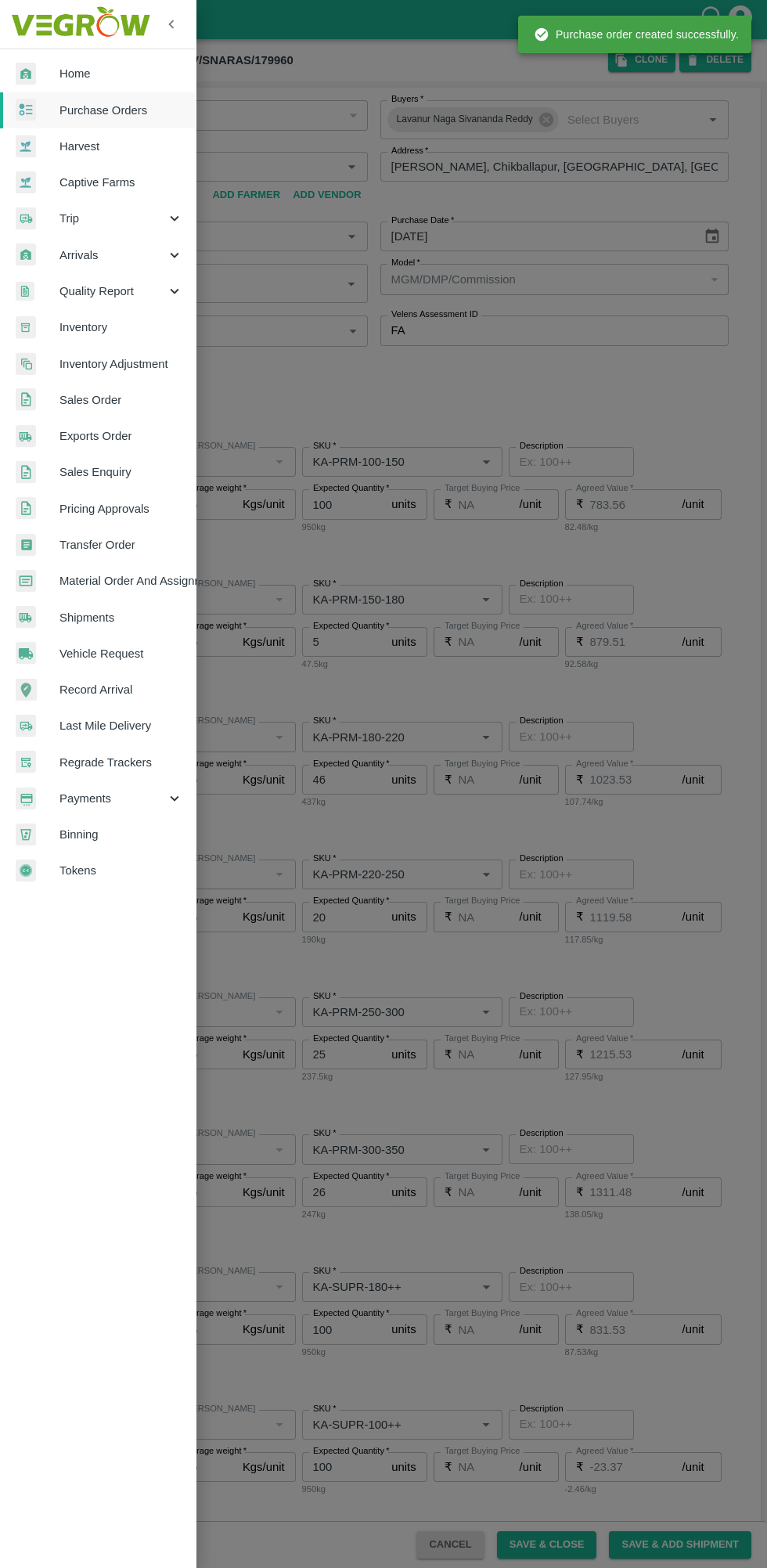
type input "DSN"
type input "KA-PRM-220-250"
type input "NA"
type input "Pomegranate"
type input "DSN"
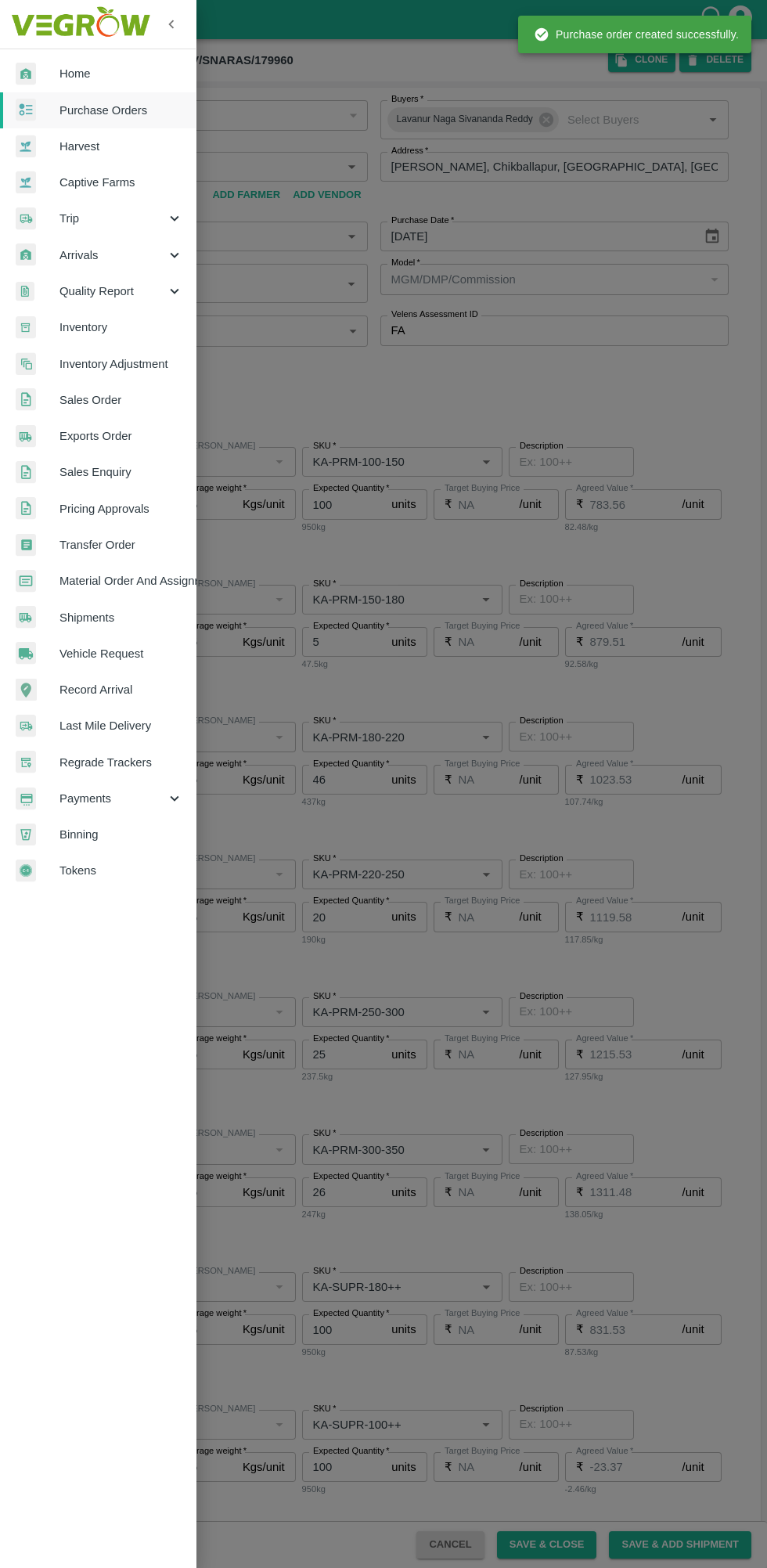
type input "KA-PRM-250-300"
type input "NA"
type input "Pomegranate"
type input "DSN"
type input "KA-PRM-300-350"
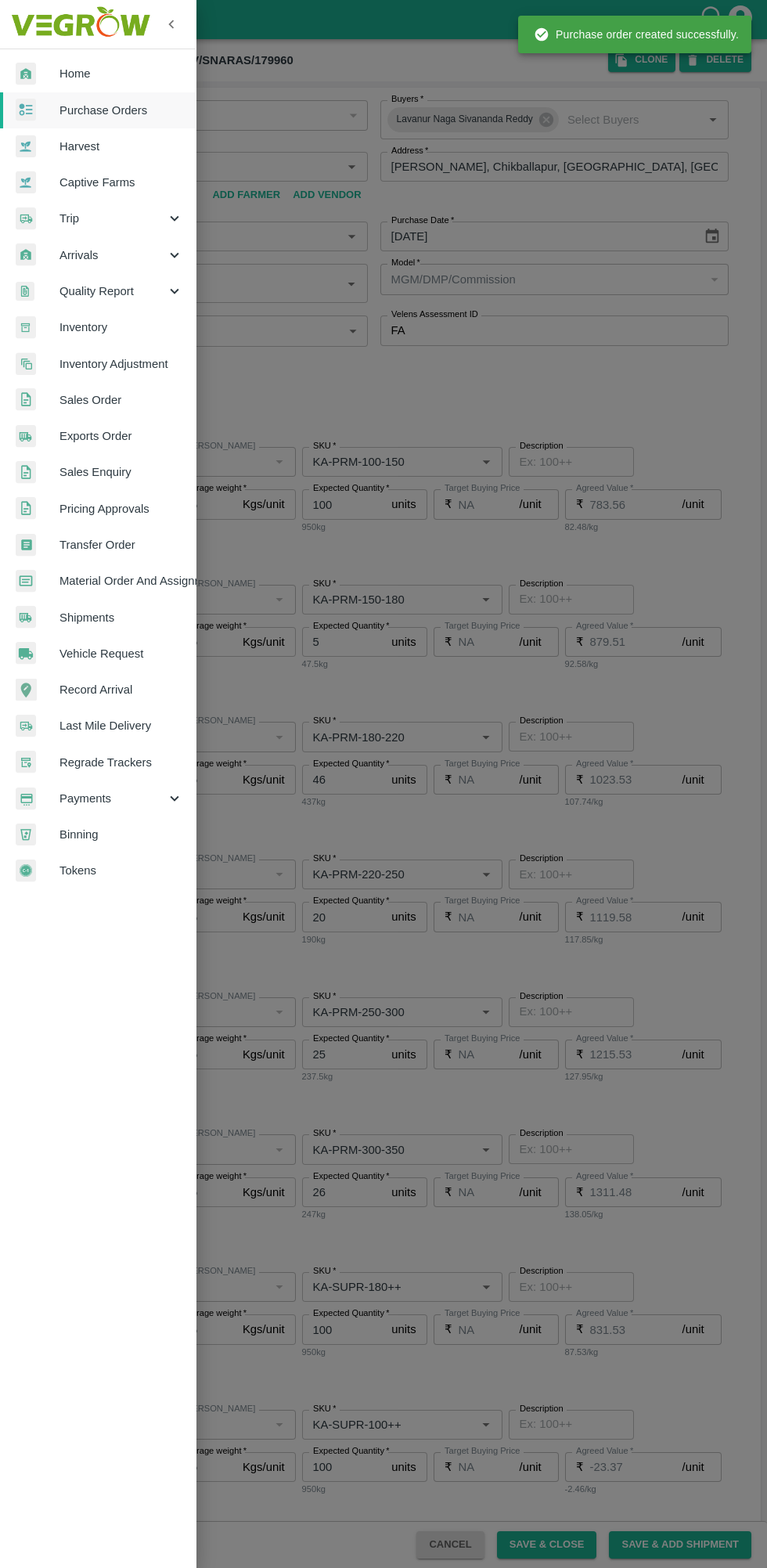
type input "NA"
type input "Pomegranate"
type input "DSN"
type input "KA-SUPR-180++"
type input "NA"
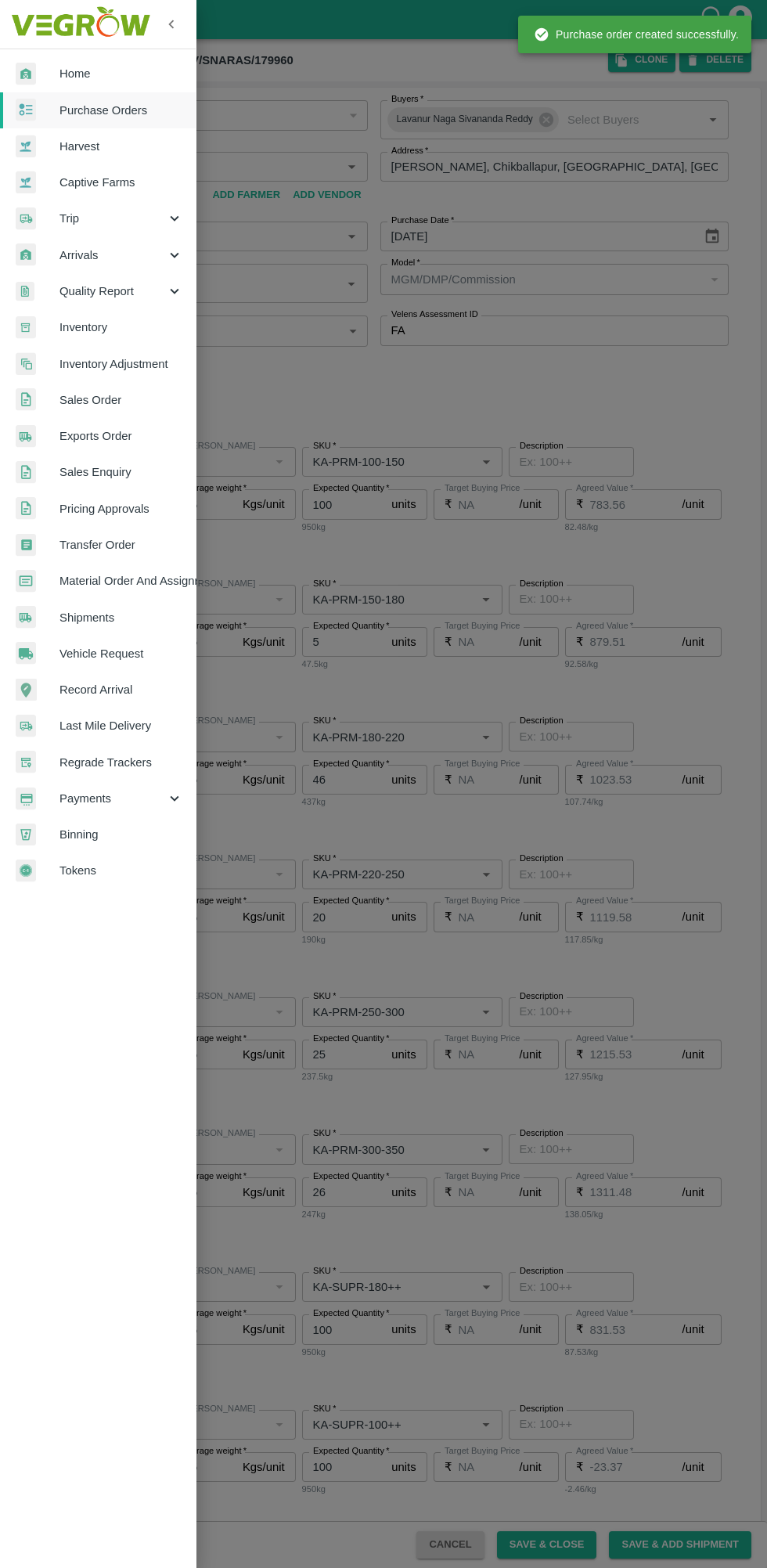
type input "Pomegranate"
type input "DSN"
type input "KA-SUPR-100++"
type input "NA"
type input "Pomegranate"
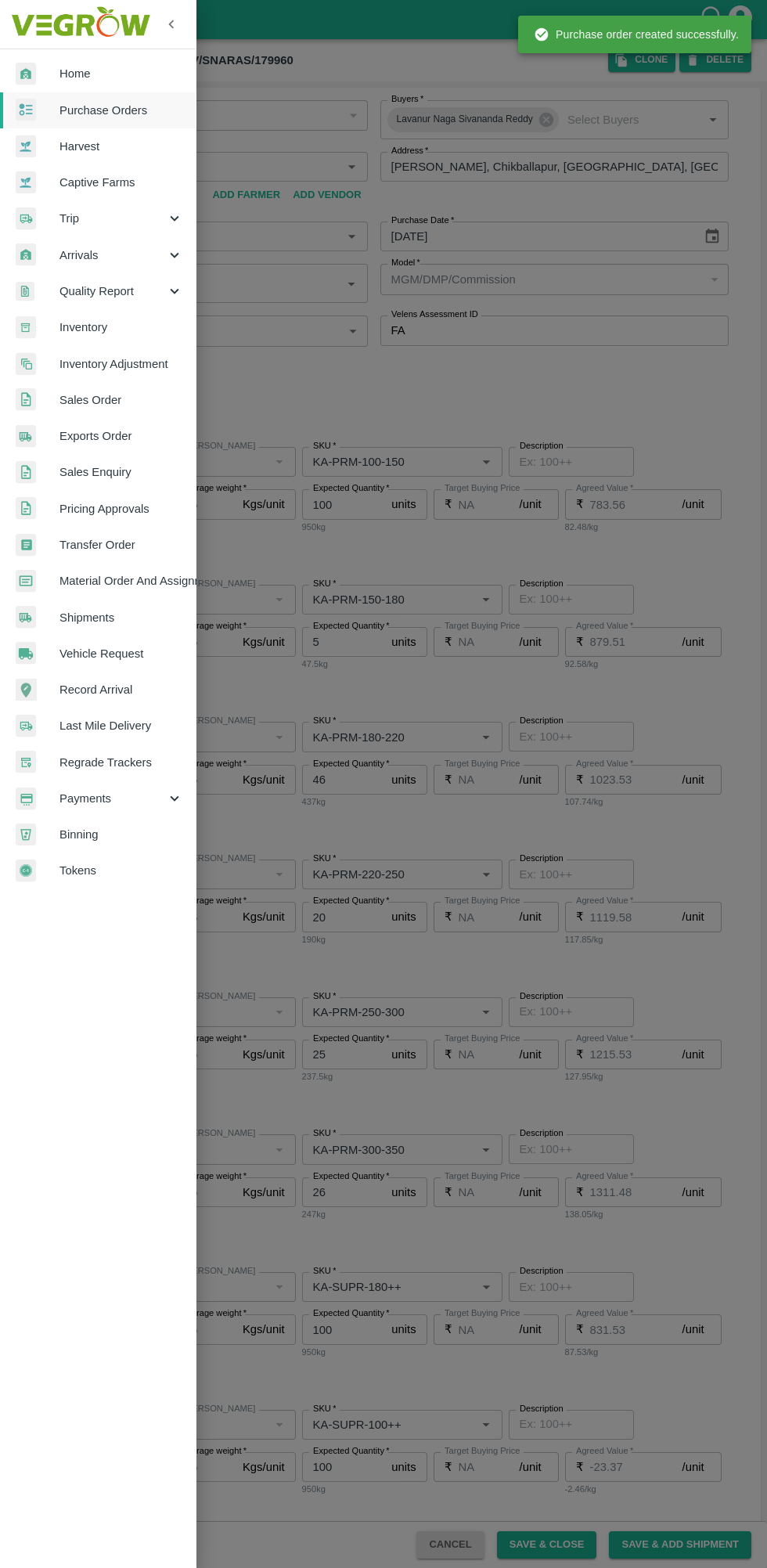
type input "DSN"
type input "KA-Loose A"
type input "NA"
type input "Pomegranate"
type input "DSN"
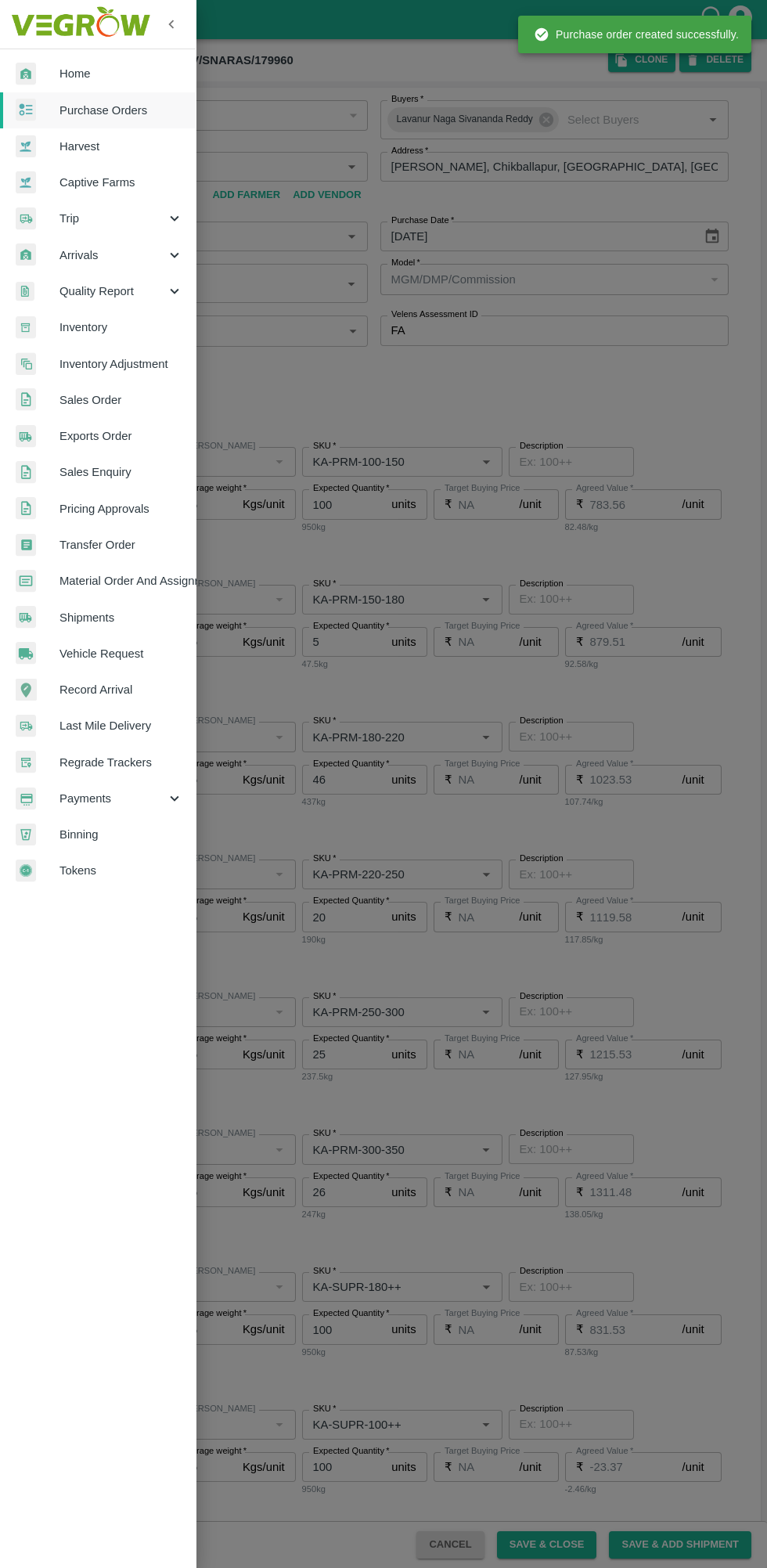
type input "KA-Green"
type input "NA"
type input "Pomegranate"
type input "DSN"
type input "KA-Loose B"
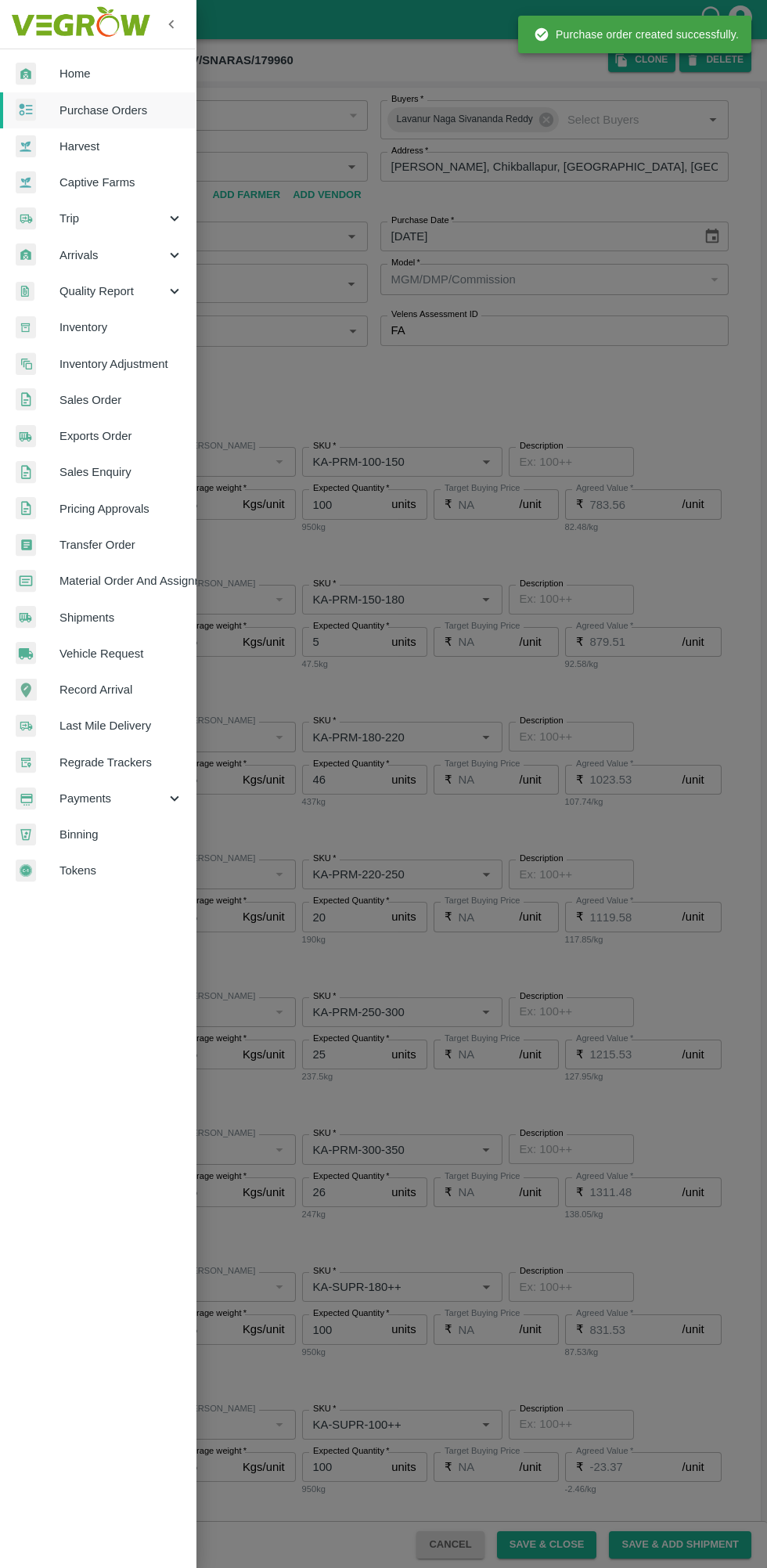
type input "NA"
type input "Pomegranate"
type input "DSN"
type input "KA-PRM-350-400"
type input "NA"
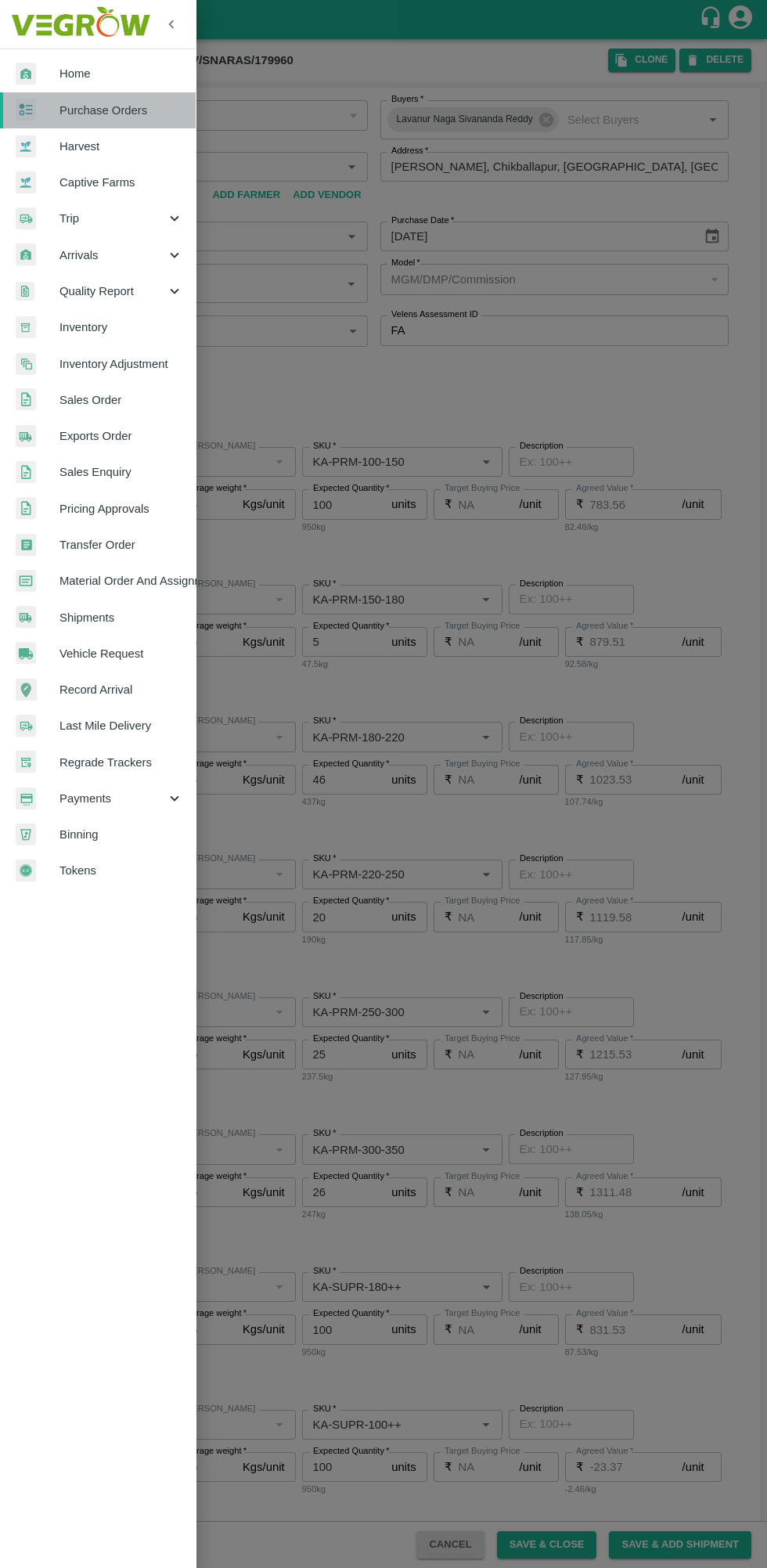
click at [90, 117] on span "Purchase Orders" at bounding box center [121, 111] width 123 height 17
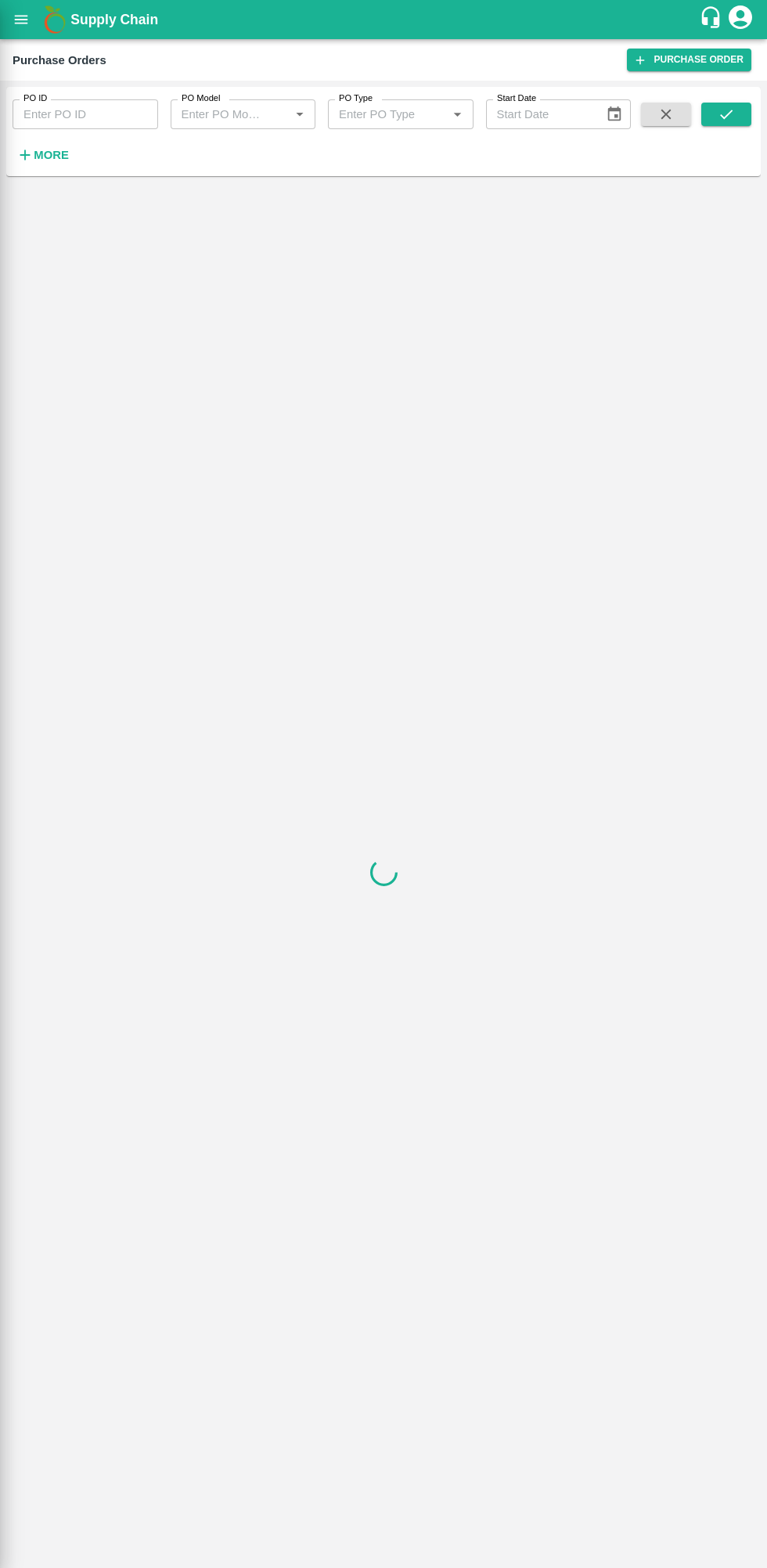
click at [53, 168] on div "PO ID PO ID PO Model PO Model   * PO Type PO Type   * Start Date Start Date More" at bounding box center [383, 131] width 754 height 77
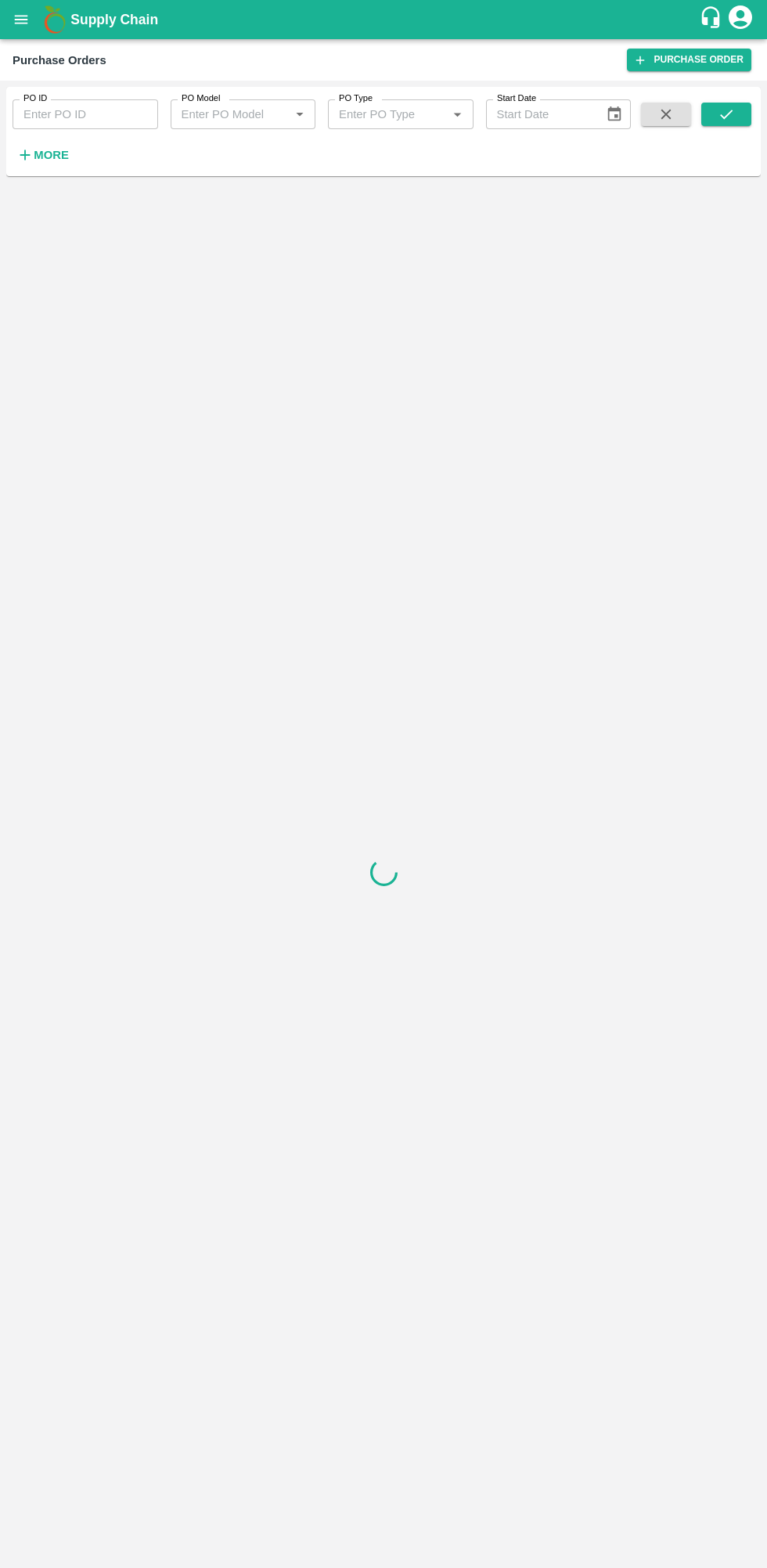
click at [25, 155] on icon "button" at bounding box center [25, 156] width 10 height 10
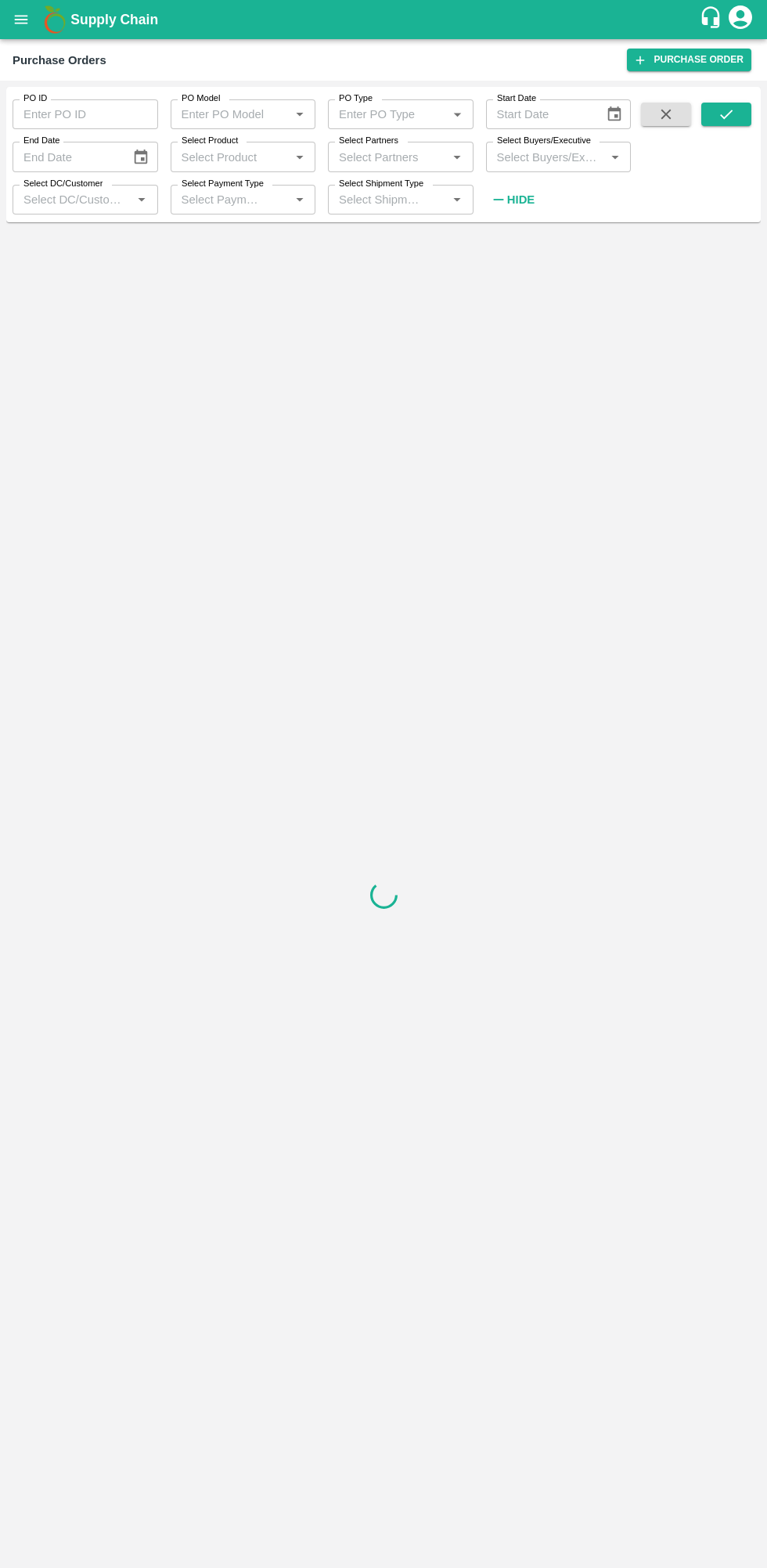
click at [552, 159] on input "Select Buyers/Executive" at bounding box center [545, 156] width 110 height 20
type input "lava"
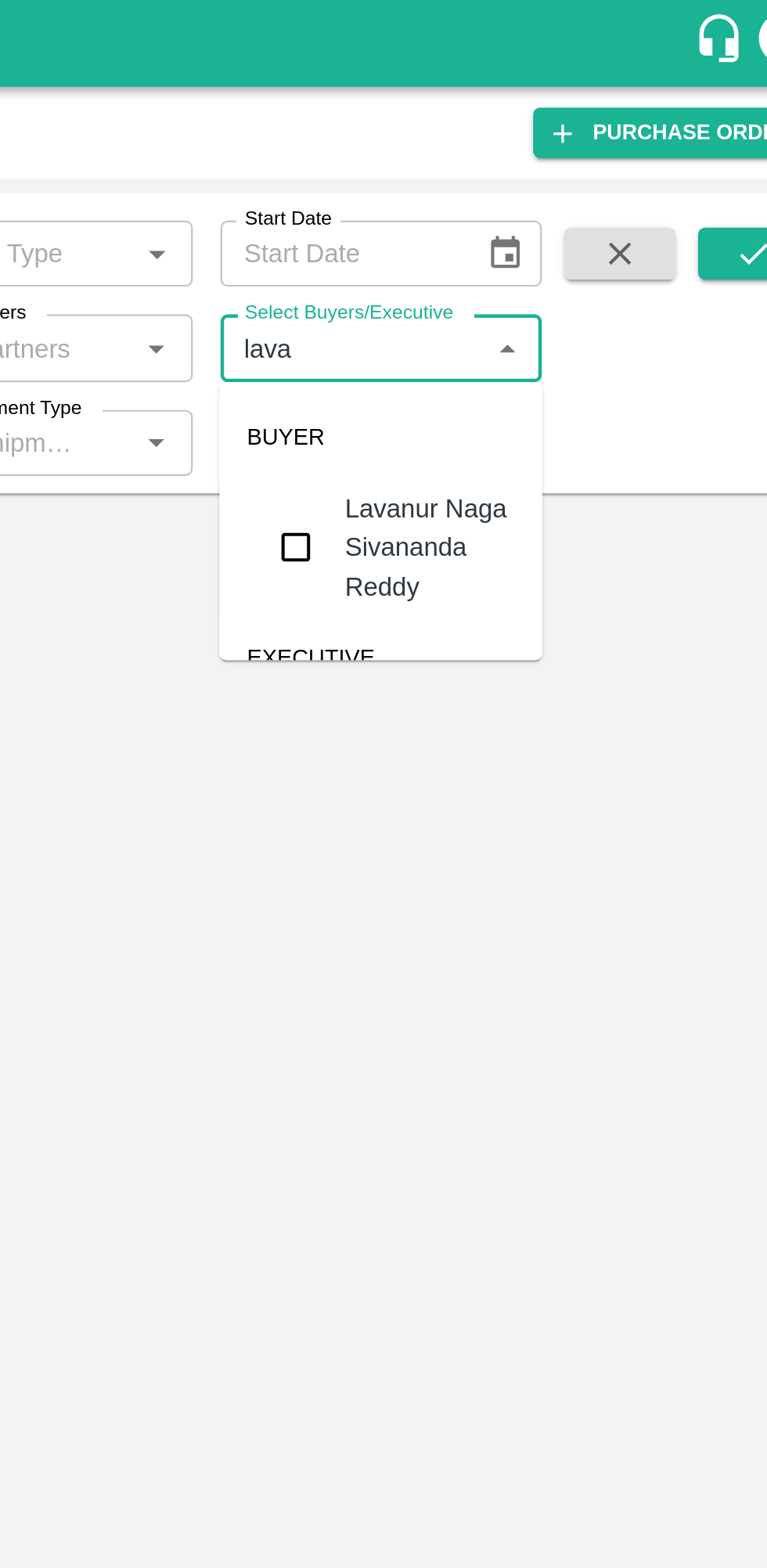
click at [519, 245] on input "checkbox" at bounding box center [519, 246] width 31 height 31
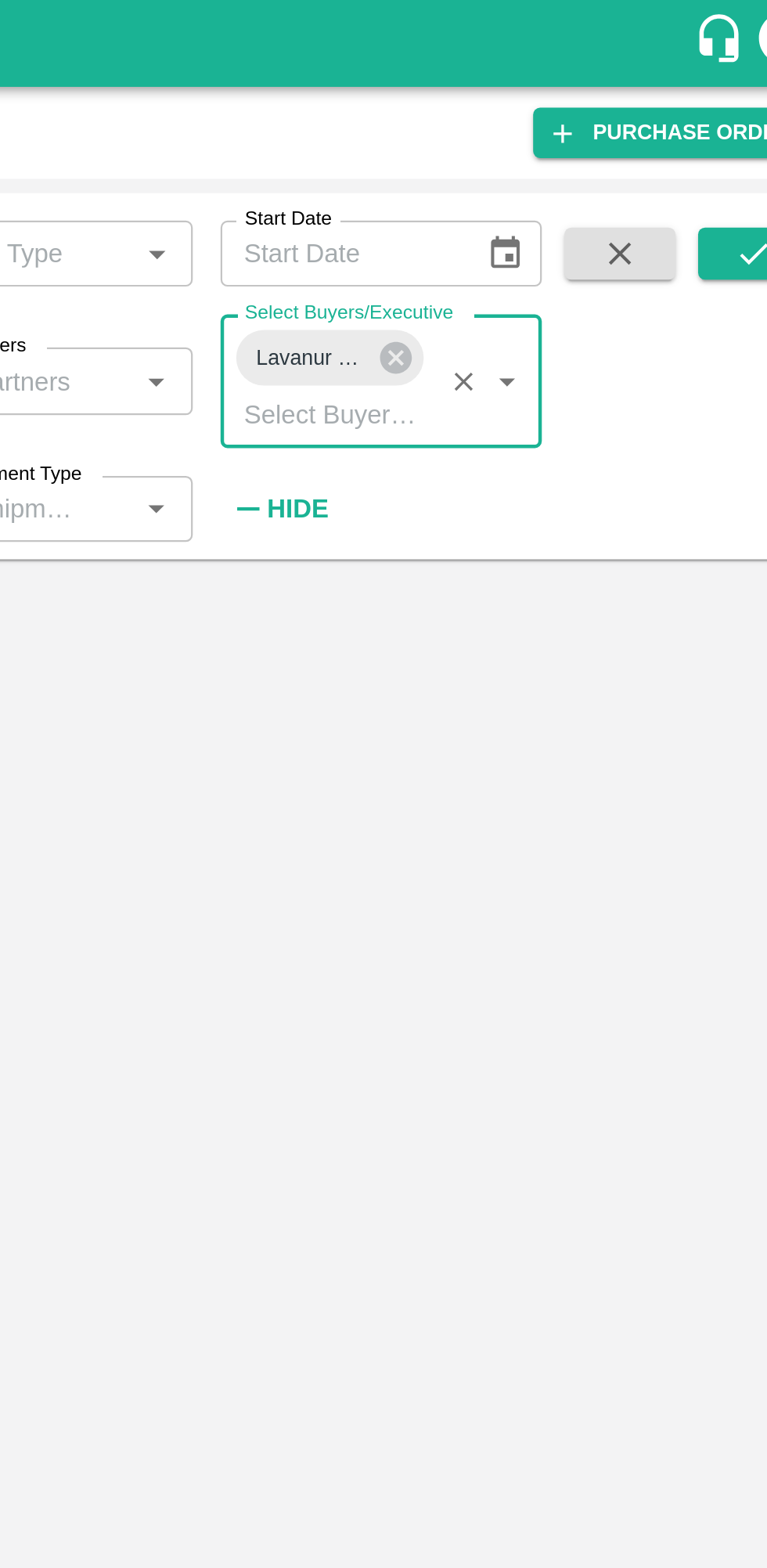
click at [722, 117] on icon "submit" at bounding box center [726, 114] width 12 height 10
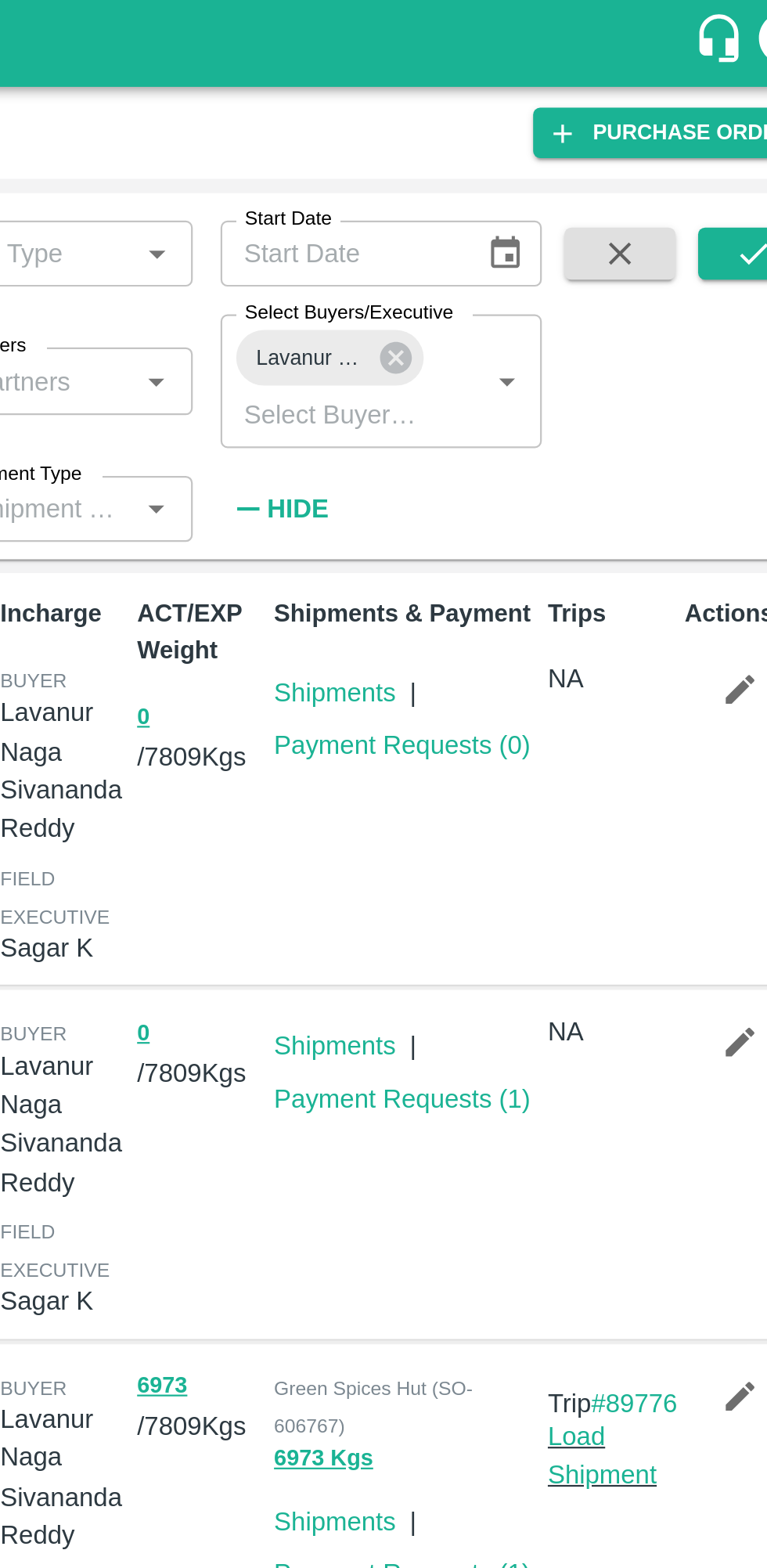
click at [600, 340] on link "Payment Requests ( 0 )" at bounding box center [568, 336] width 116 height 12
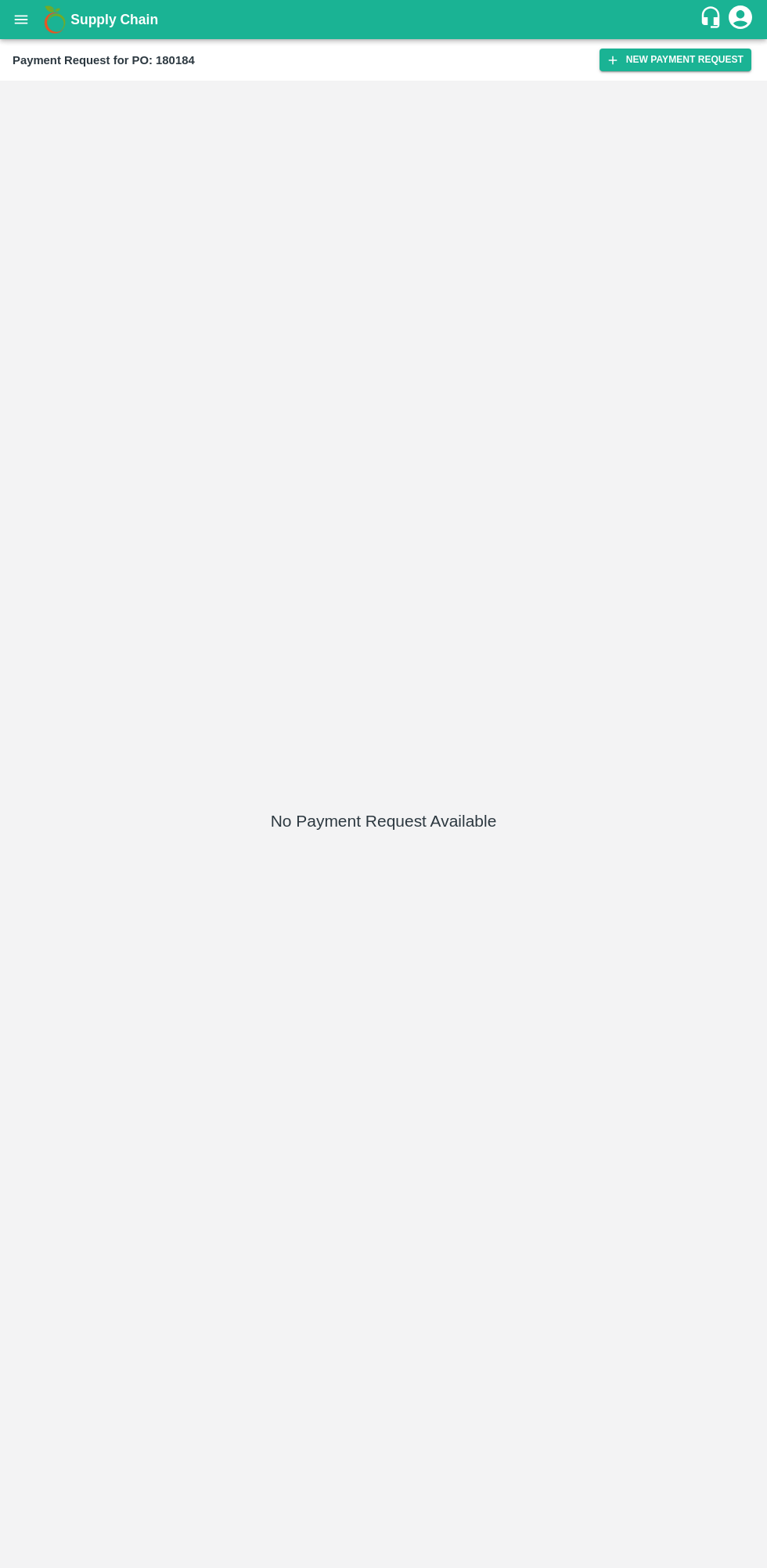
click at [654, 70] on button "New Payment Request" at bounding box center [675, 60] width 152 height 23
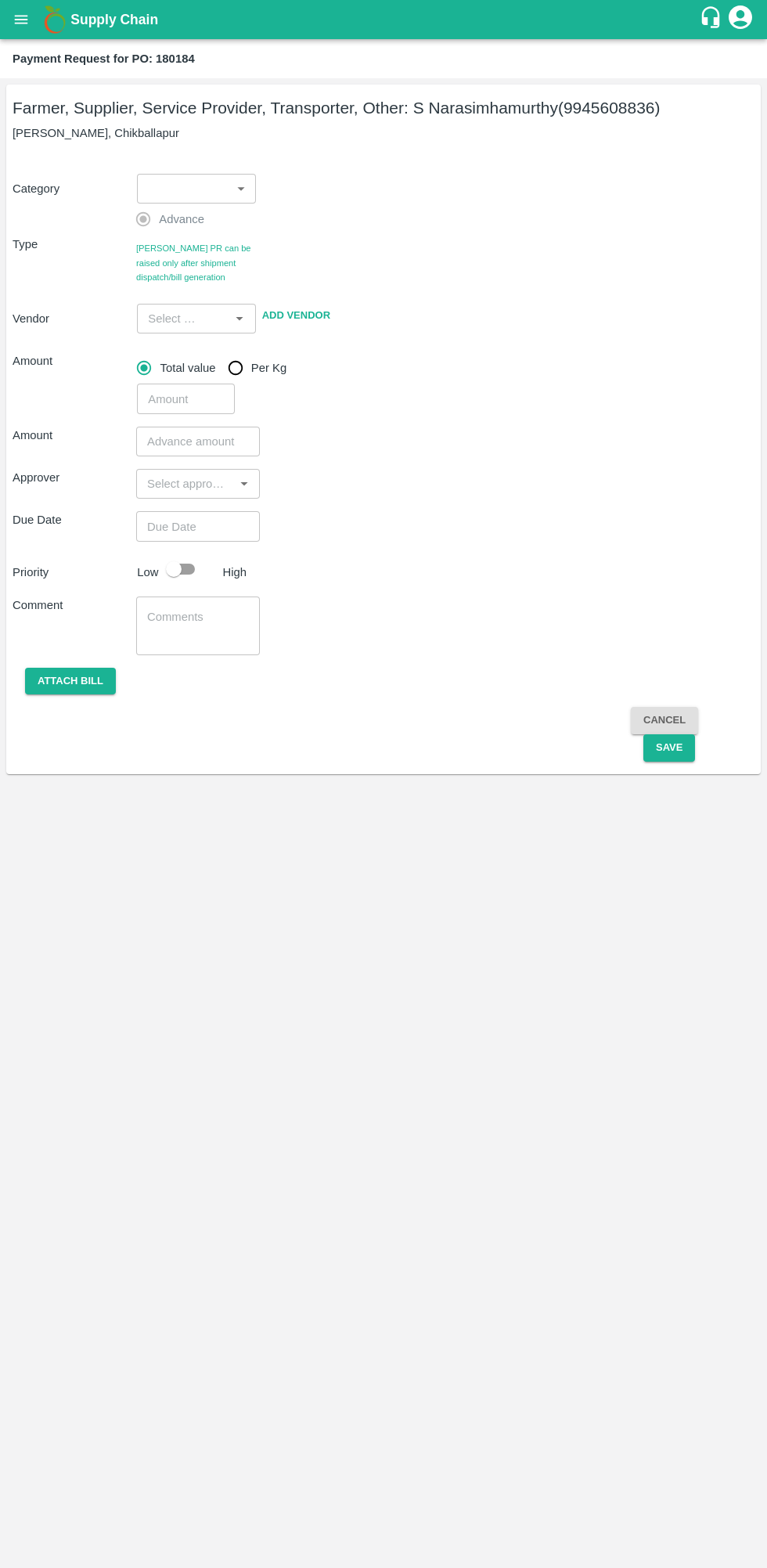
click at [216, 197] on body "Supply Chain Payment Request for PO: 180184 Farmer, Supplier, Service Provider,…" at bounding box center [384, 784] width 767 height 1568
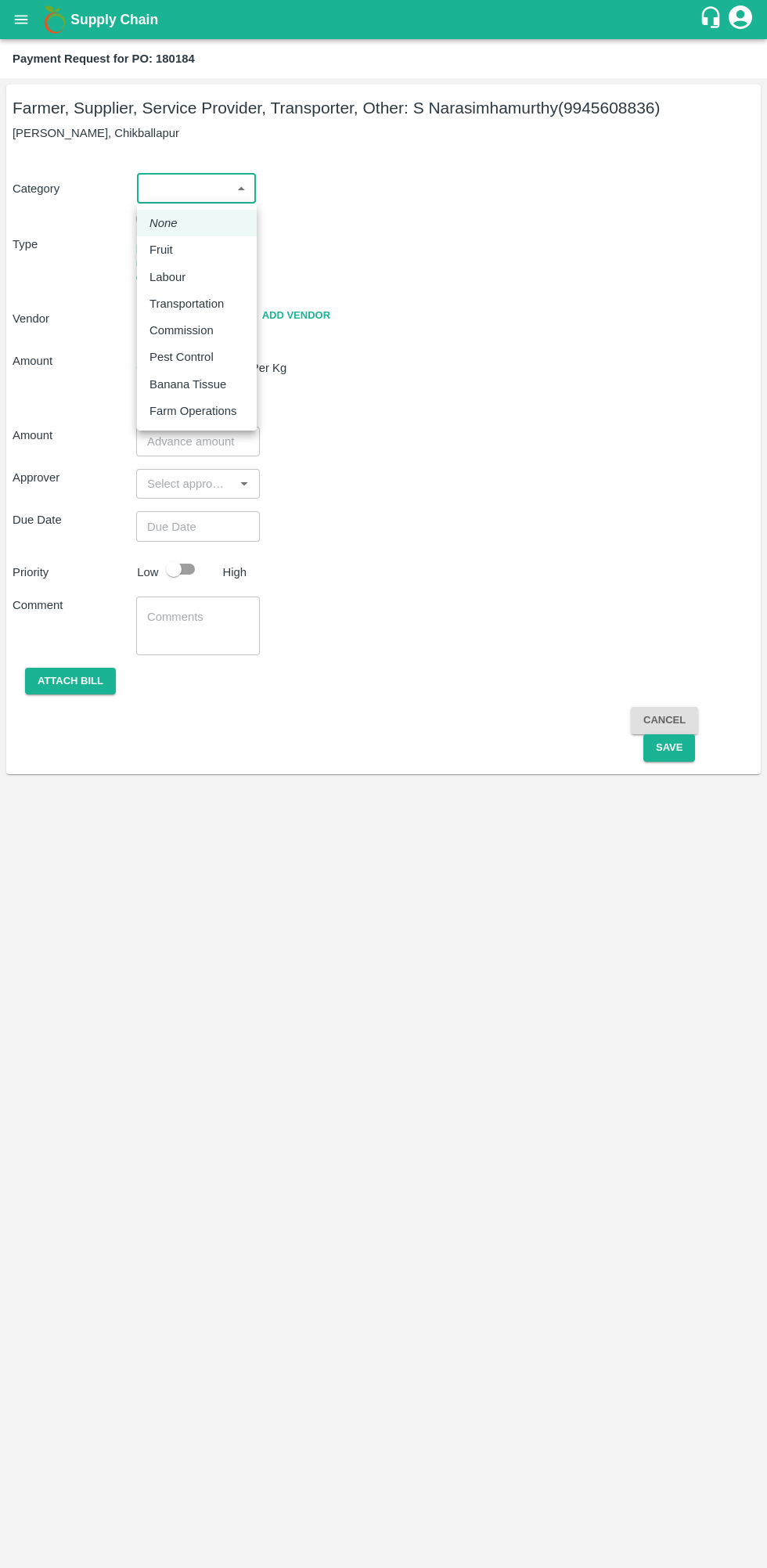
click at [156, 254] on p "Fruit" at bounding box center [161, 250] width 23 height 17
type input "1"
type input "S Narasimhamurthy - 9945608836(Farmer, Supplier, Service Provider, Transporter,…"
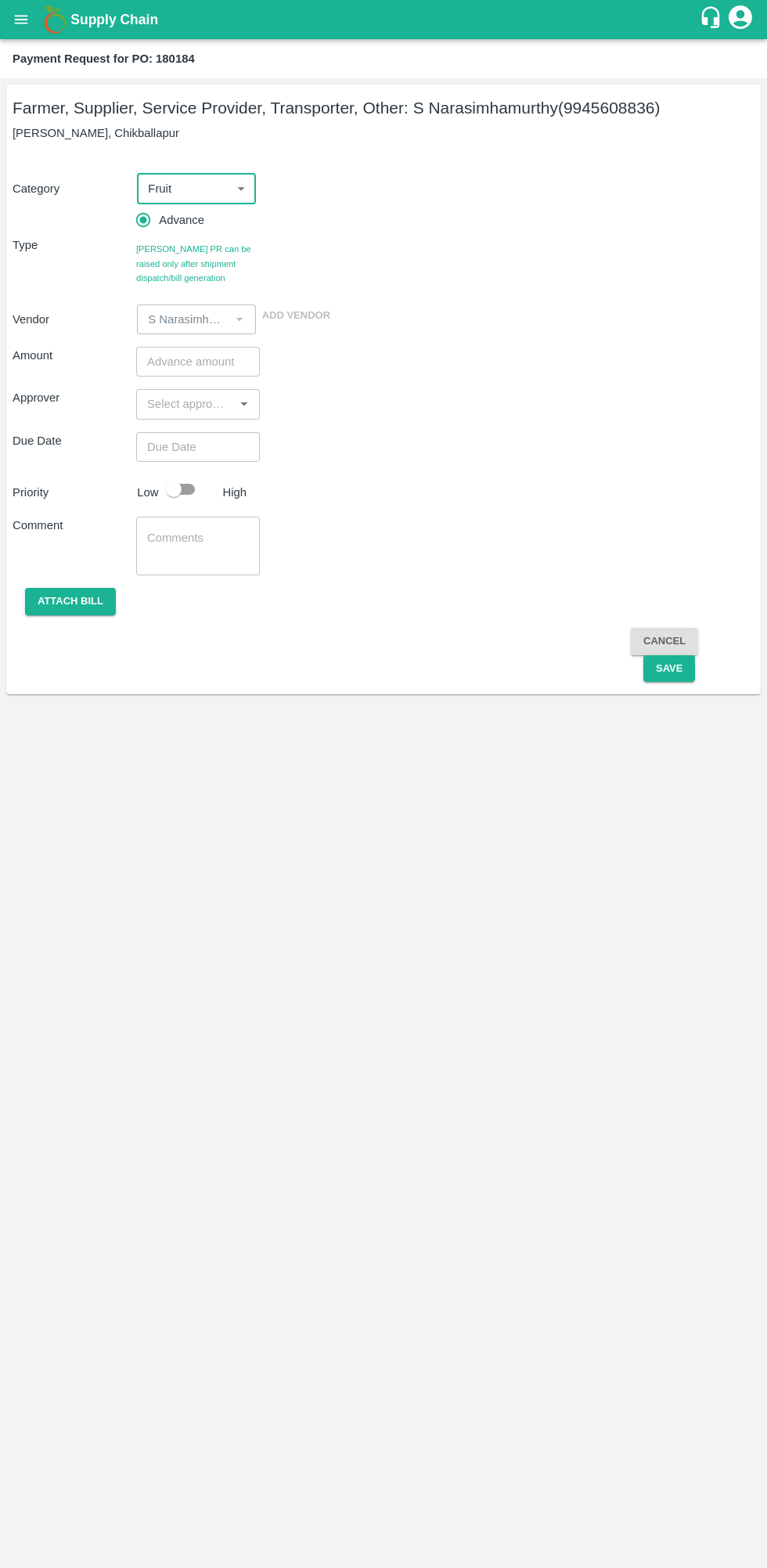
click at [169, 364] on input "number" at bounding box center [198, 362] width 123 height 30
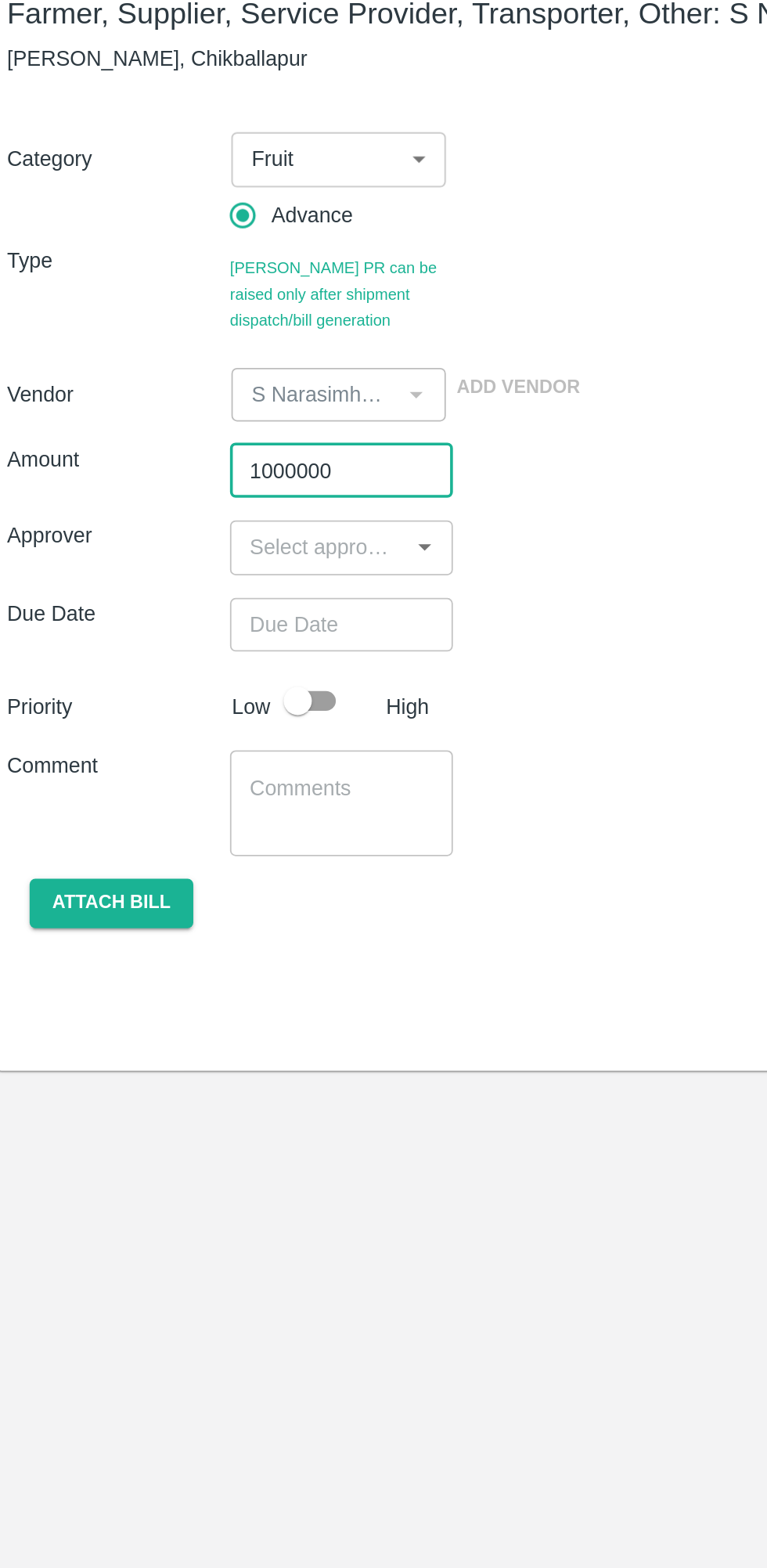
type input "1000000"
click at [176, 401] on input "input" at bounding box center [185, 404] width 89 height 20
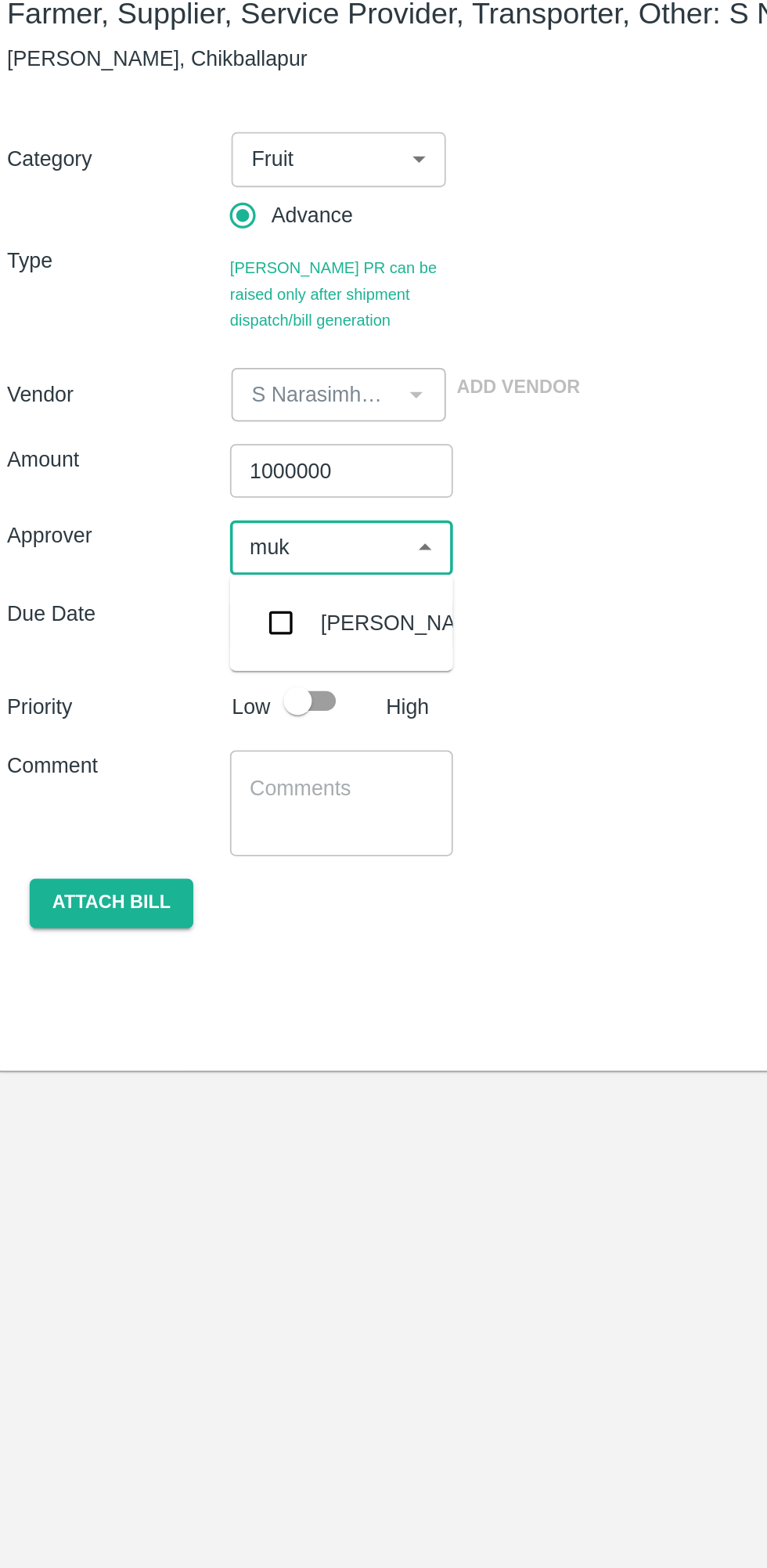
type input "muku"
click at [172, 439] on input "checkbox" at bounding box center [164, 446] width 31 height 31
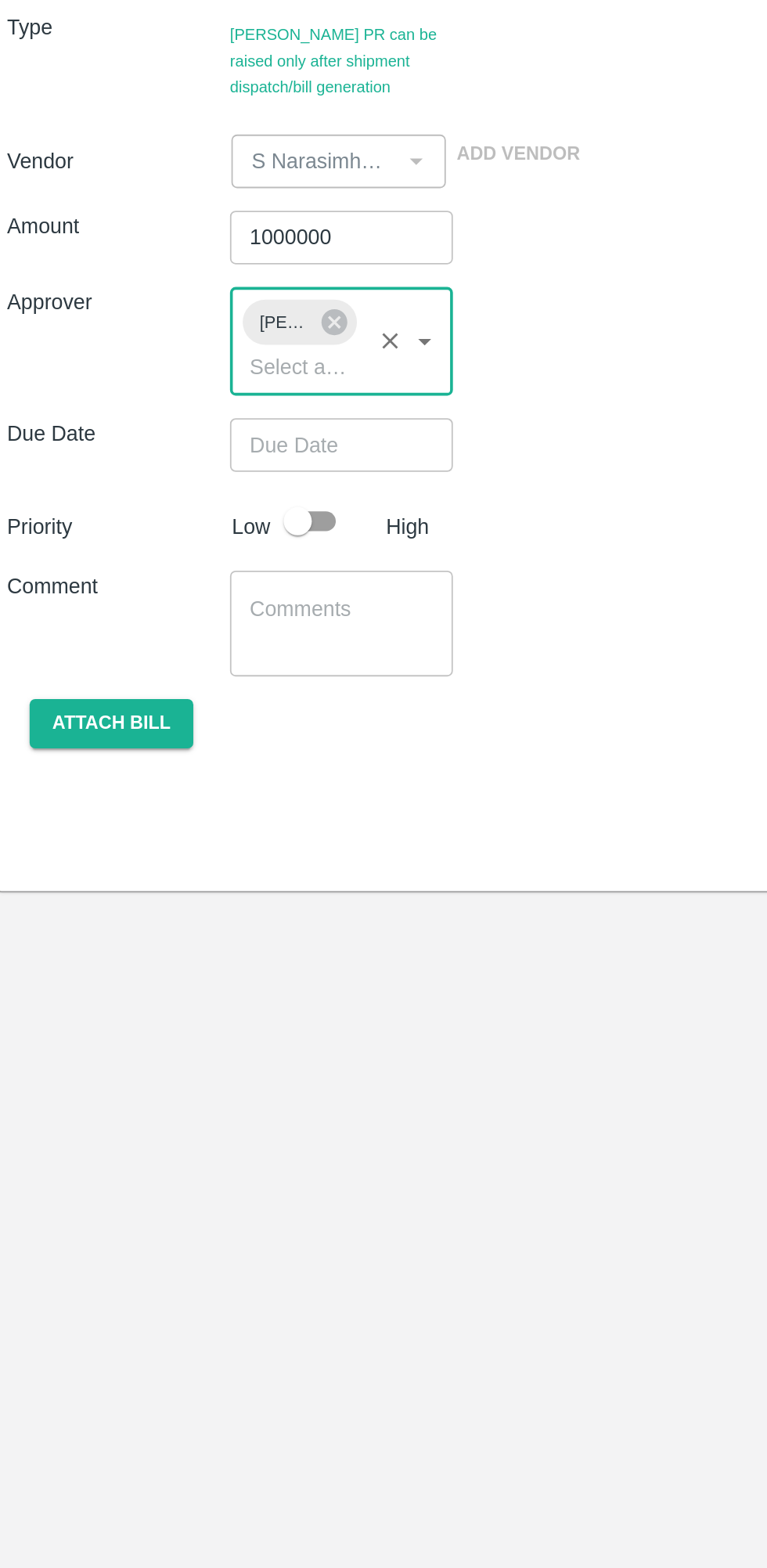
click at [177, 473] on input "Choose date" at bounding box center [193, 477] width 113 height 30
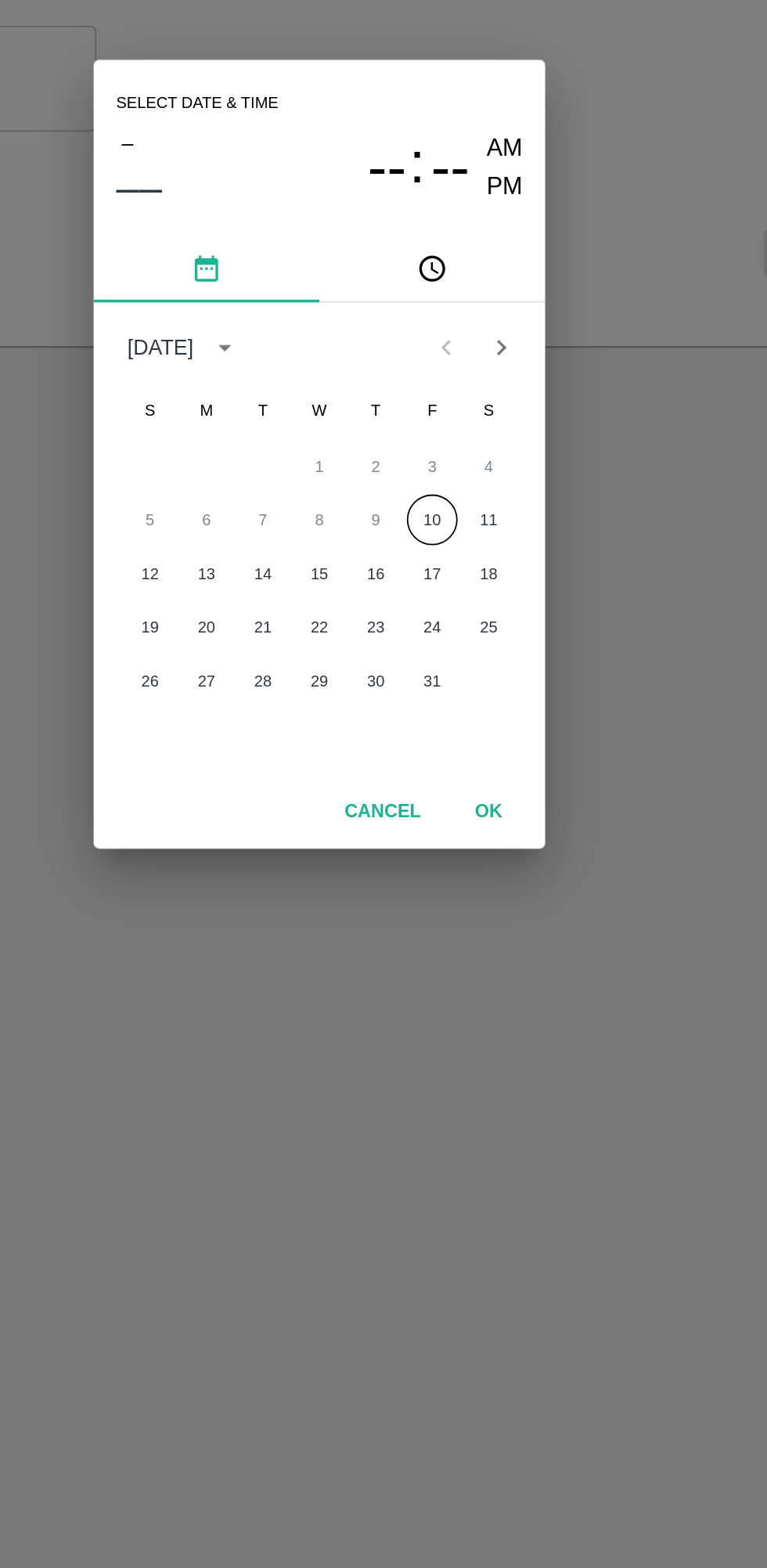
click at [449, 823] on button "10" at bounding box center [446, 821] width 28 height 28
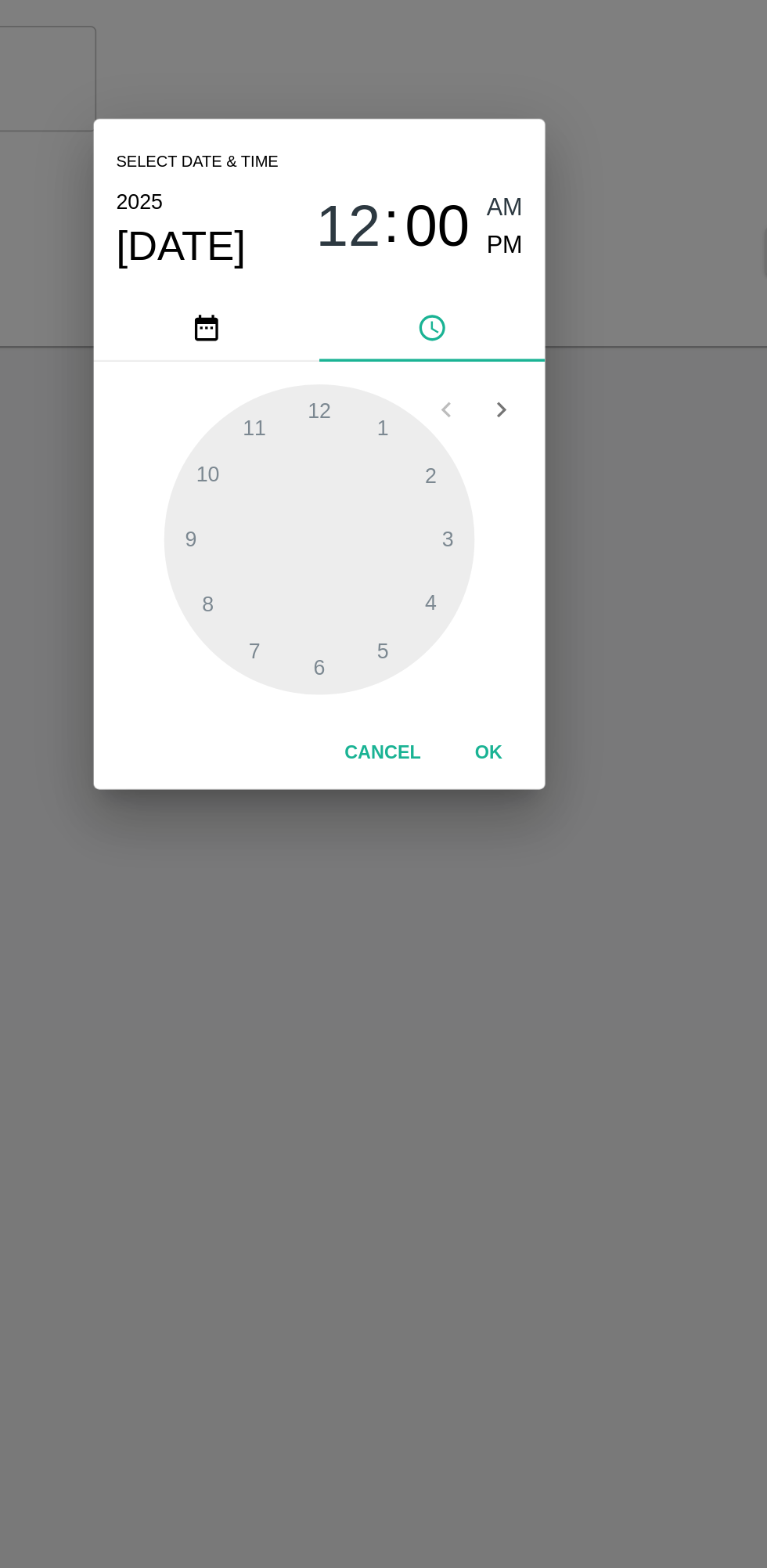
click at [491, 675] on span "PM" at bounding box center [486, 669] width 20 height 21
type input "10/10/2025 12:00 PM"
click at [495, 948] on button "OK" at bounding box center [477, 949] width 50 height 27
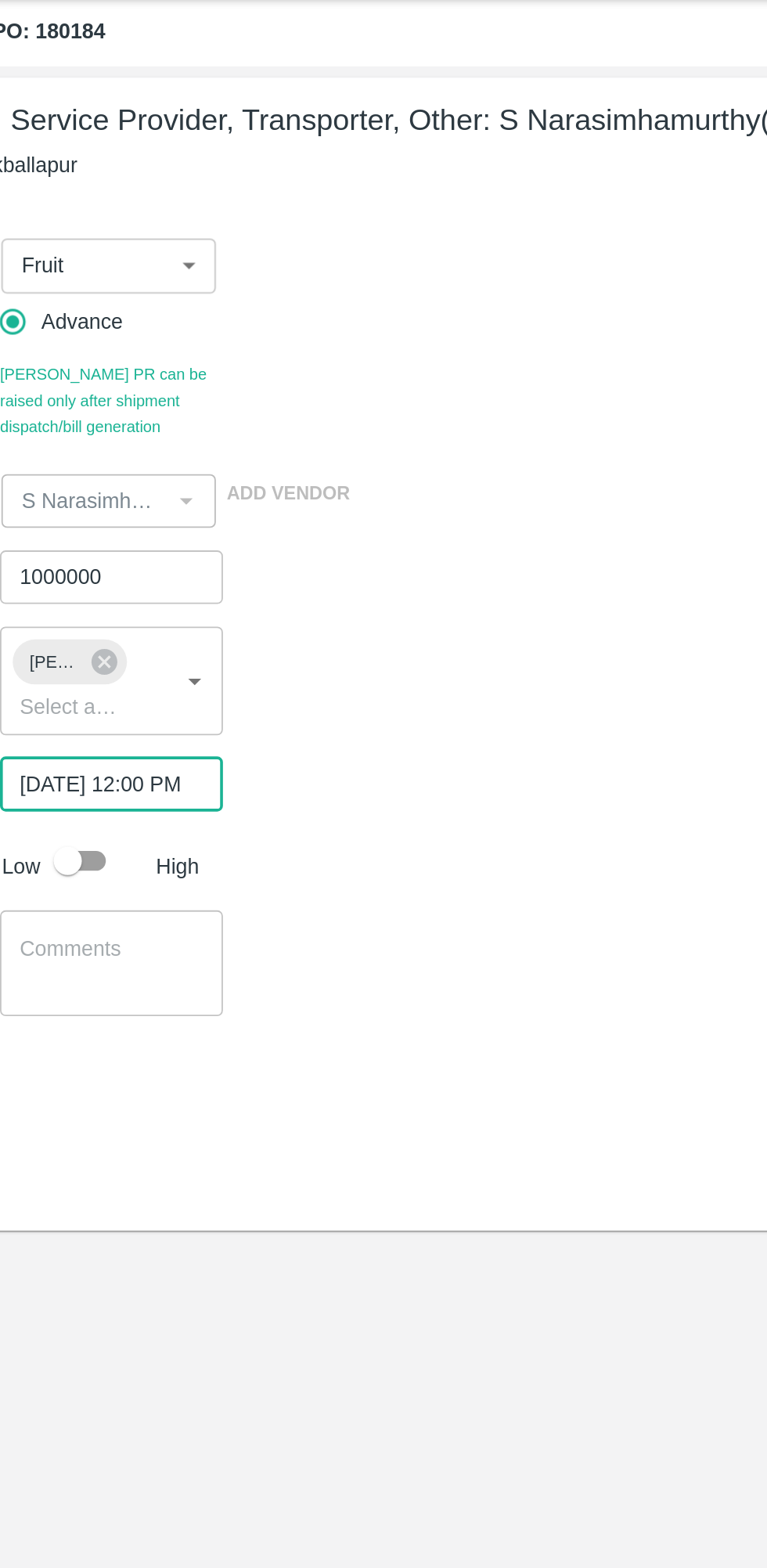
scroll to position [0, 11]
click at [184, 515] on input "checkbox" at bounding box center [173, 519] width 90 height 30
checkbox input "true"
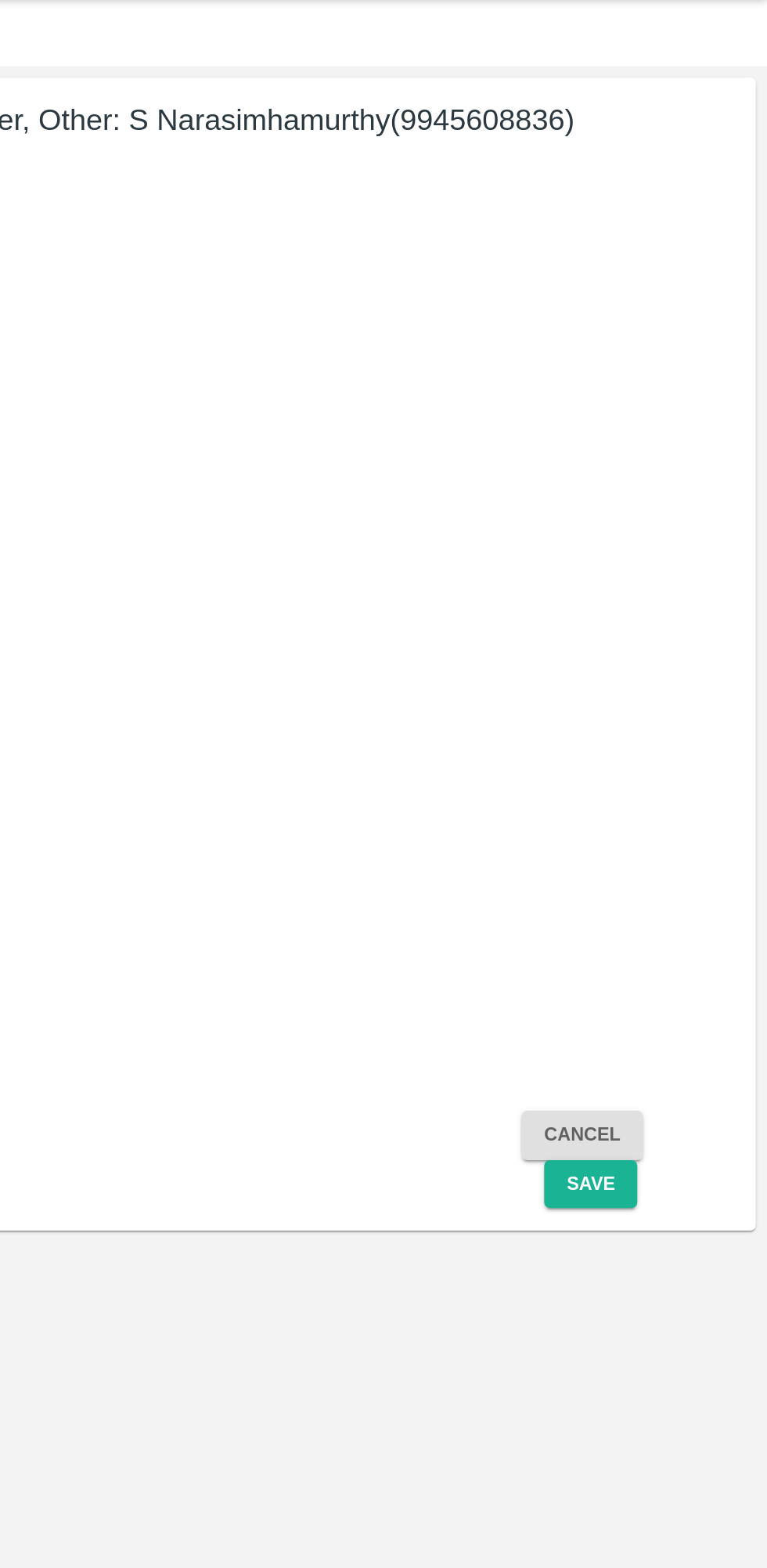
click at [675, 706] on button "Save" at bounding box center [669, 698] width 51 height 27
